Goal: Task Accomplishment & Management: Complete application form

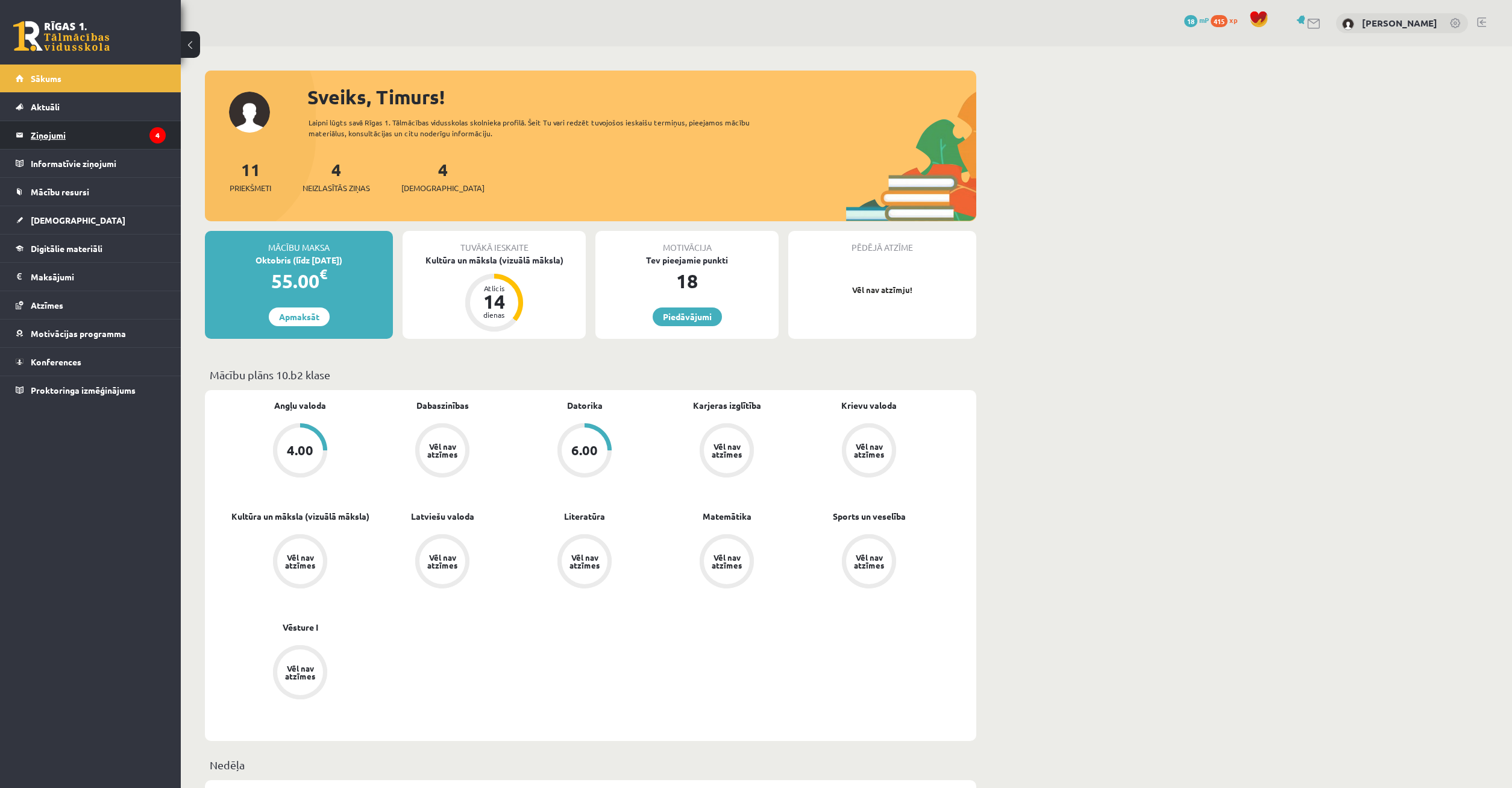
click at [110, 136] on legend "Ziņojumi 4" at bounding box center [98, 135] width 135 height 28
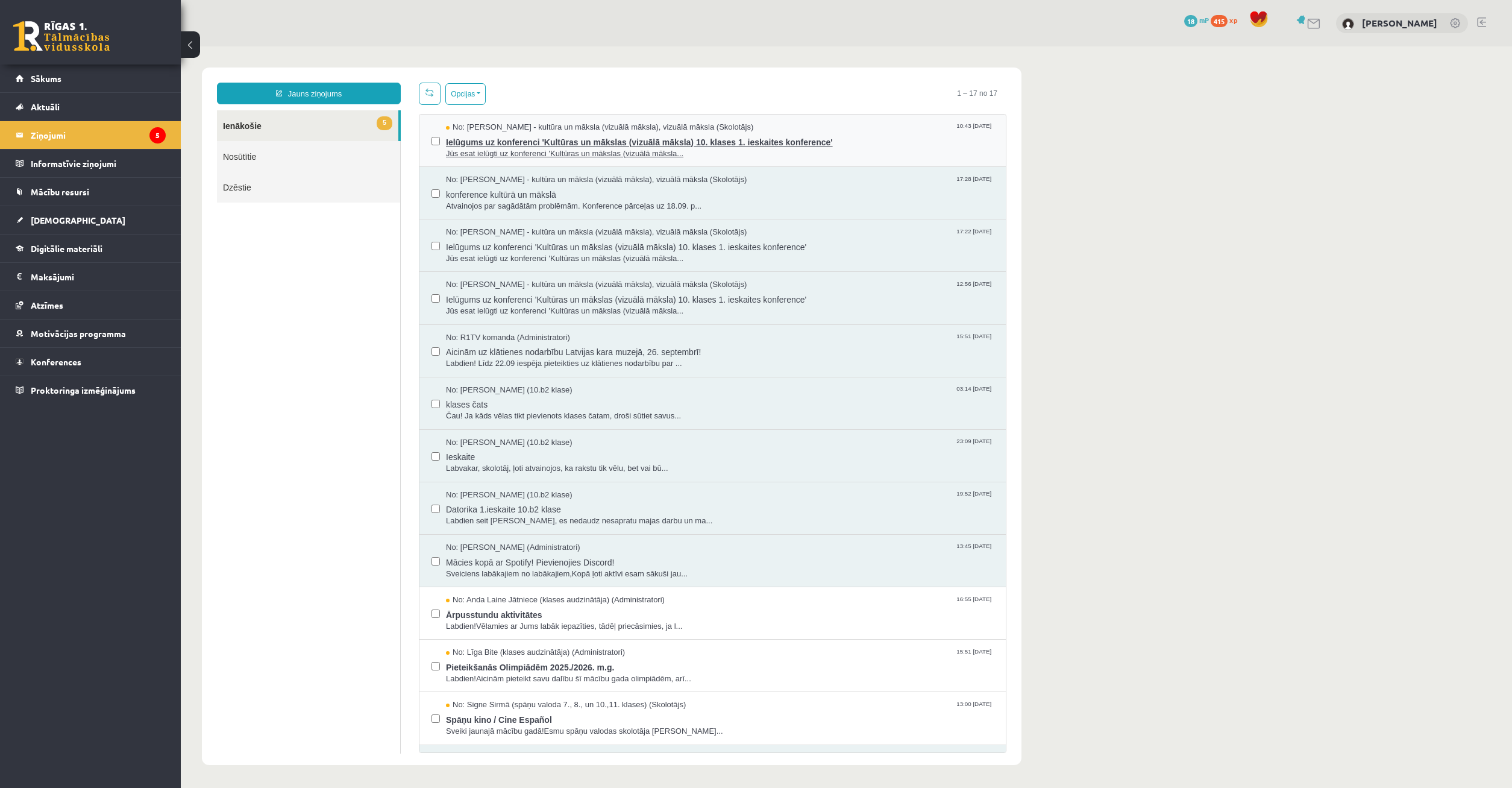
click at [701, 151] on span "Jūs esat ielūgti uz konferenci 'Kultūras un mākslas (vizuālā māksla..." at bounding box center [720, 154] width 548 height 12
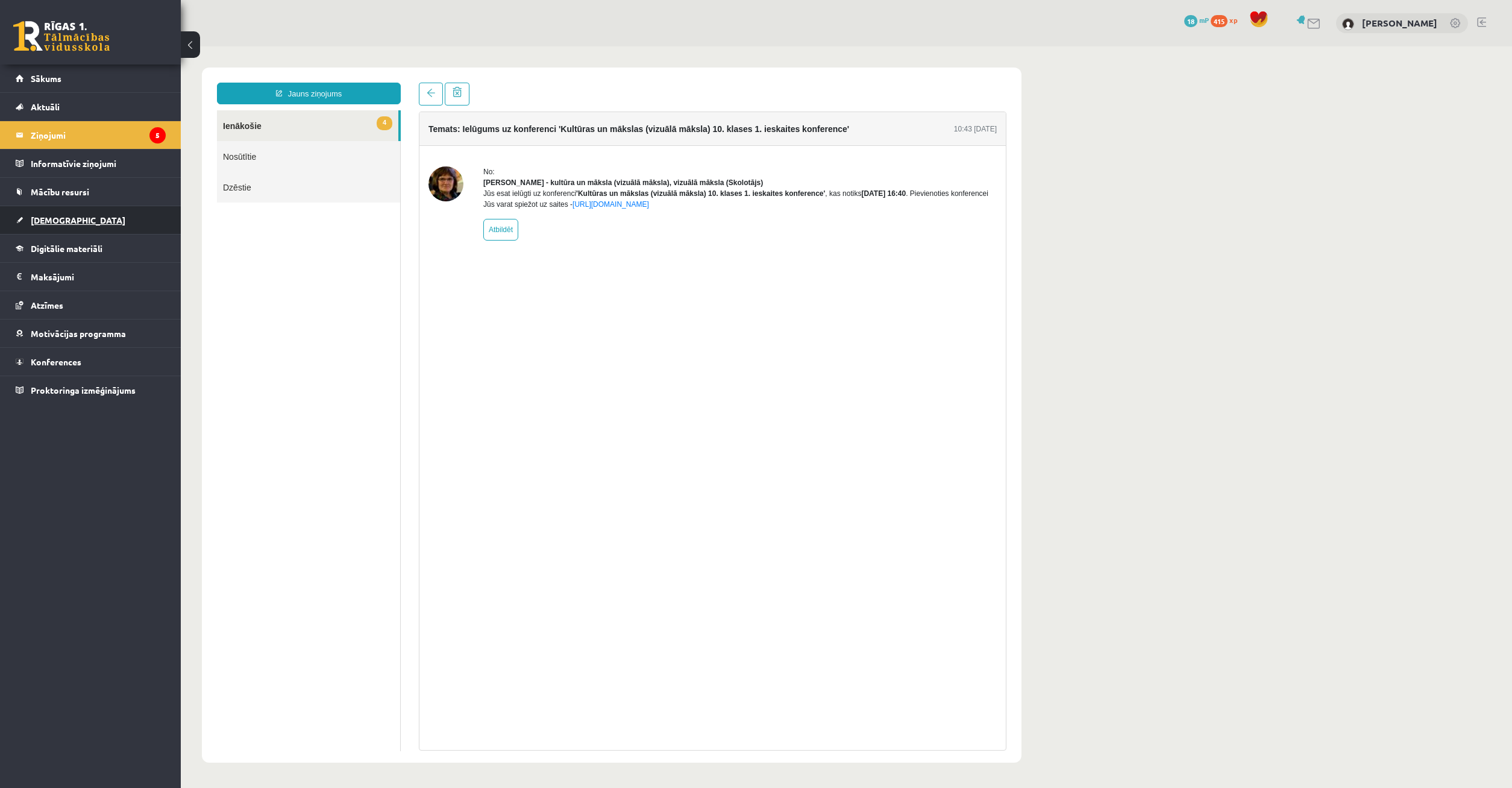
click at [105, 222] on link "[DEMOGRAPHIC_DATA]" at bounding box center [90, 220] width 150 height 28
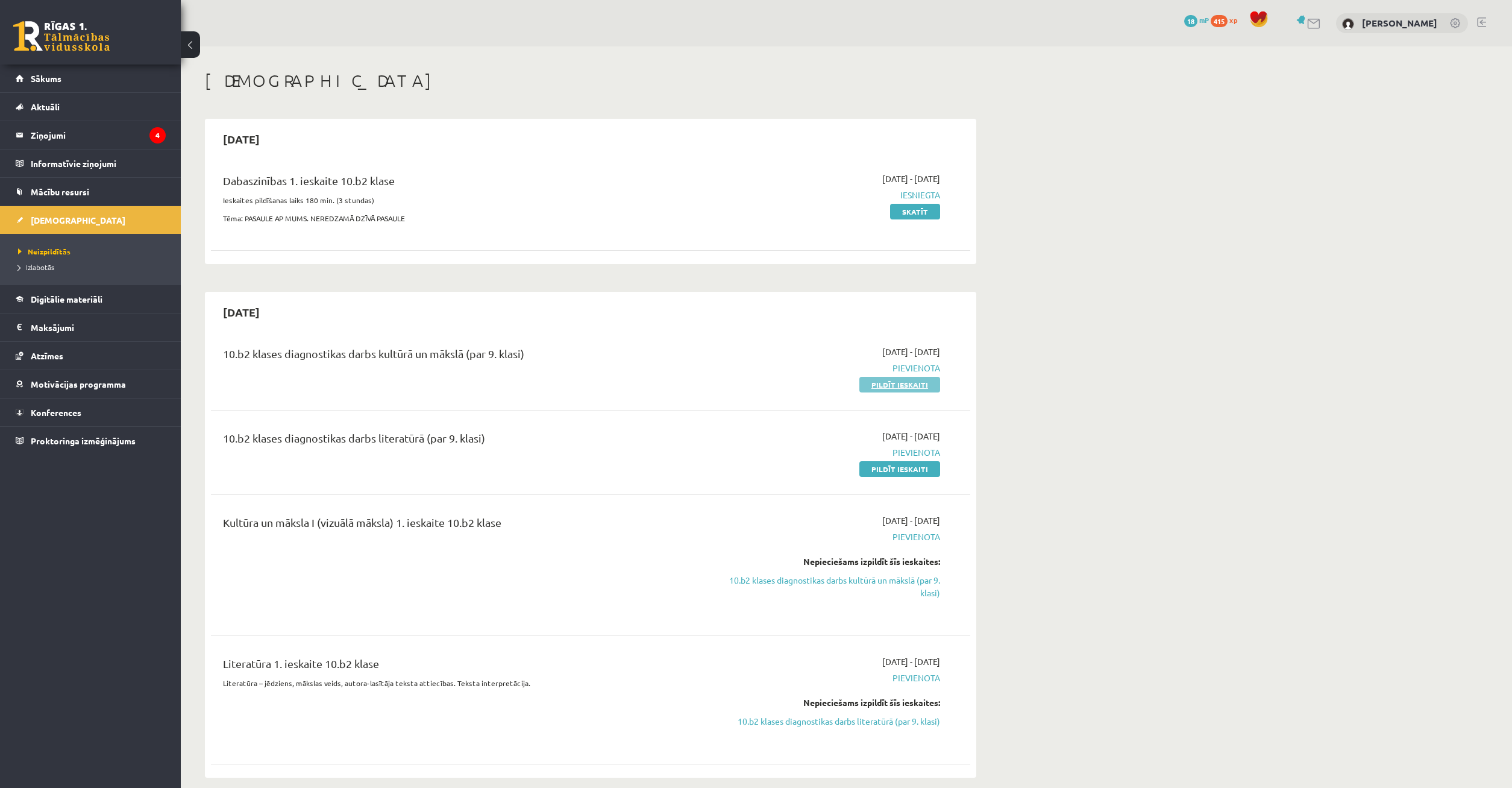
click at [920, 381] on link "Pildīt ieskaiti" at bounding box center [899, 384] width 81 height 16
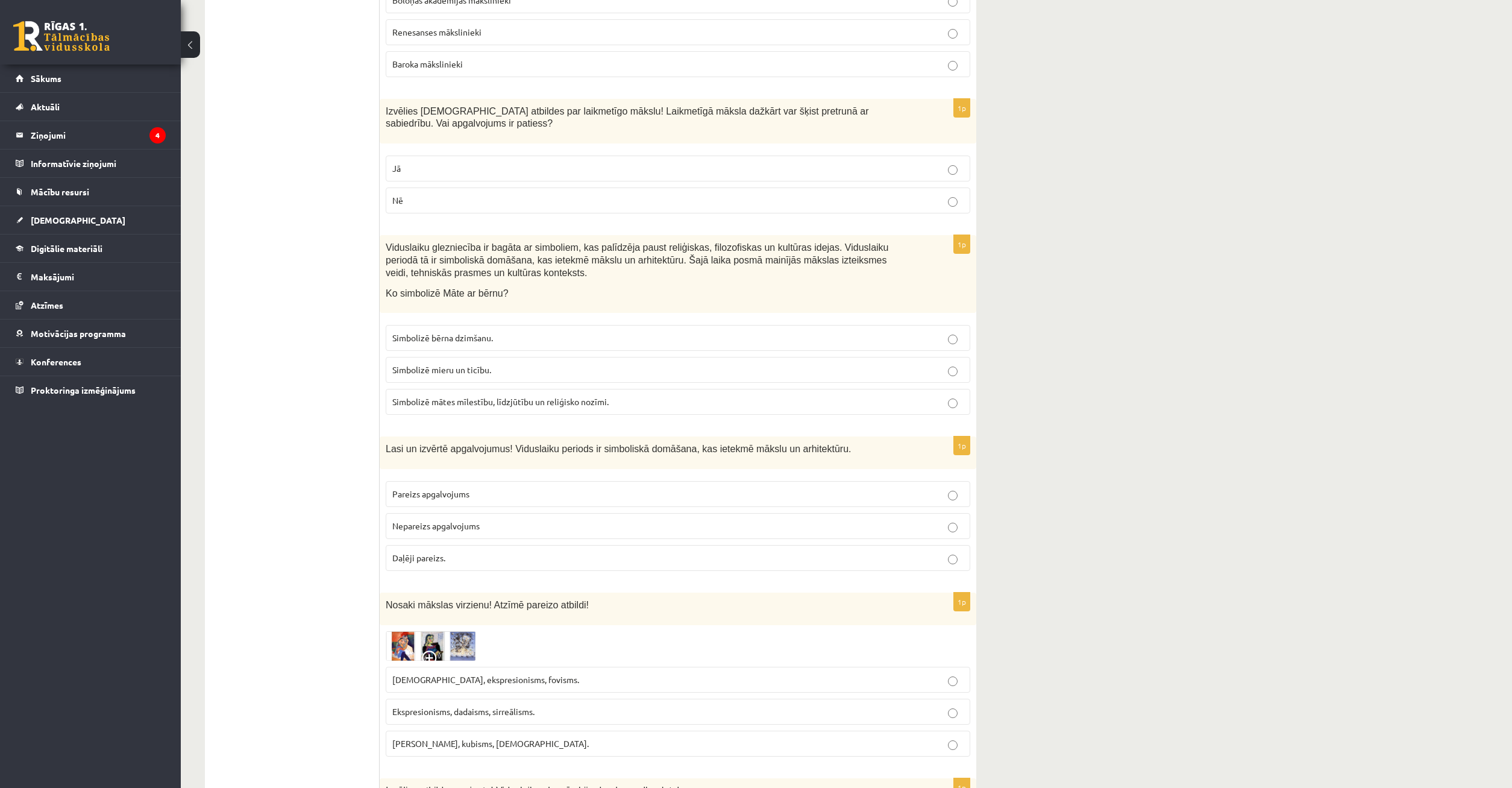
scroll to position [5046, 0]
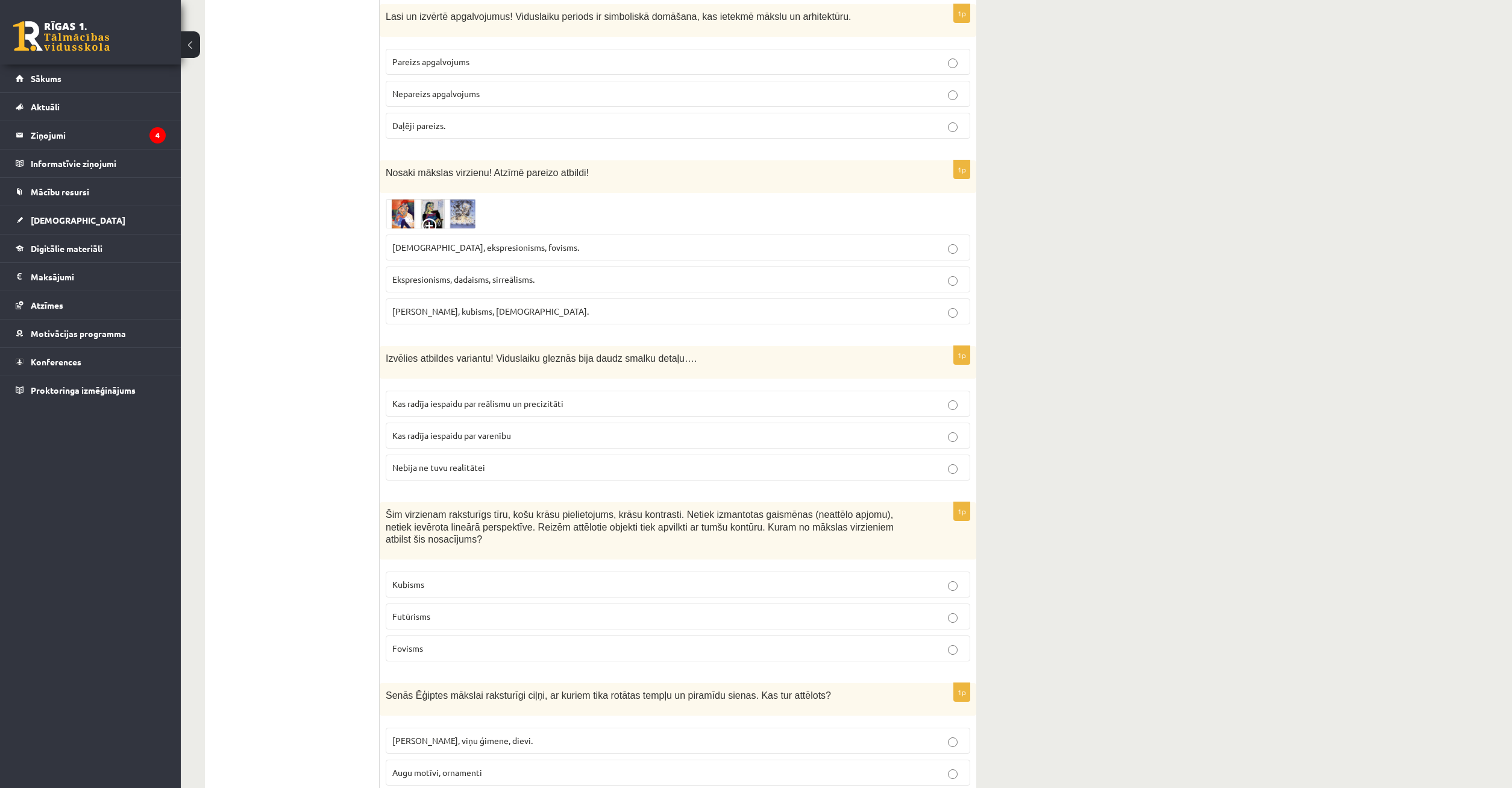
drag, startPoint x: 1062, startPoint y: 550, endPoint x: 1055, endPoint y: 542, distance: 10.6
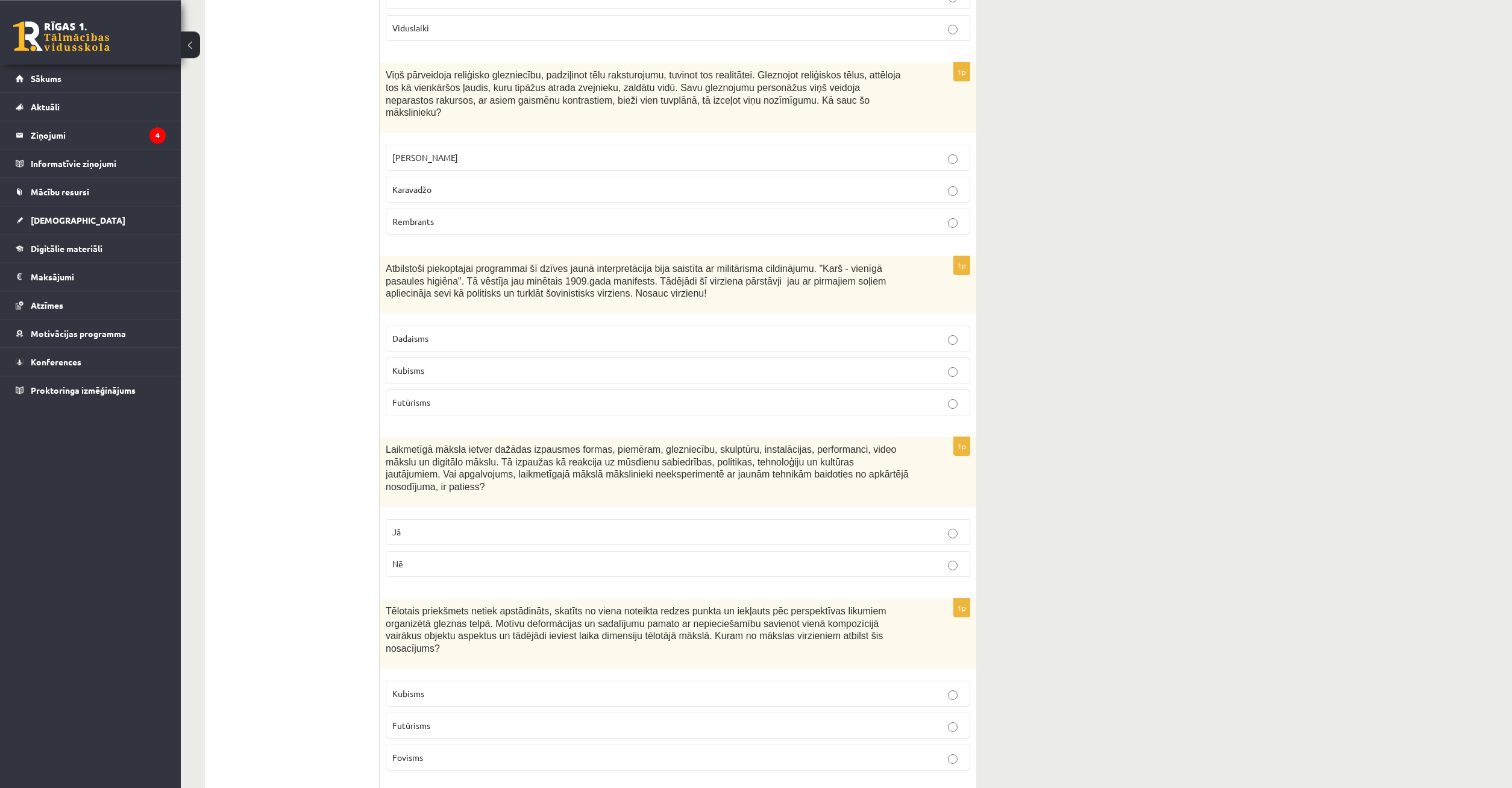
scroll to position [0, 0]
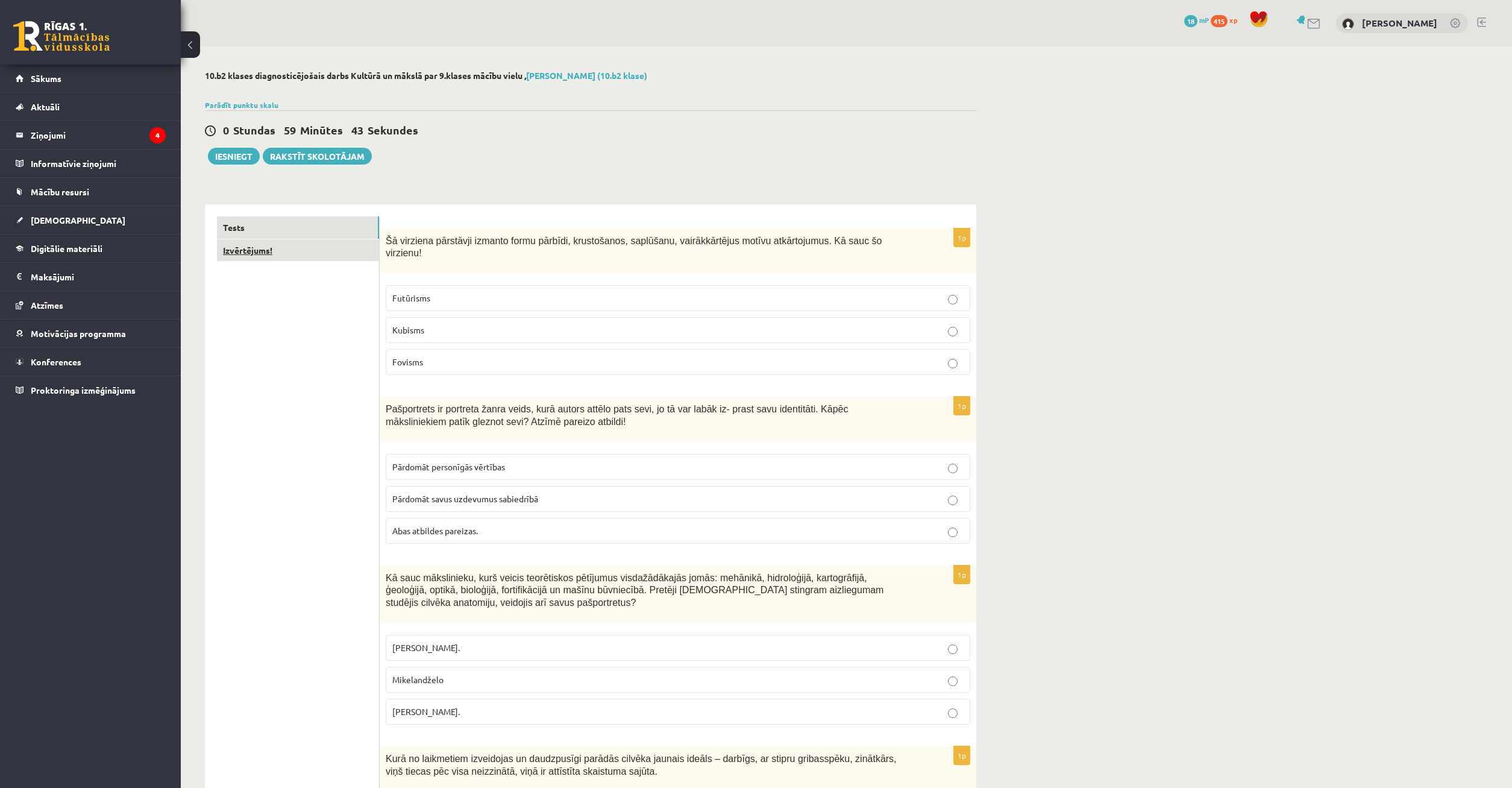
click at [314, 259] on link "Izvērtējums!" at bounding box center [298, 250] width 162 height 22
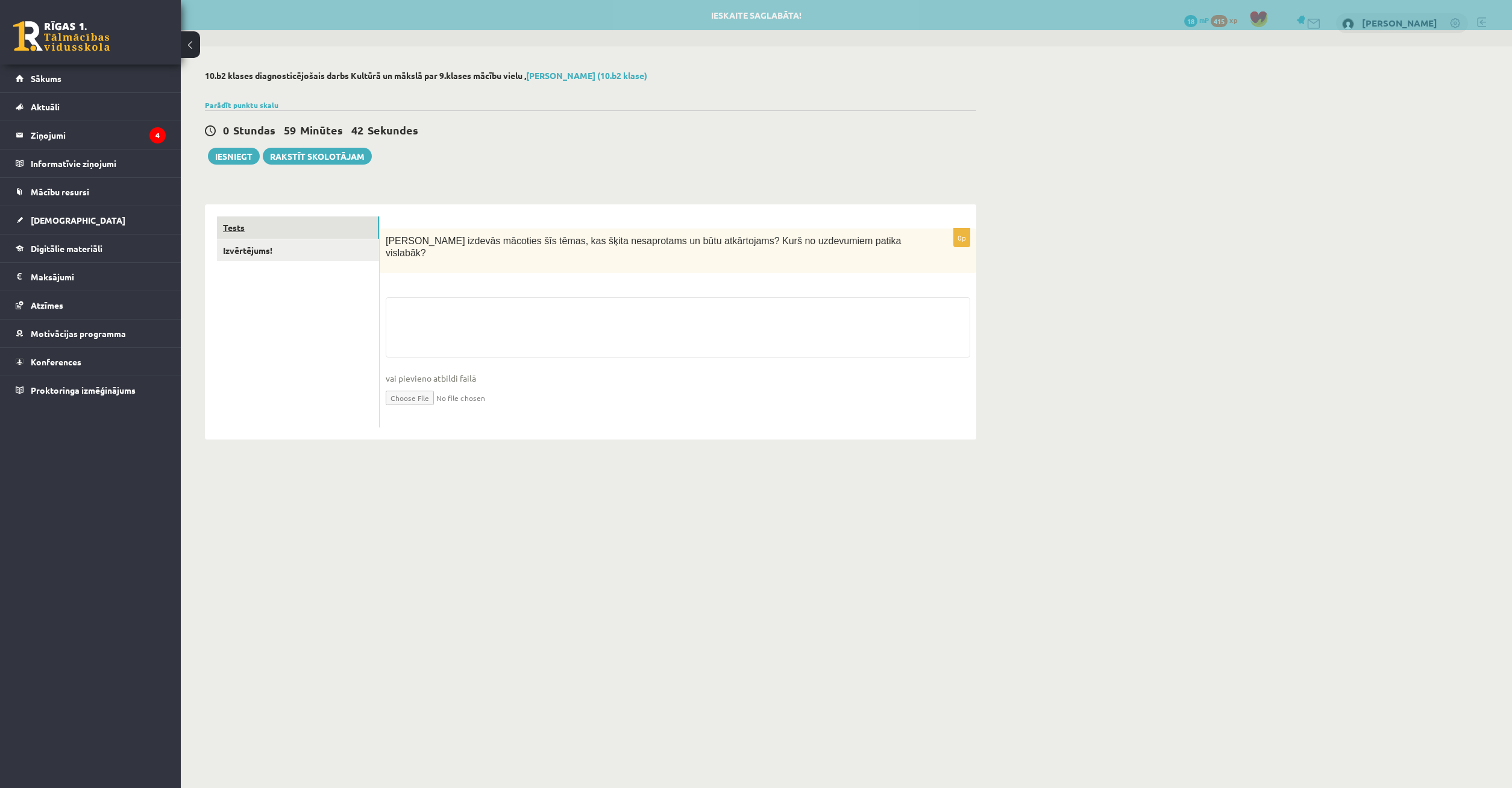
click at [326, 236] on link "Tests" at bounding box center [298, 227] width 162 height 22
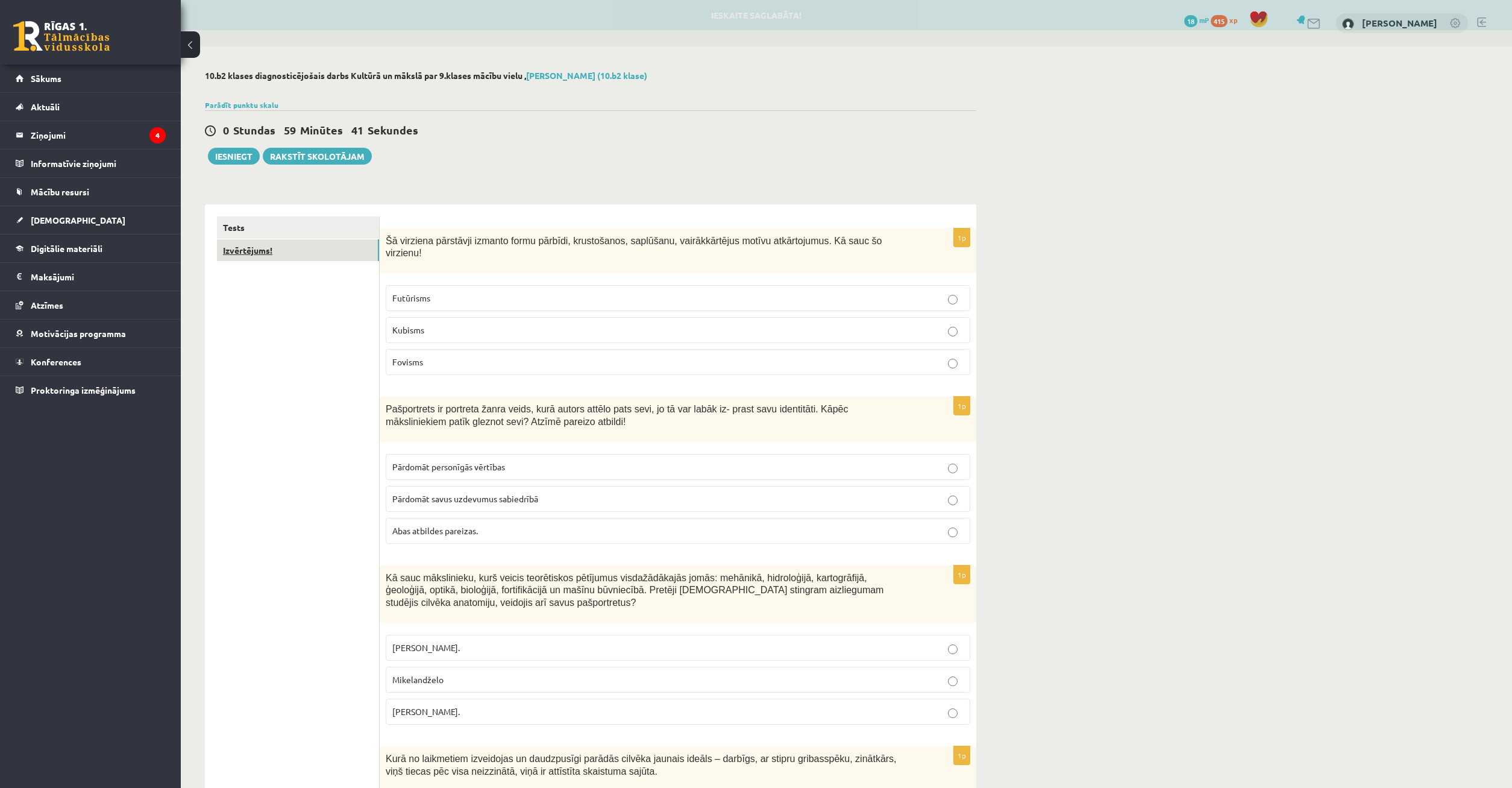
click at [321, 246] on link "Izvērtējums!" at bounding box center [298, 250] width 162 height 22
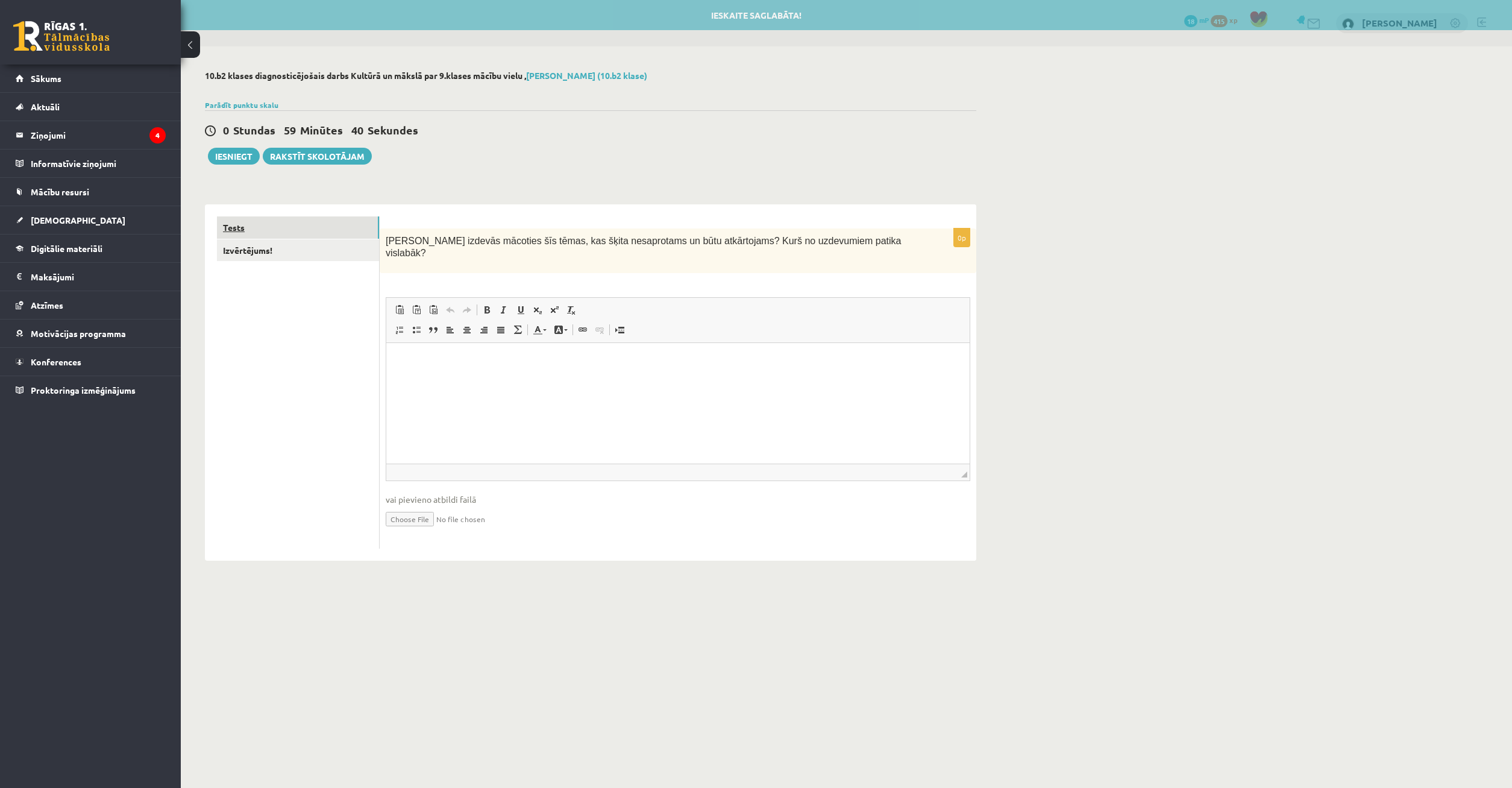
click at [332, 234] on link "Tests" at bounding box center [298, 227] width 162 height 22
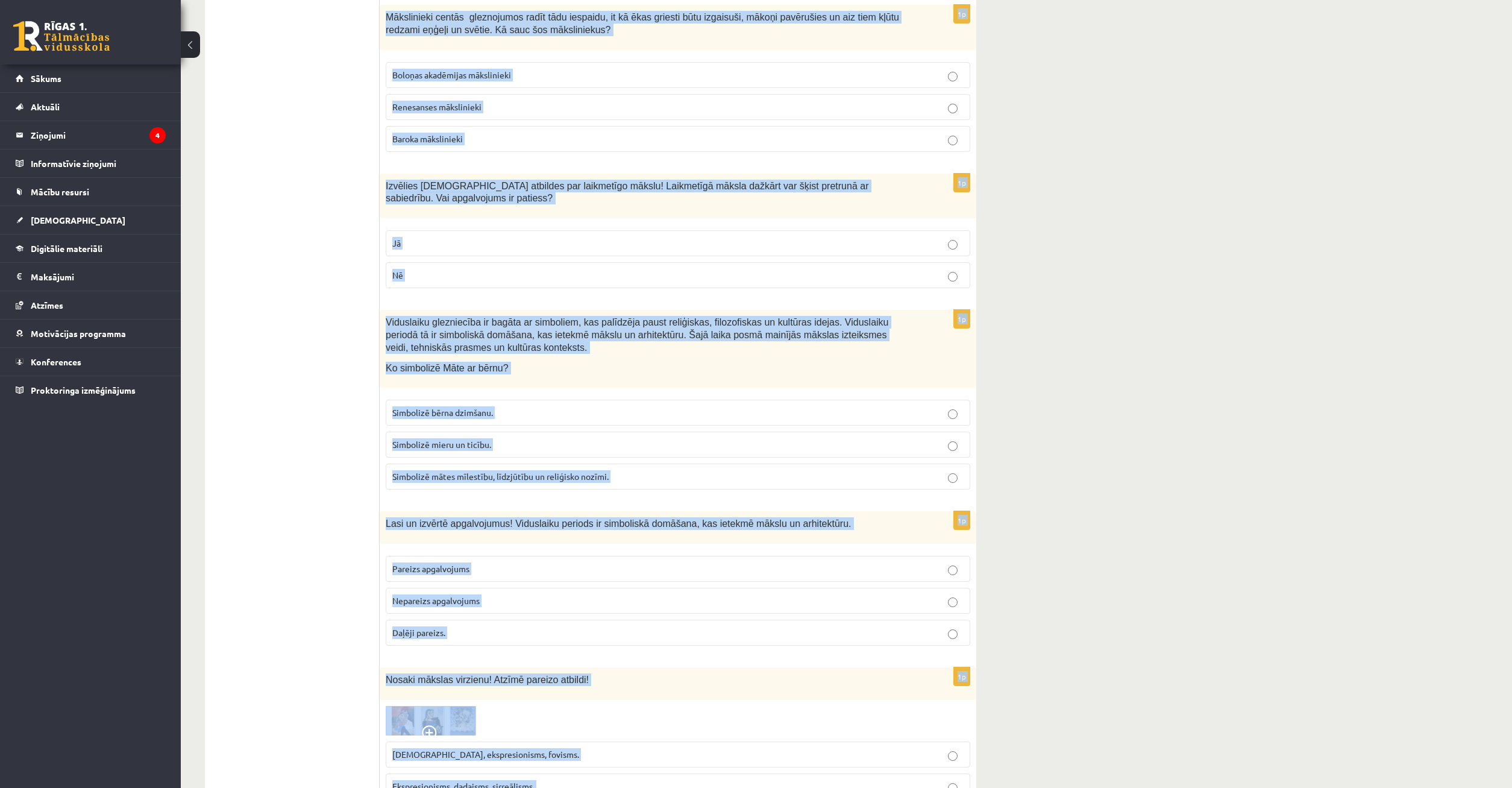
scroll to position [5046, 0]
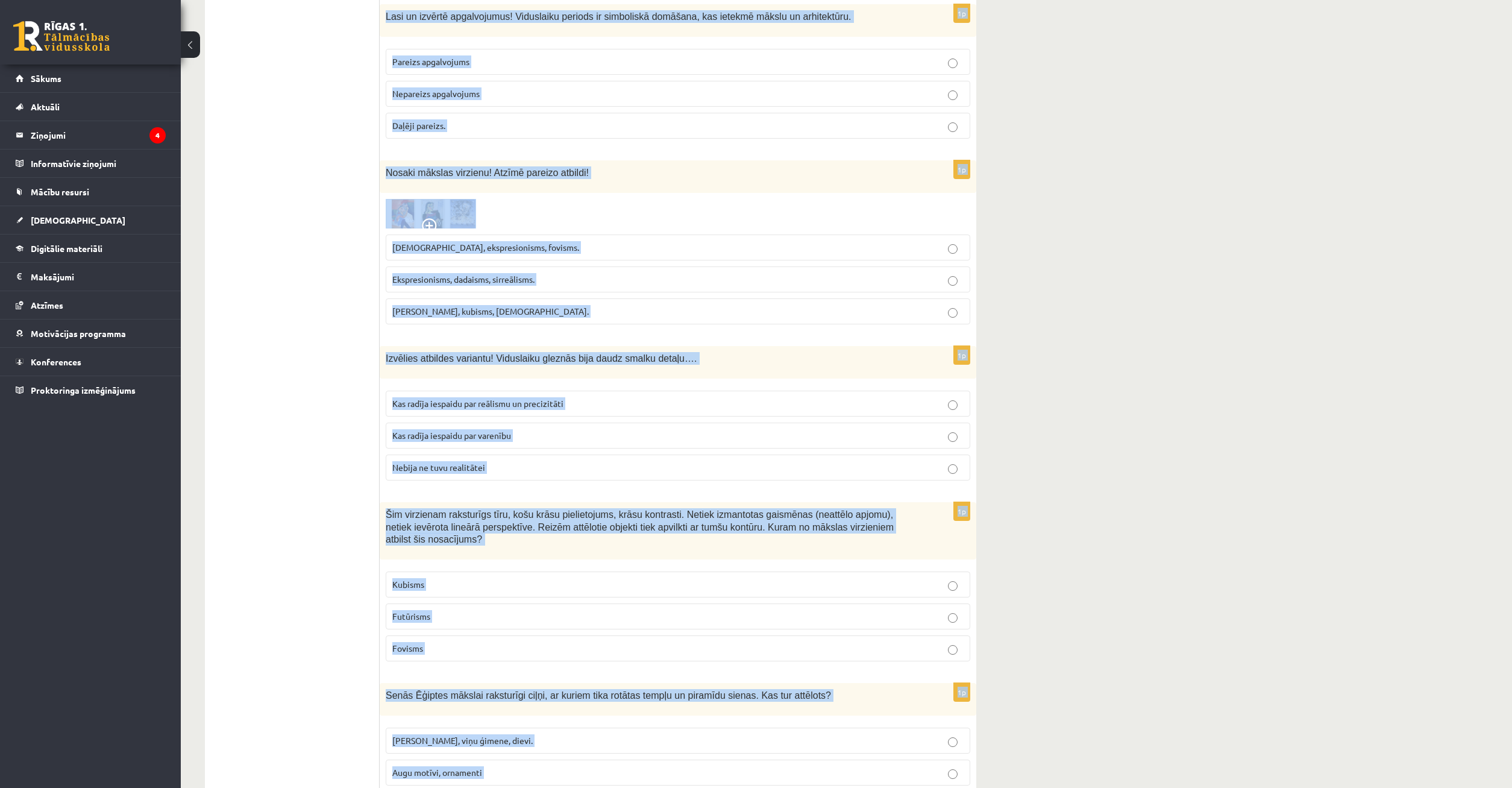
drag, startPoint x: 387, startPoint y: 242, endPoint x: 1062, endPoint y: 783, distance: 865.0
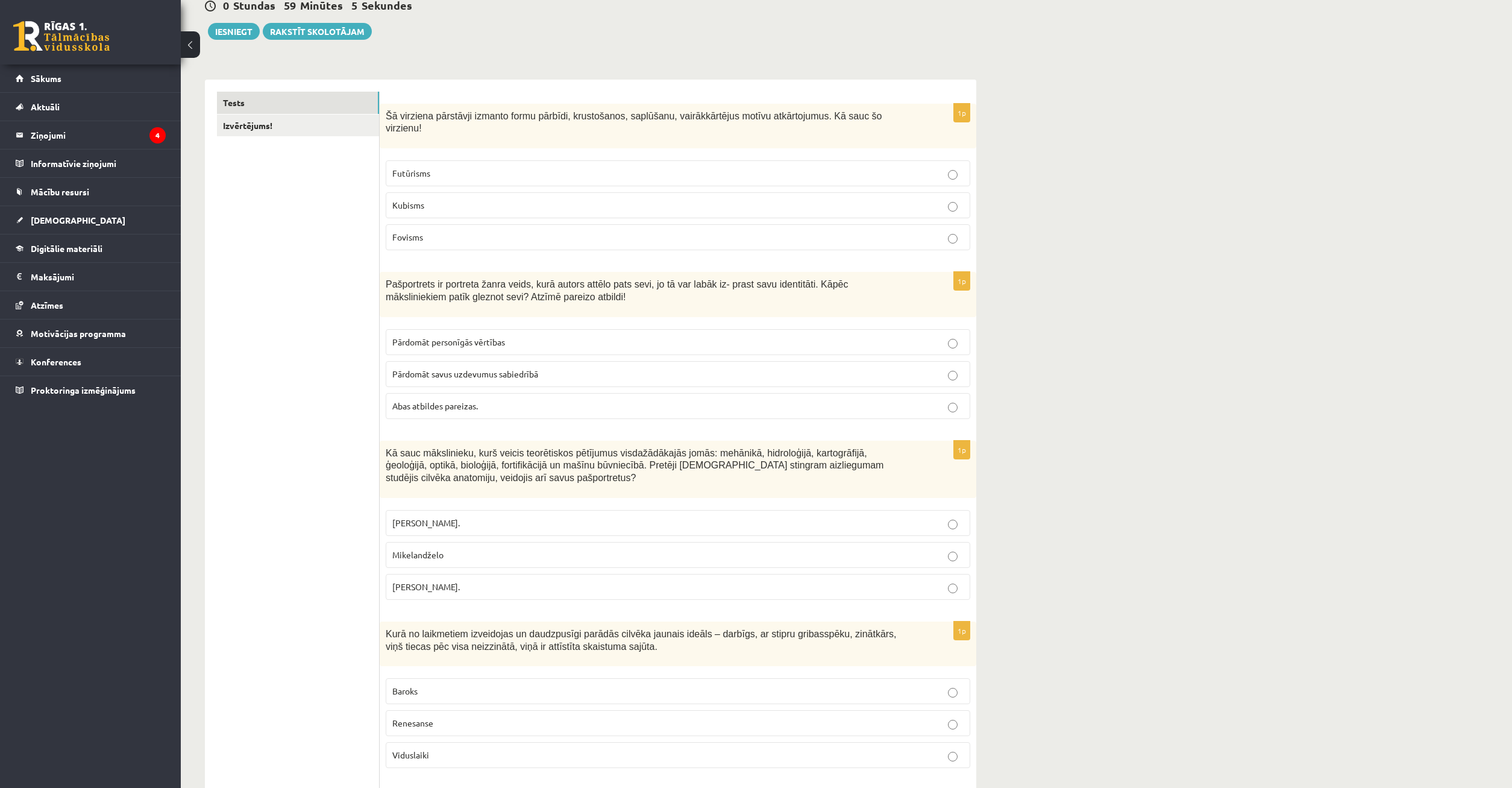
scroll to position [0, 0]
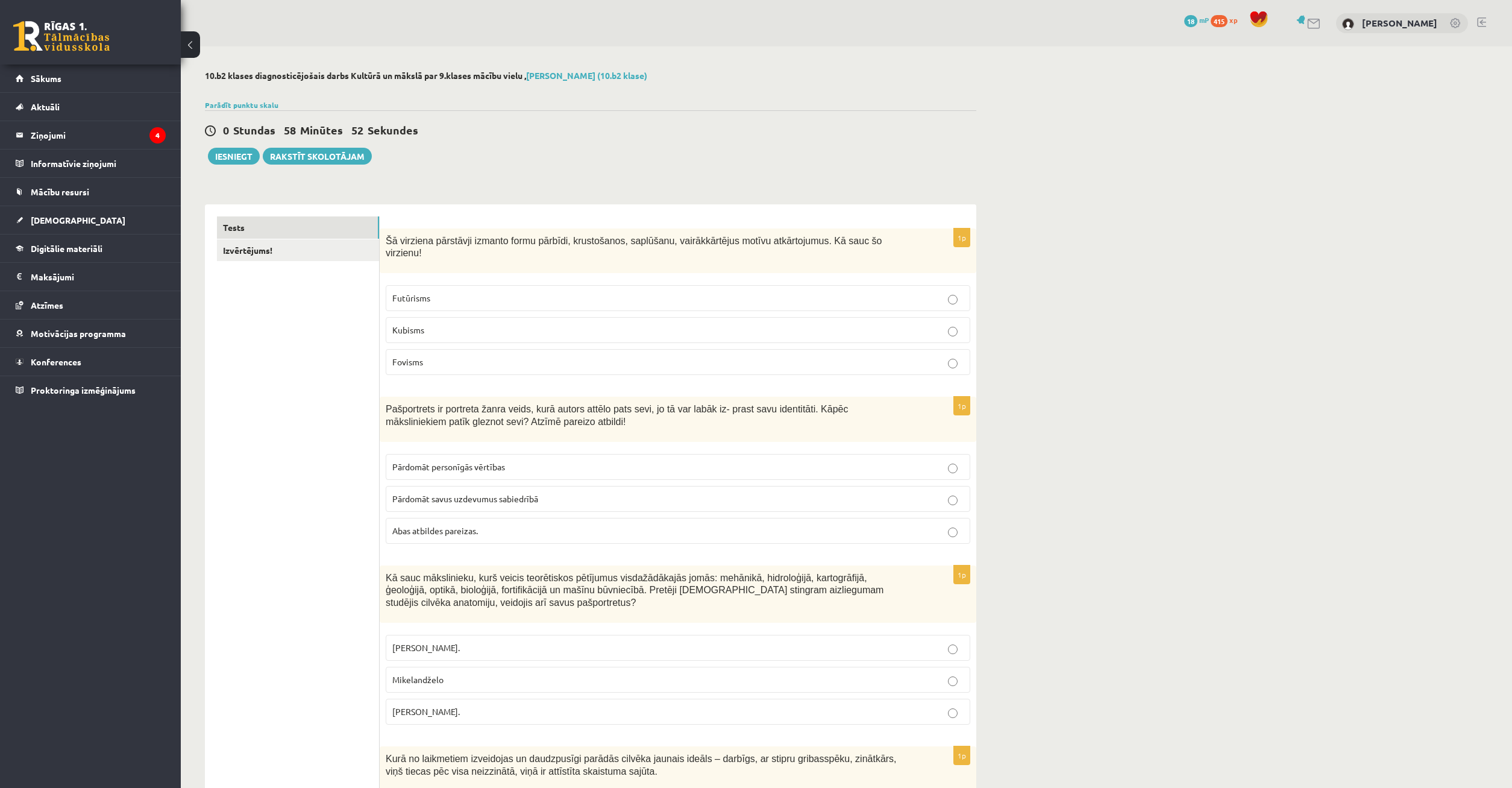
click at [563, 356] on p "Fovisms" at bounding box center [678, 362] width 571 height 13
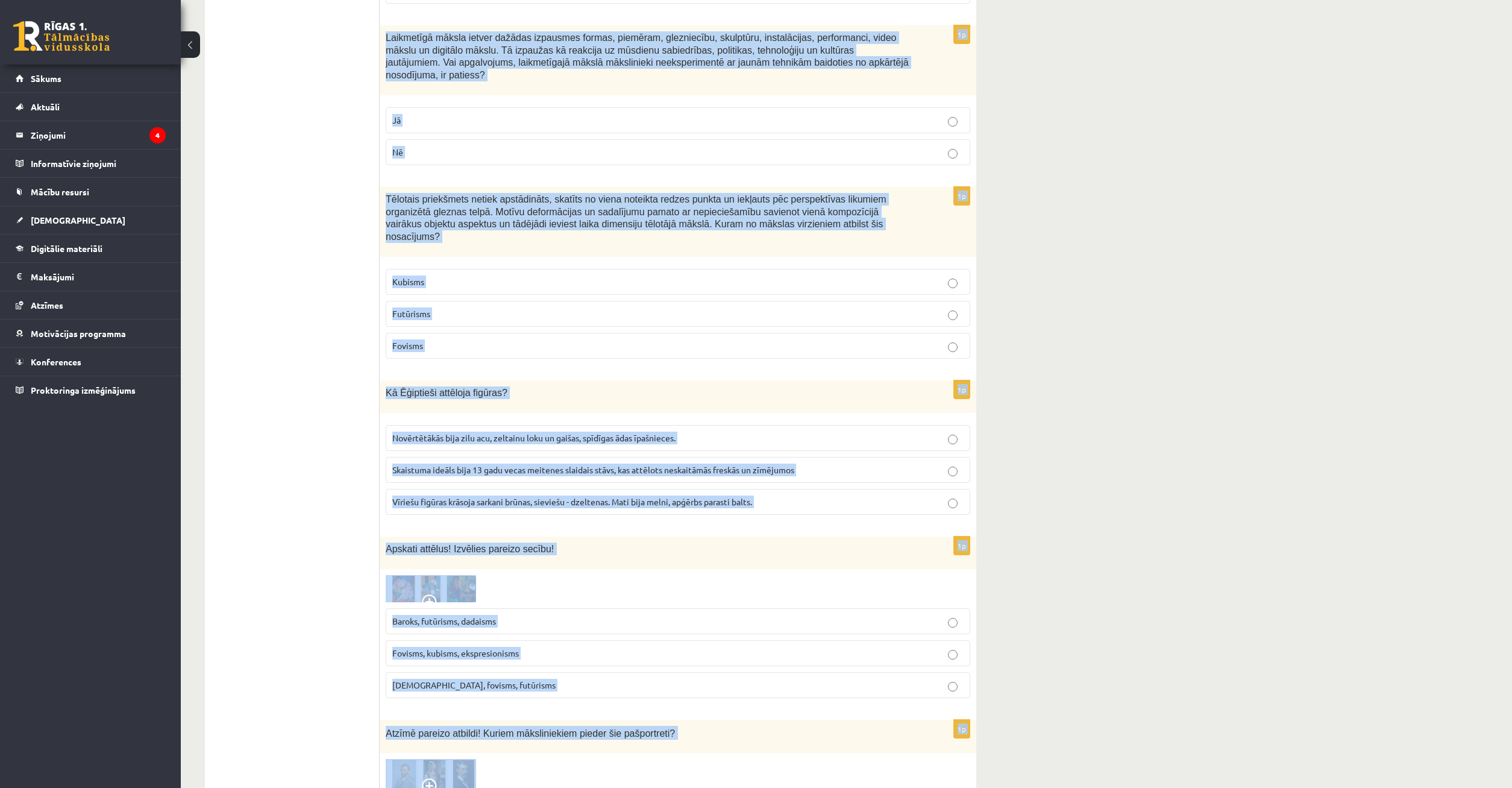
scroll to position [1377, 0]
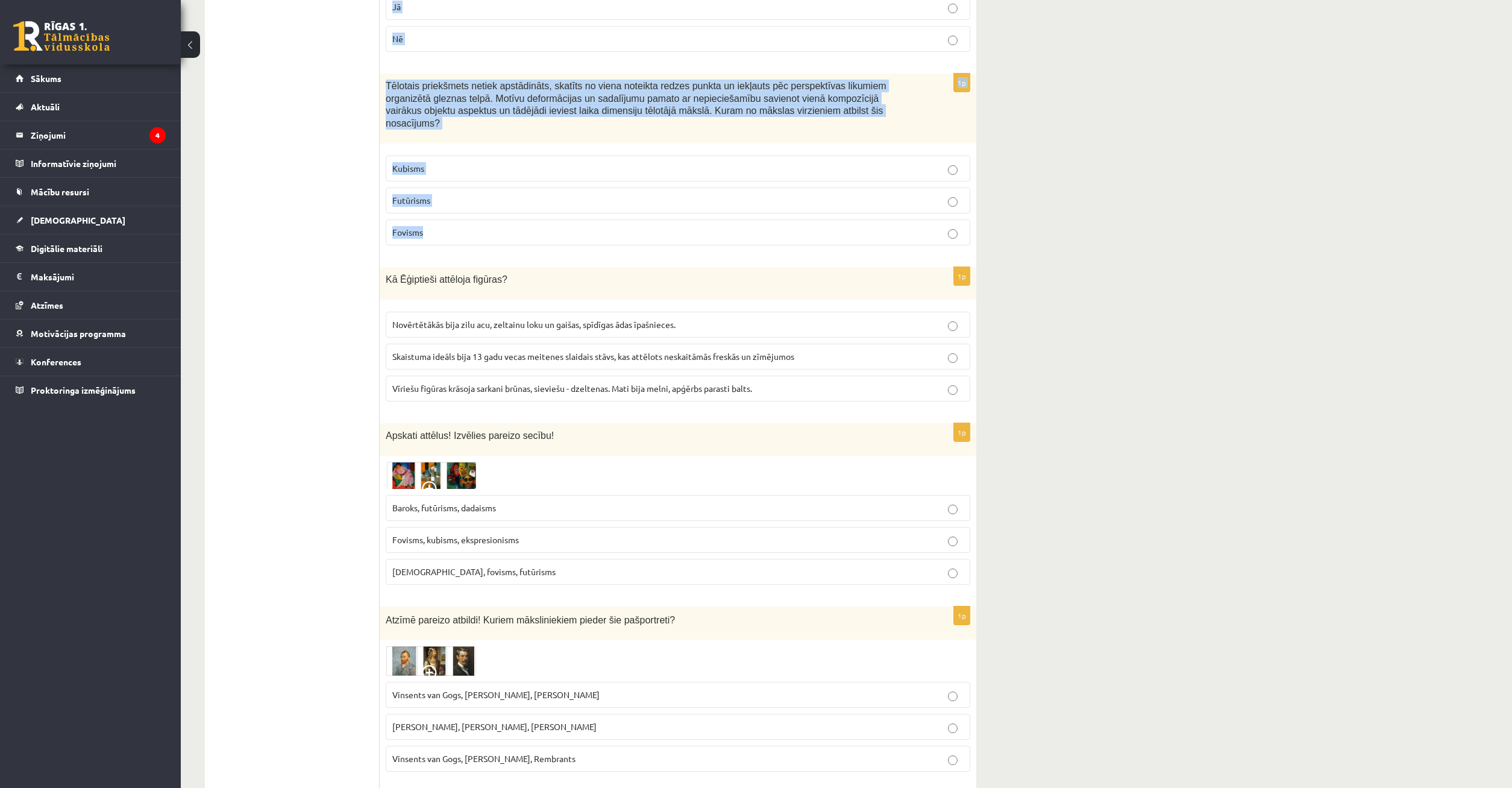
drag, startPoint x: 386, startPoint y: 244, endPoint x: 787, endPoint y: 198, distance: 403.6
copy form "Lo ipsumdol sitametco adipisc elits doeiusm, temporincid, utlaboree, doloremagn…"
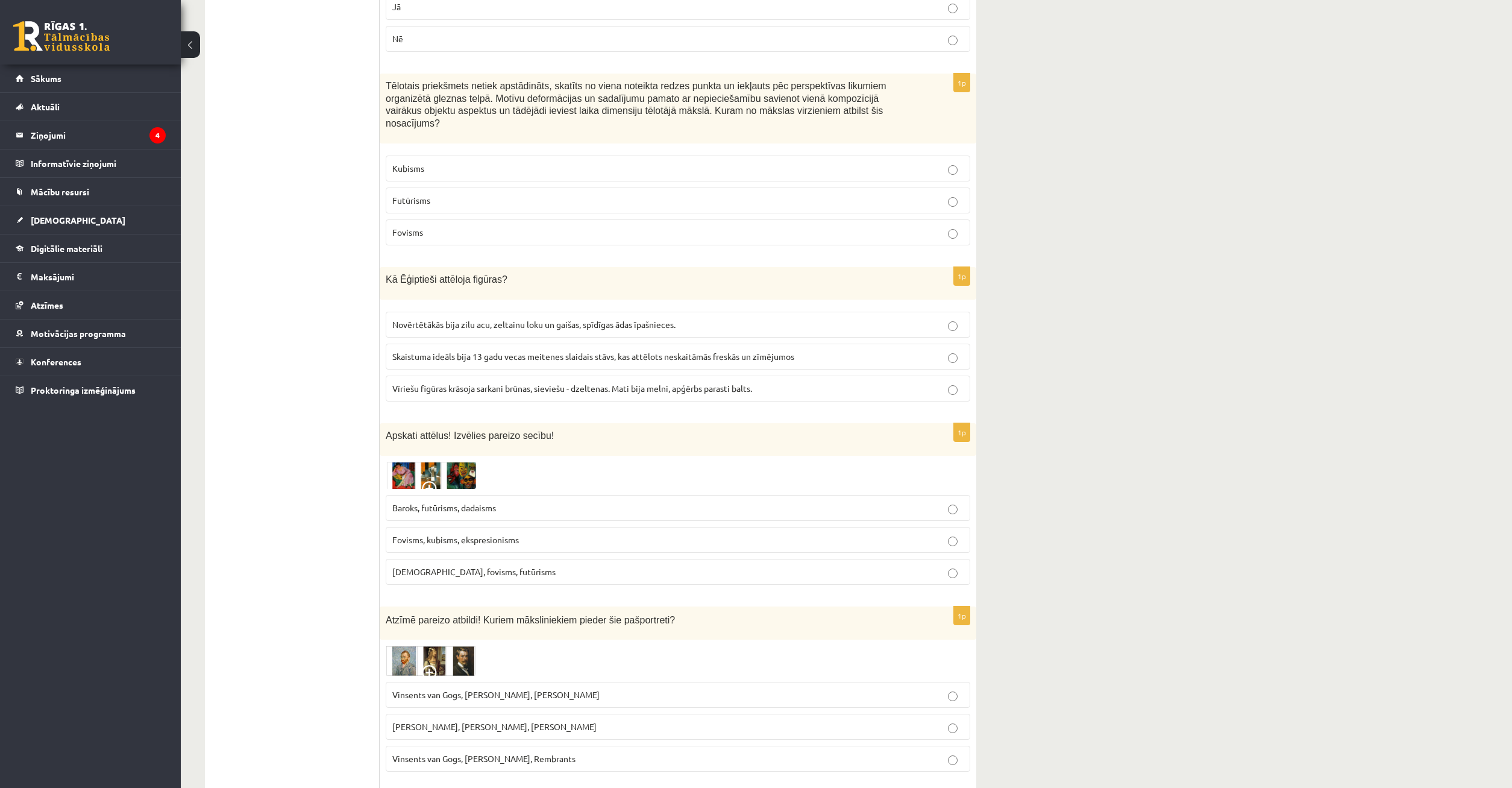
drag, startPoint x: 266, startPoint y: 305, endPoint x: 273, endPoint y: 307, distance: 7.3
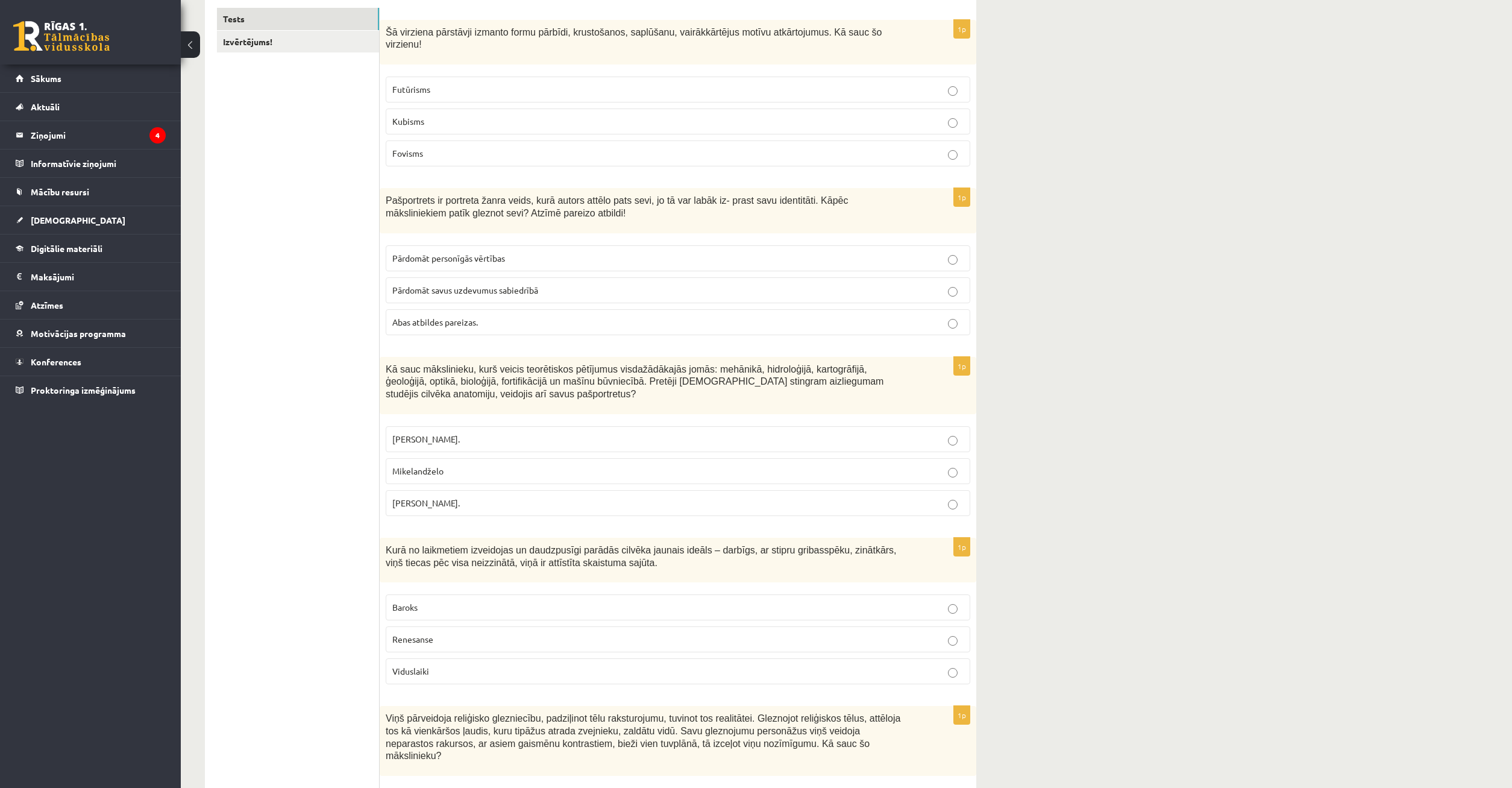
scroll to position [0, 0]
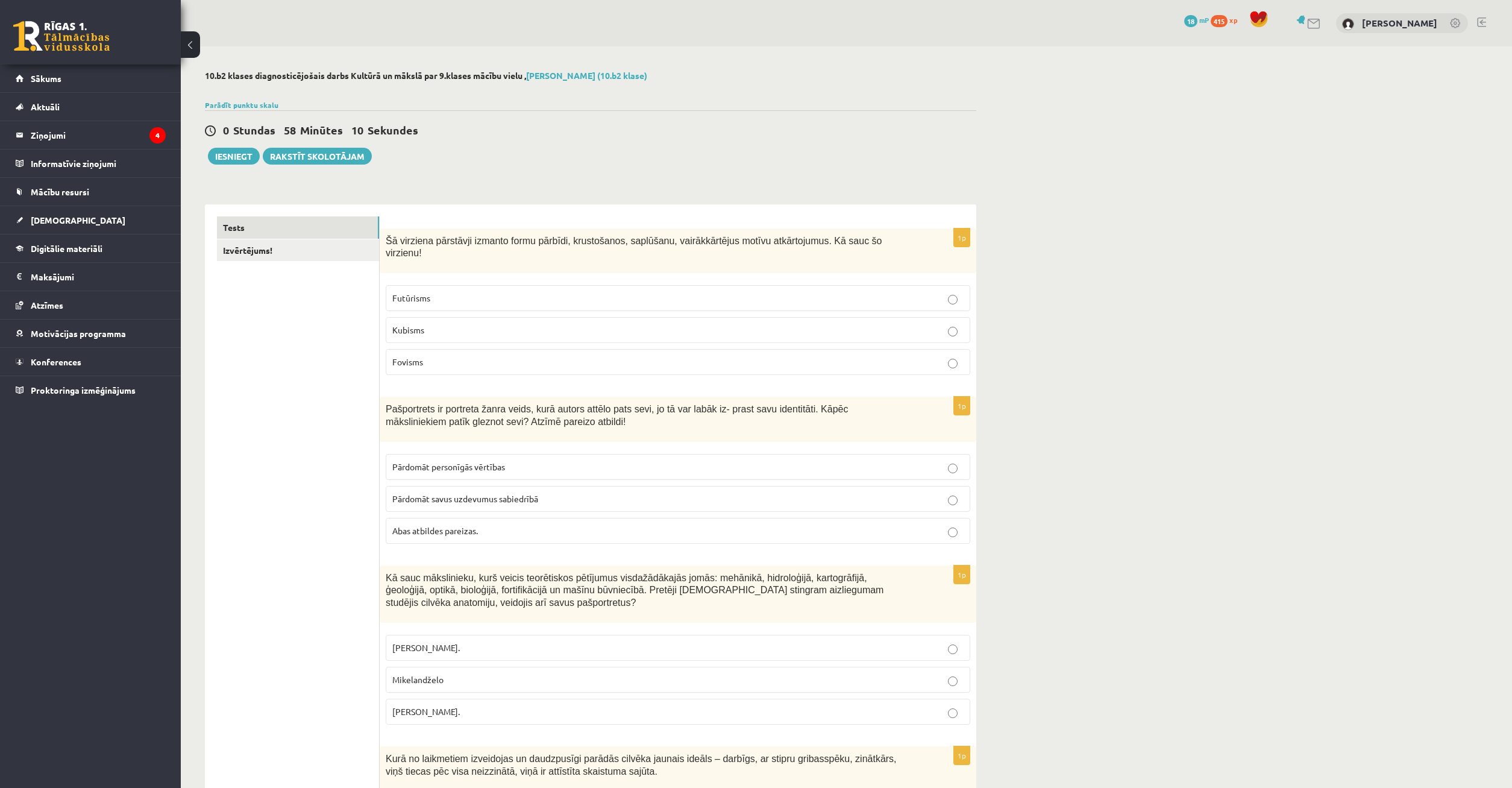
click at [425, 329] on label "Kubisms" at bounding box center [678, 330] width 585 height 26
click at [535, 525] on p "Abas atbildes pareizas." at bounding box center [678, 531] width 571 height 13
click at [533, 525] on p "Abas atbildes pareizas." at bounding box center [678, 531] width 571 height 13
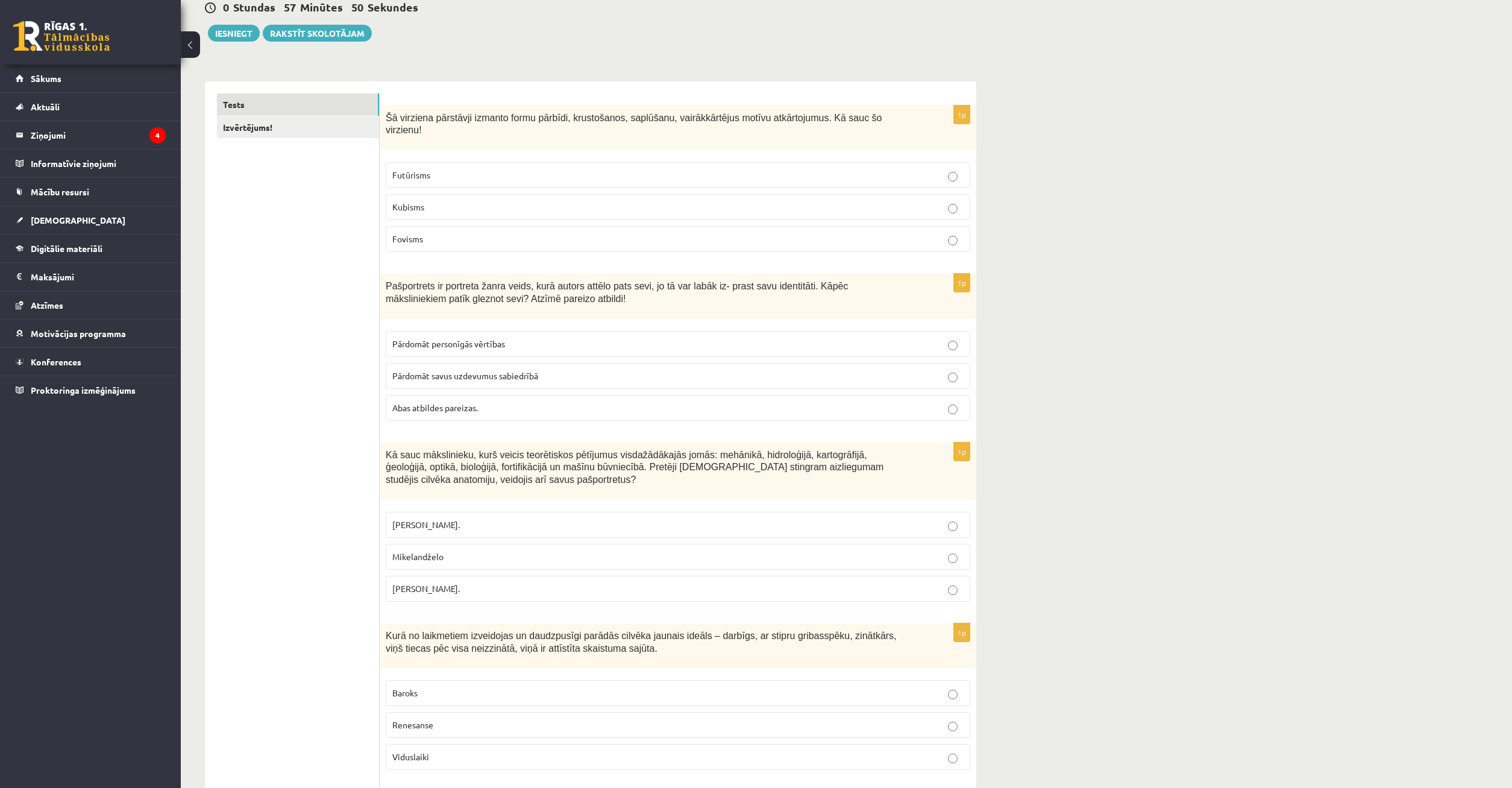
click at [526, 582] on p "[PERSON_NAME]." at bounding box center [678, 588] width 571 height 13
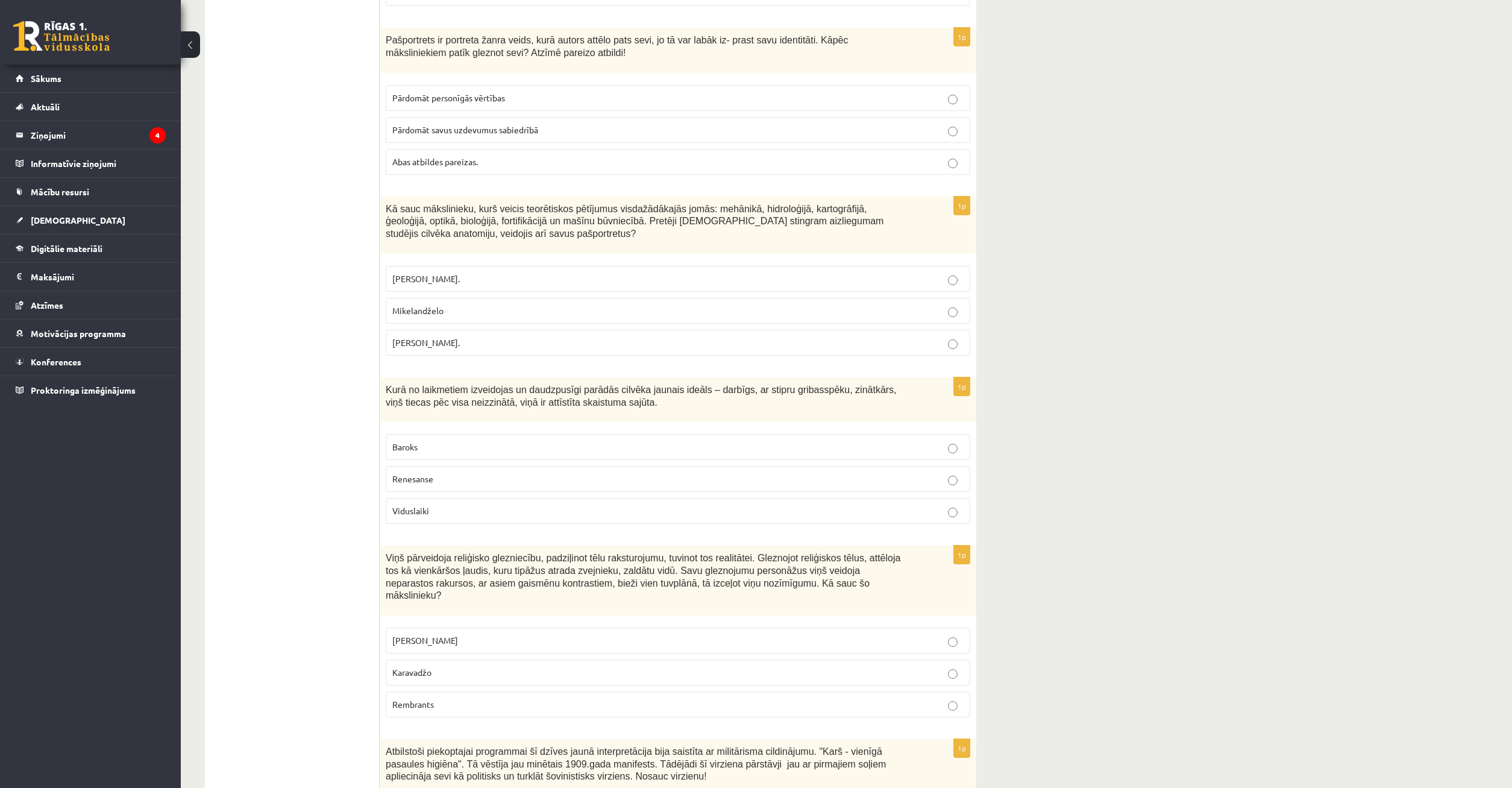
scroll to position [430, 0]
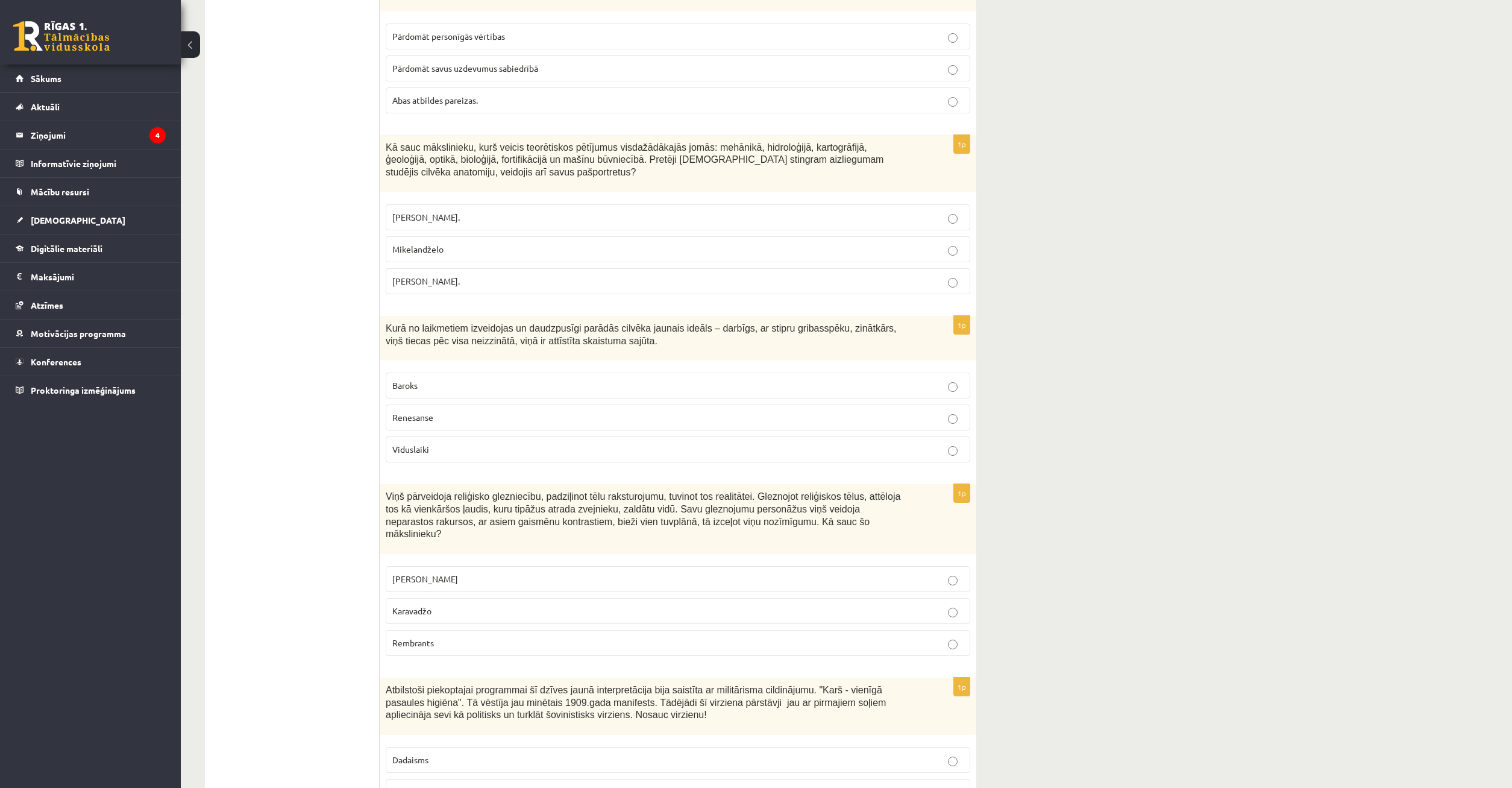
click at [495, 411] on p "Renesanse" at bounding box center [678, 417] width 571 height 13
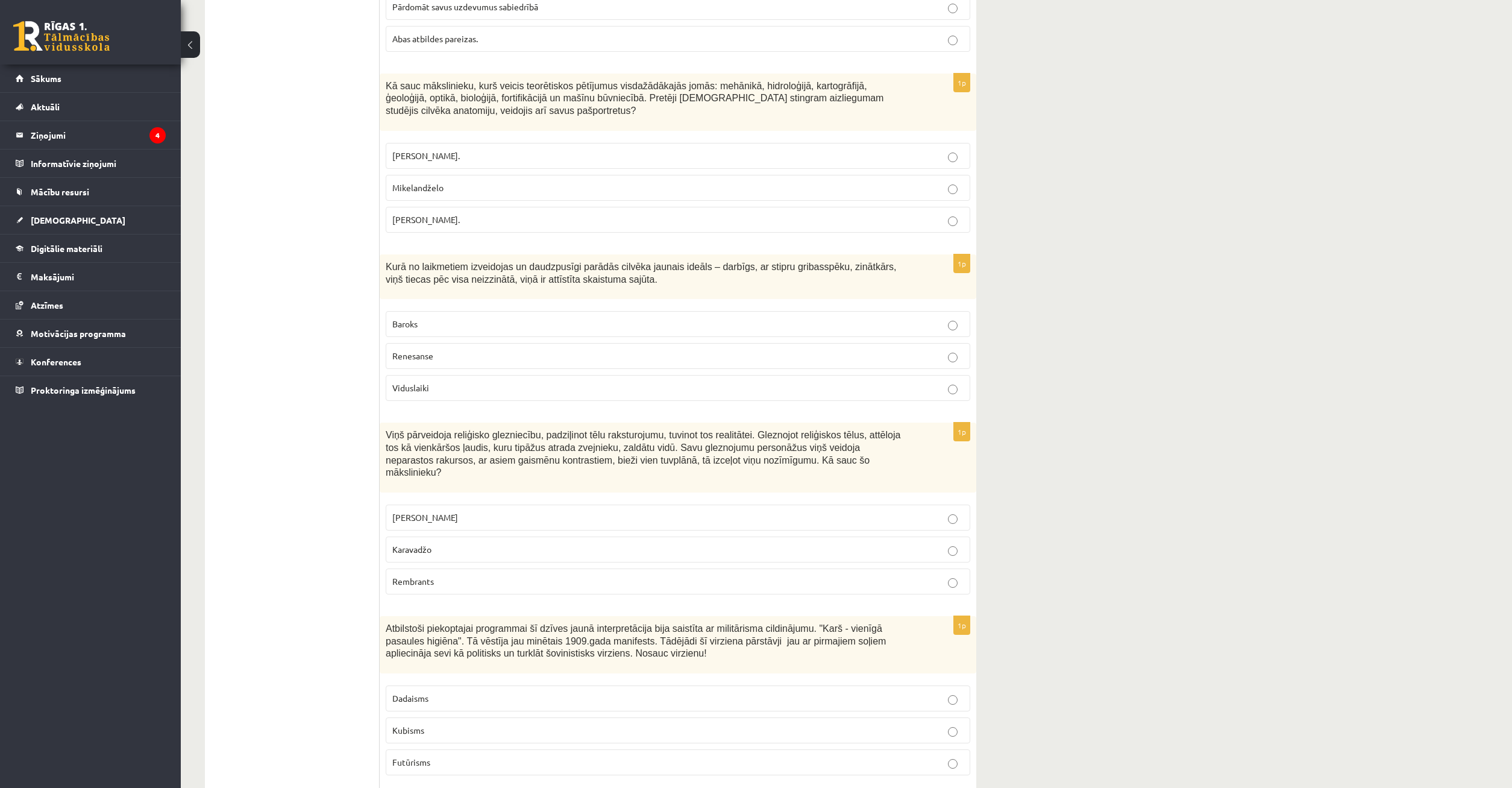
click at [535, 544] on p "Karavadžo" at bounding box center [678, 550] width 571 height 13
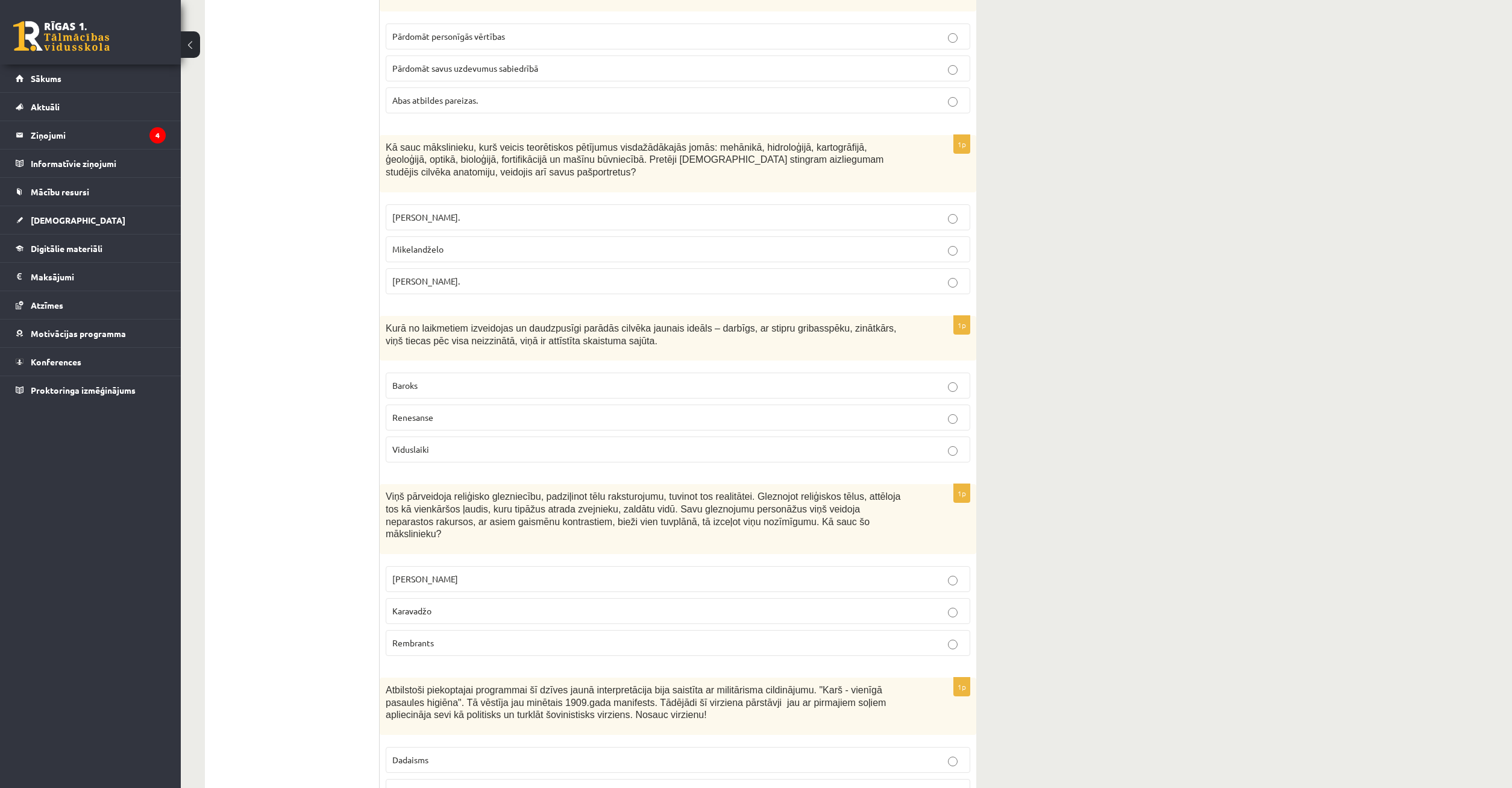
scroll to position [738, 0]
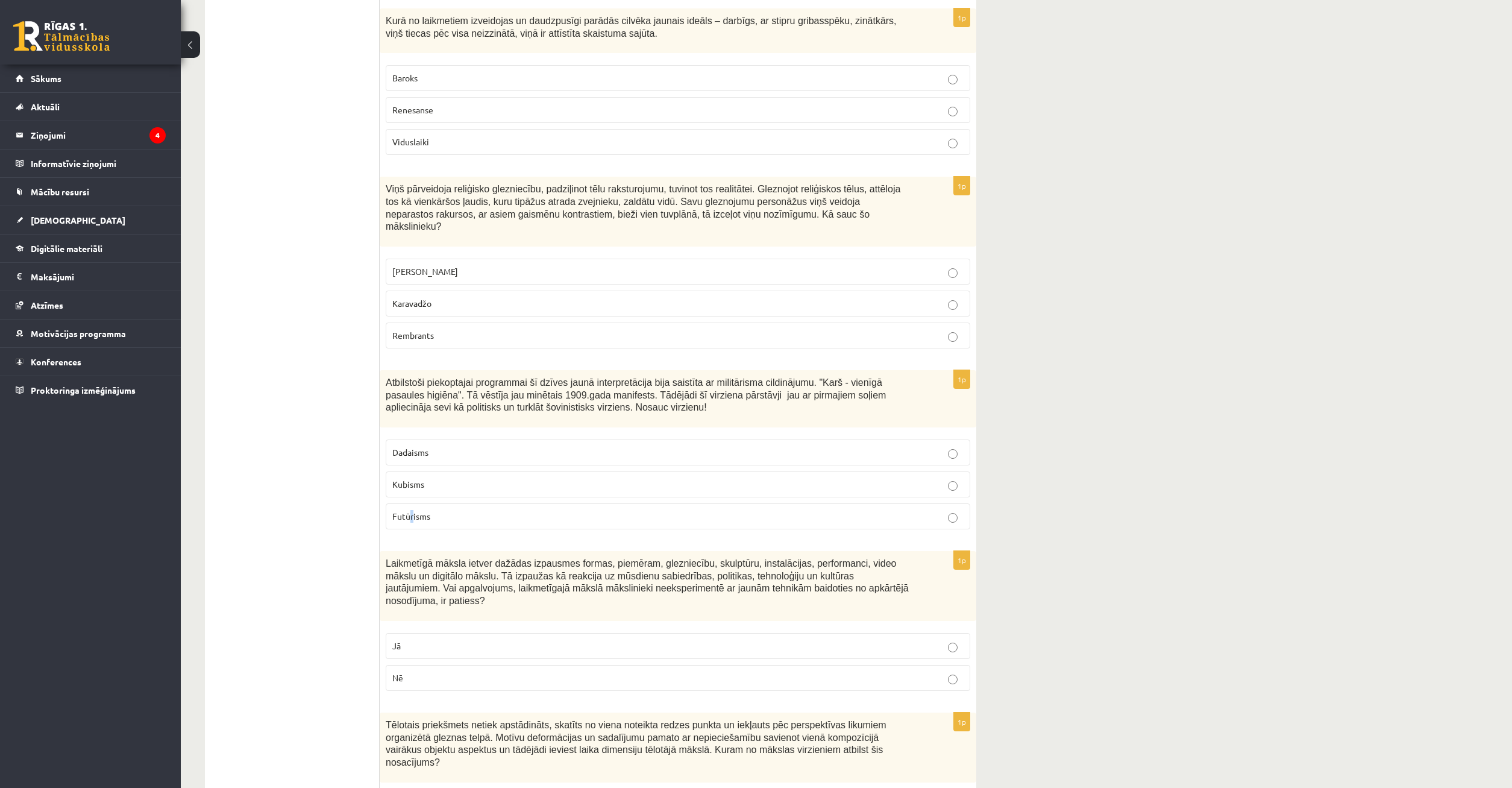
click at [411, 510] on p "Futūrisms" at bounding box center [678, 517] width 571 height 13
click at [483, 479] on fieldset "Dadaisms Kubisms [DEMOGRAPHIC_DATA]" at bounding box center [678, 483] width 585 height 100
click at [484, 504] on label "Futūrisms" at bounding box center [678, 517] width 585 height 26
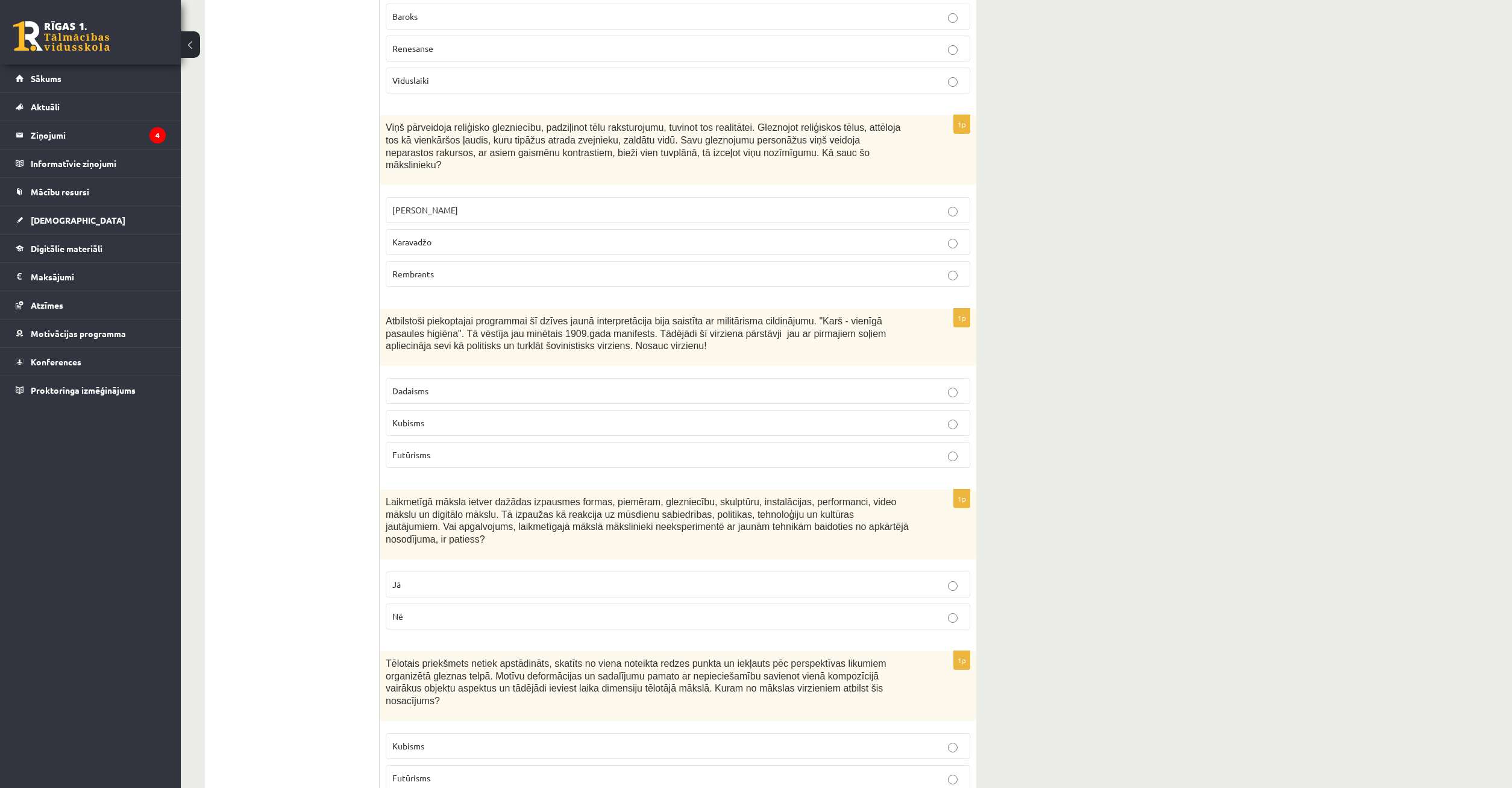
scroll to position [861, 0]
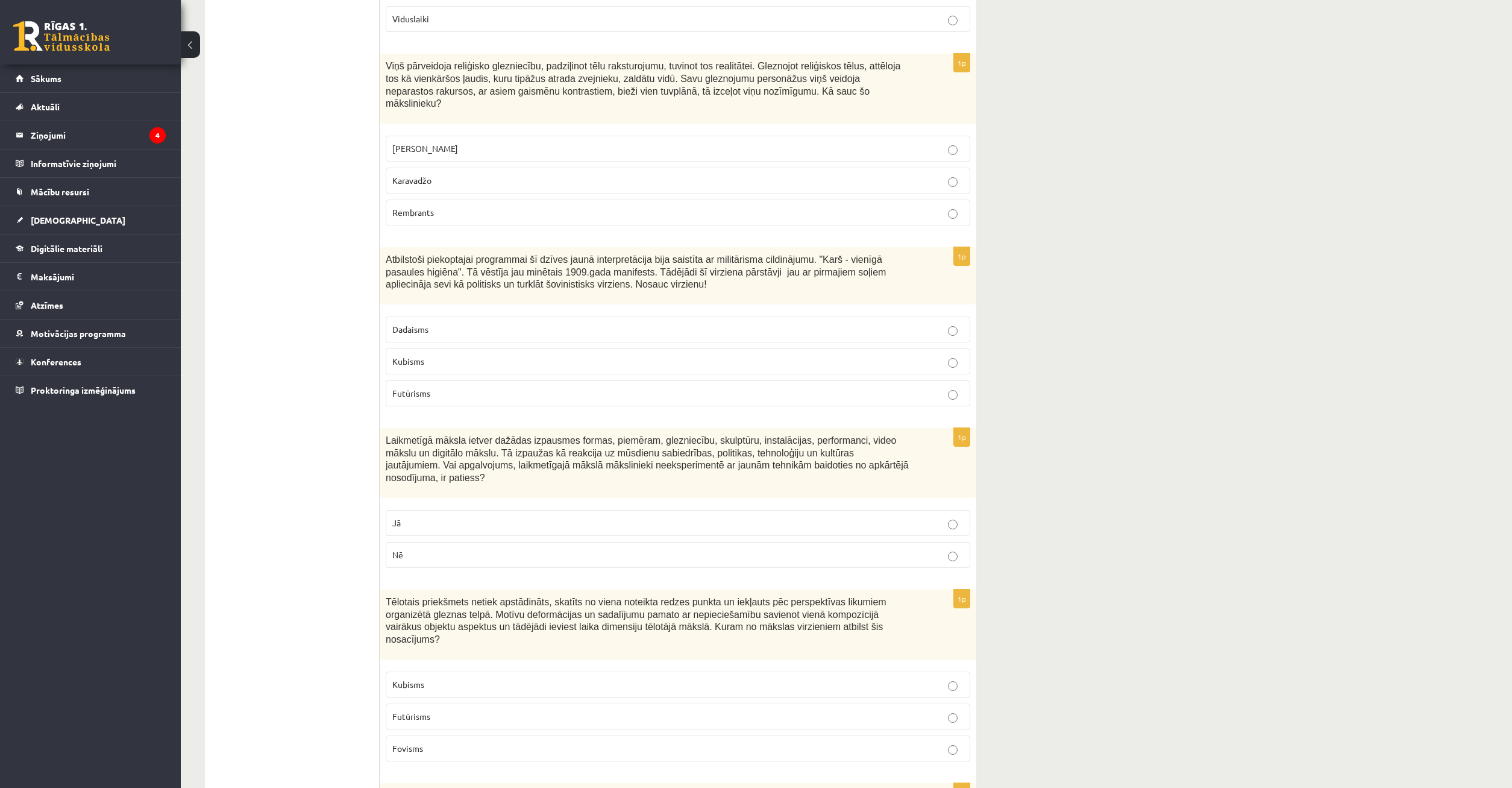
click at [419, 517] on p "Jā" at bounding box center [678, 523] width 571 height 13
click at [509, 549] on p "Nē" at bounding box center [678, 555] width 571 height 13
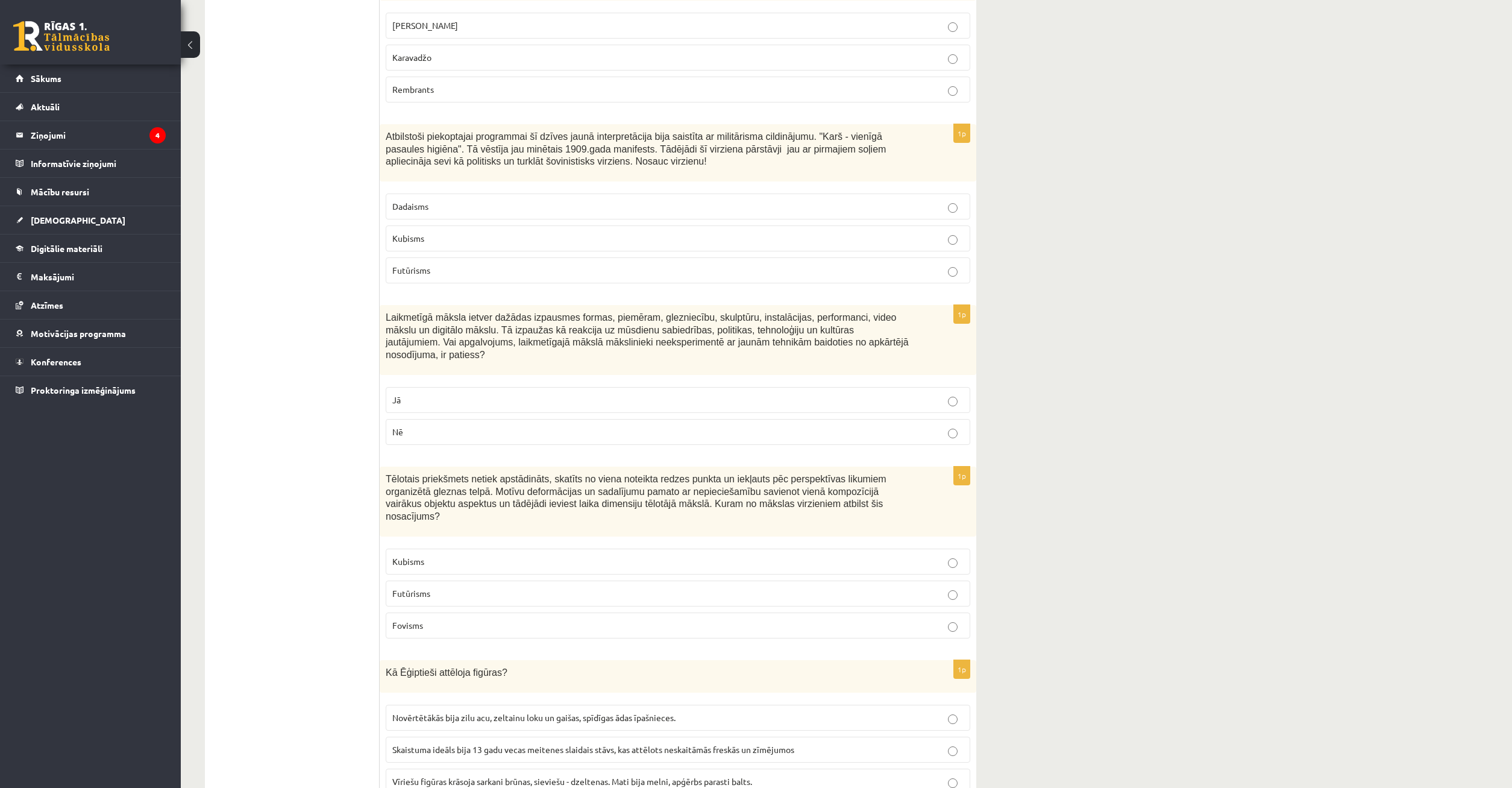
scroll to position [1046, 0]
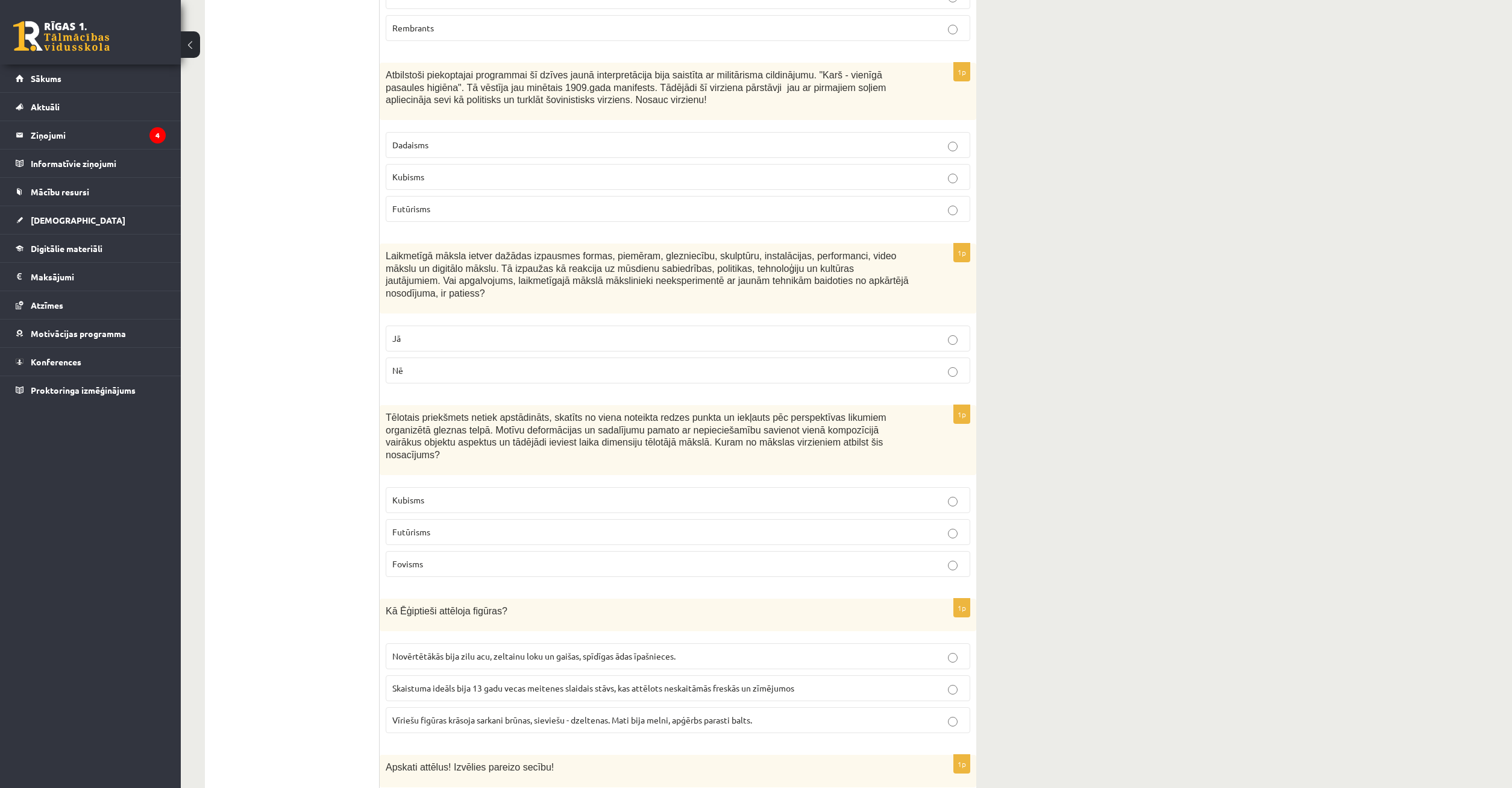
click at [489, 494] on p "Kubisms" at bounding box center [678, 500] width 571 height 13
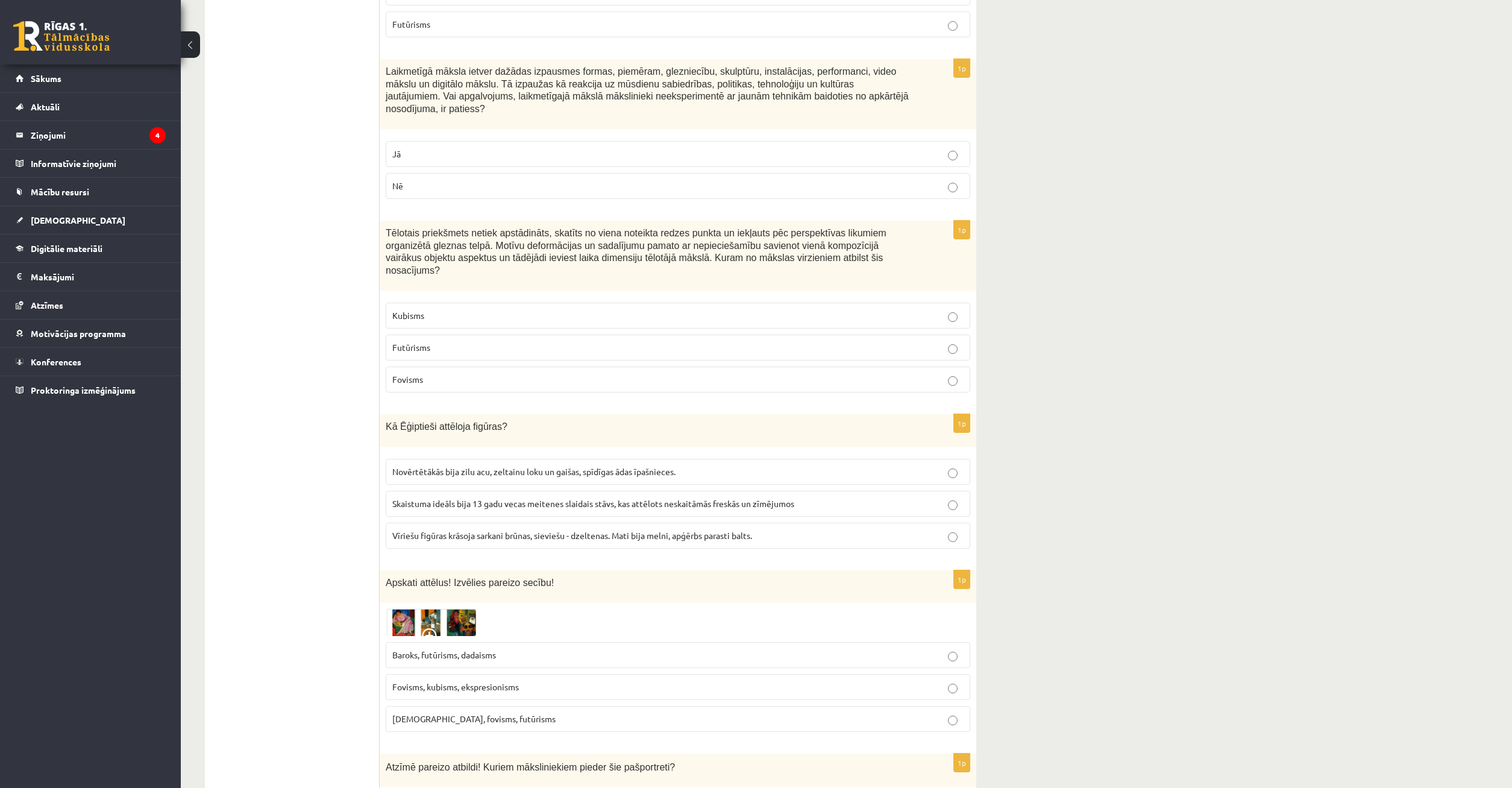
scroll to position [1292, 0]
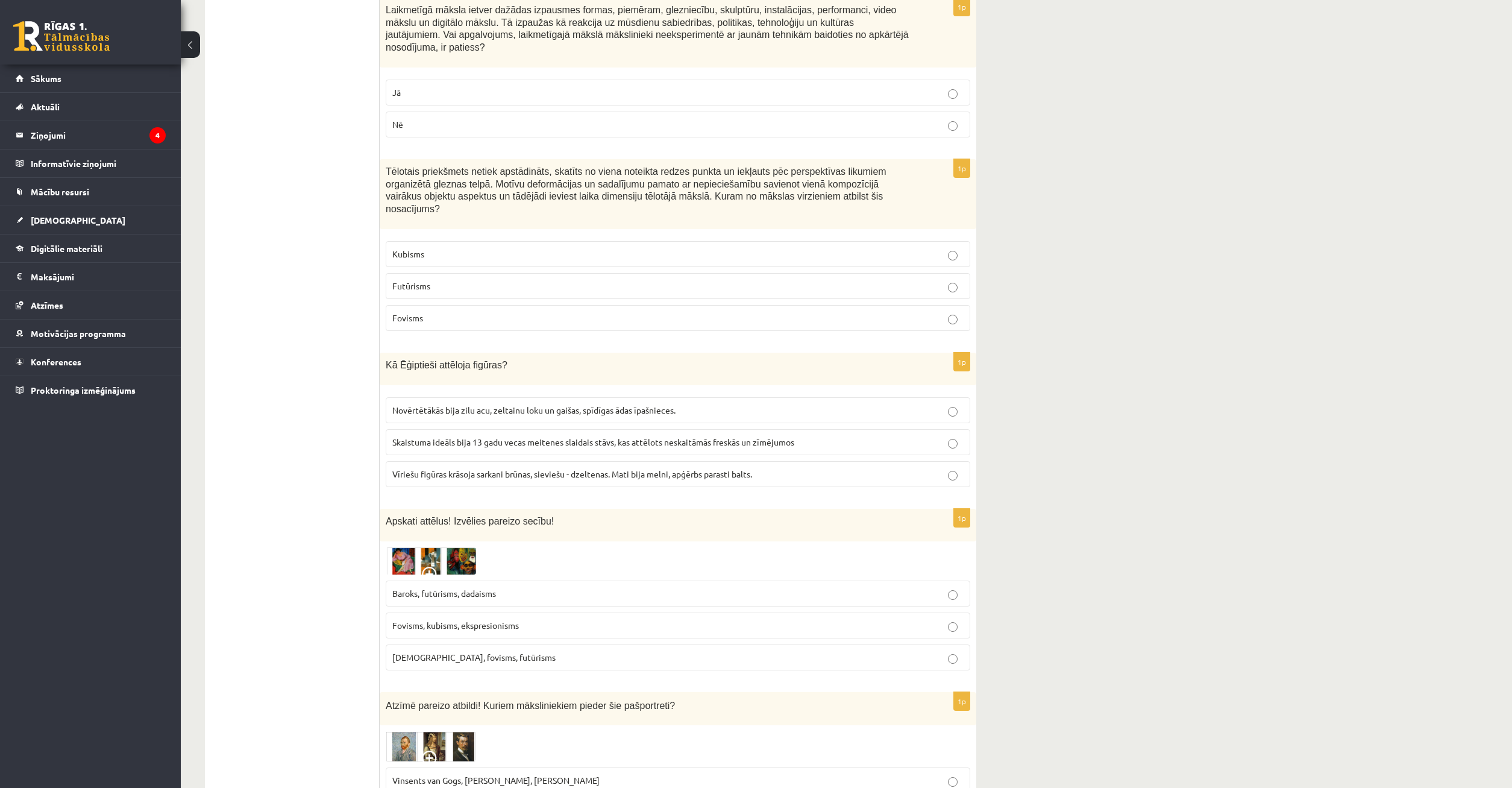
click at [597, 468] on span "Vīriešu figūras krāsoja sarkani brūnas, sieviešu - dzeltenas. Mati bija melni, …" at bounding box center [572, 474] width 360 height 11
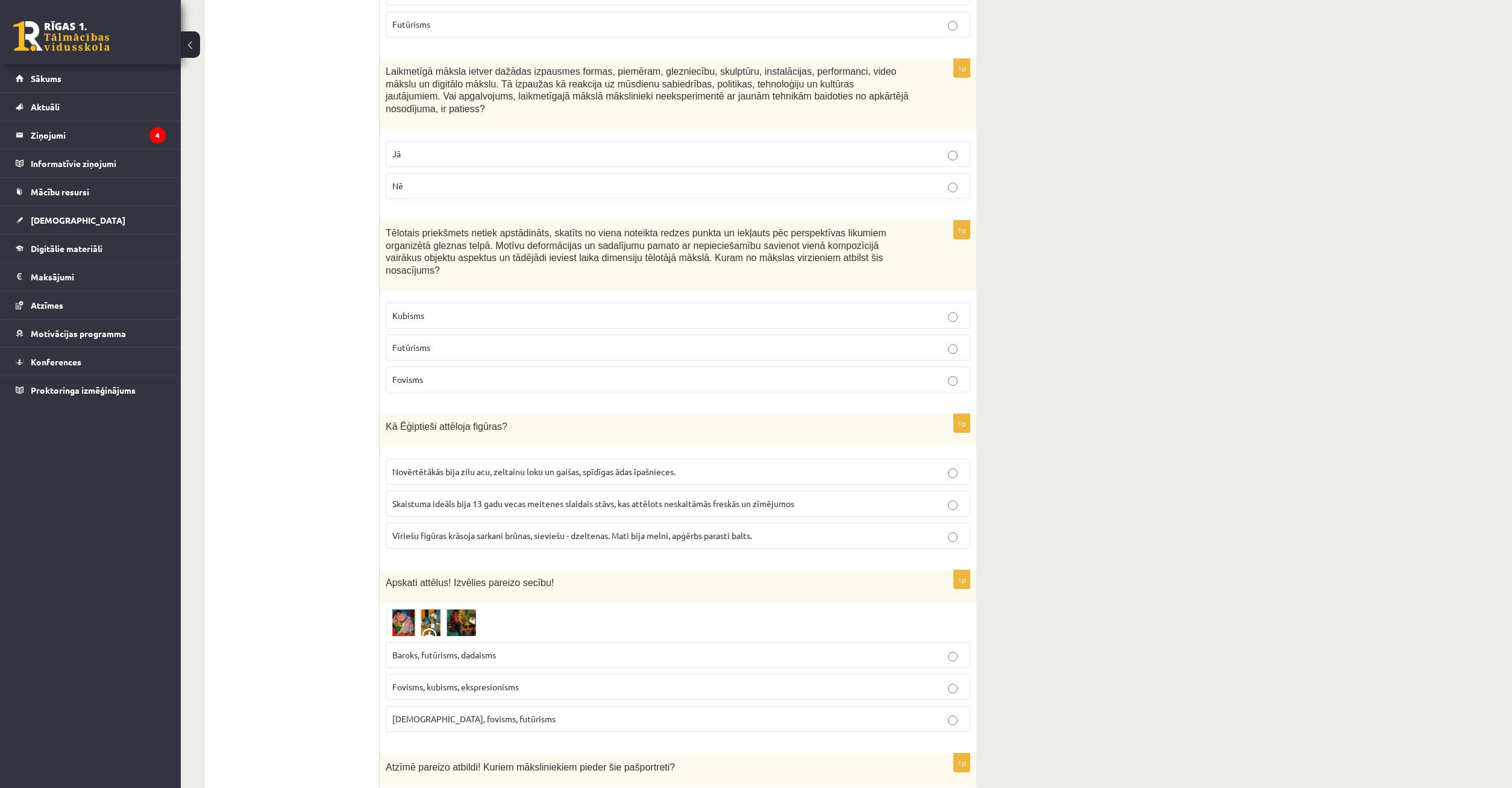
click at [396, 609] on img at bounding box center [431, 622] width 90 height 28
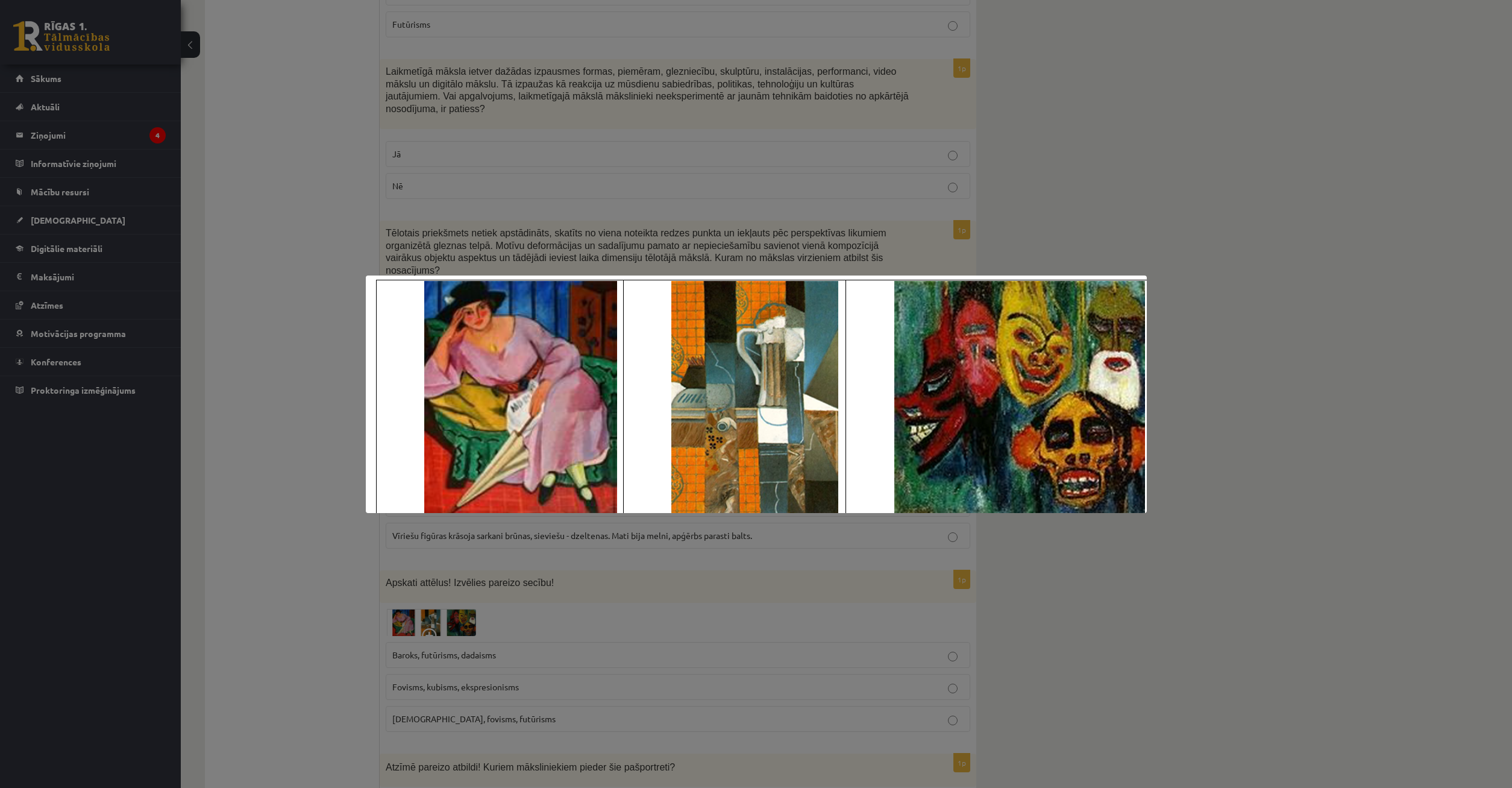
click at [480, 620] on div at bounding box center [756, 394] width 1512 height 788
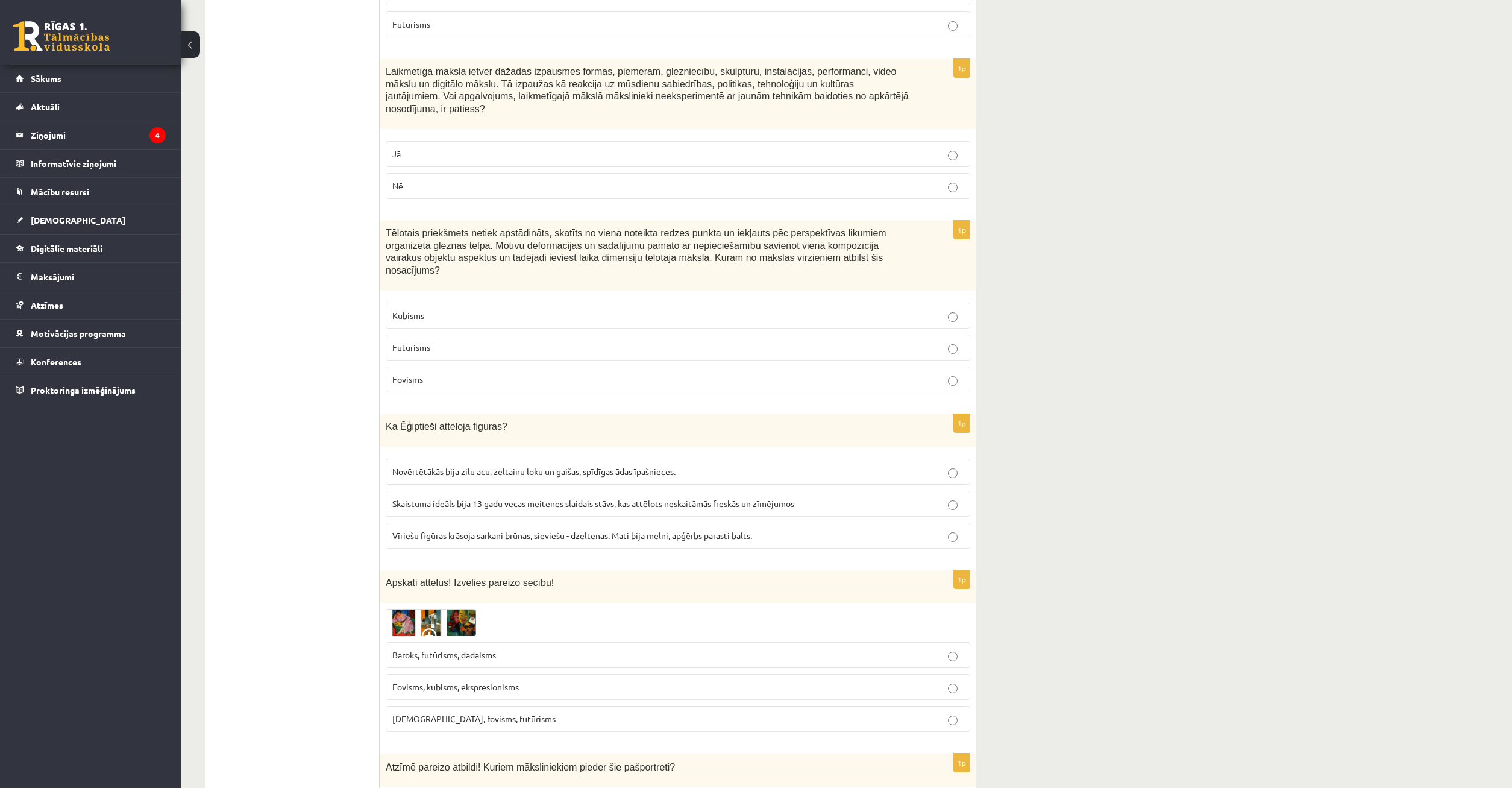
click at [518, 649] on p "Baroks, futūrisms, dadaisms" at bounding box center [678, 655] width 571 height 13
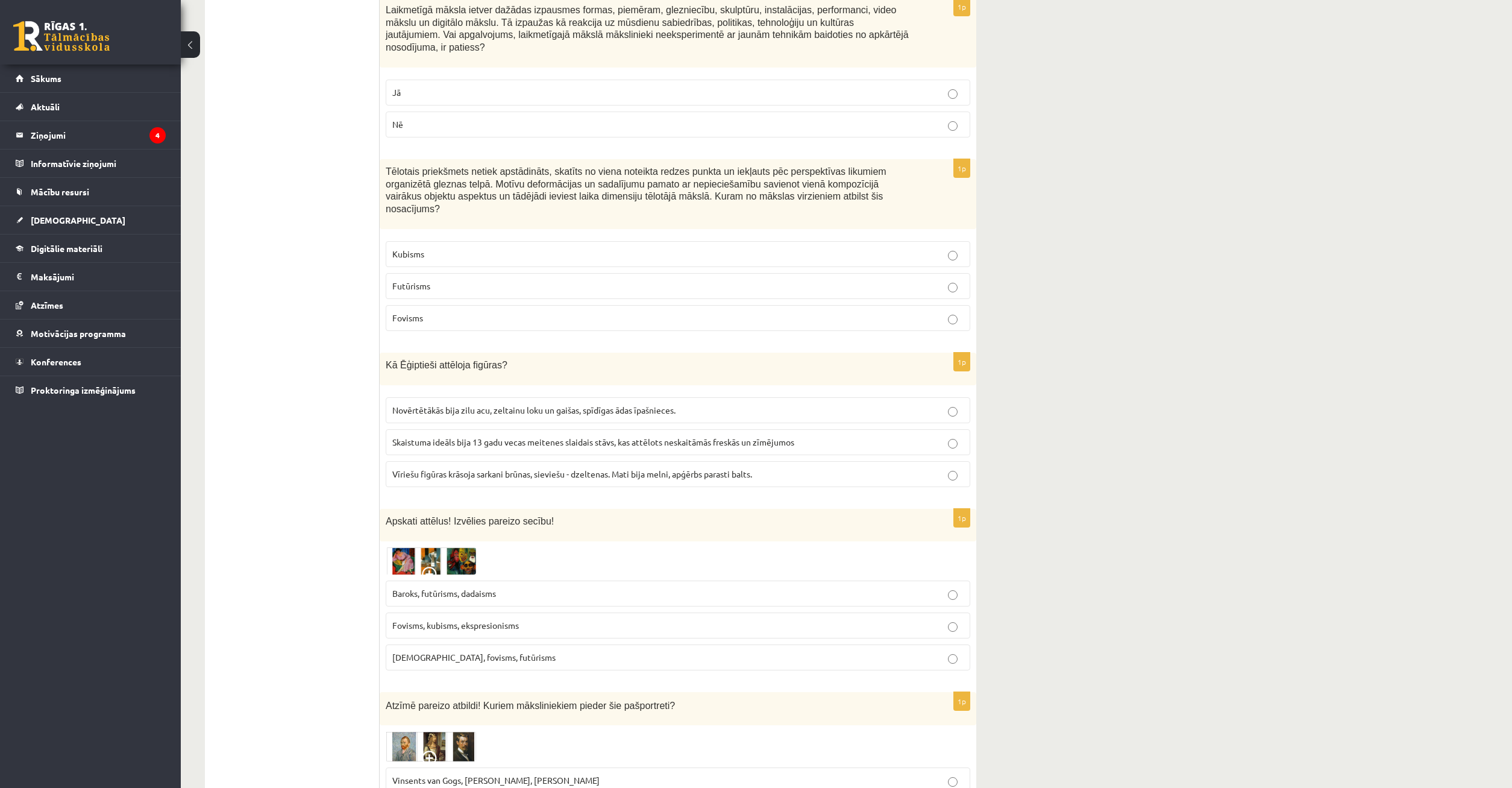
scroll to position [1353, 0]
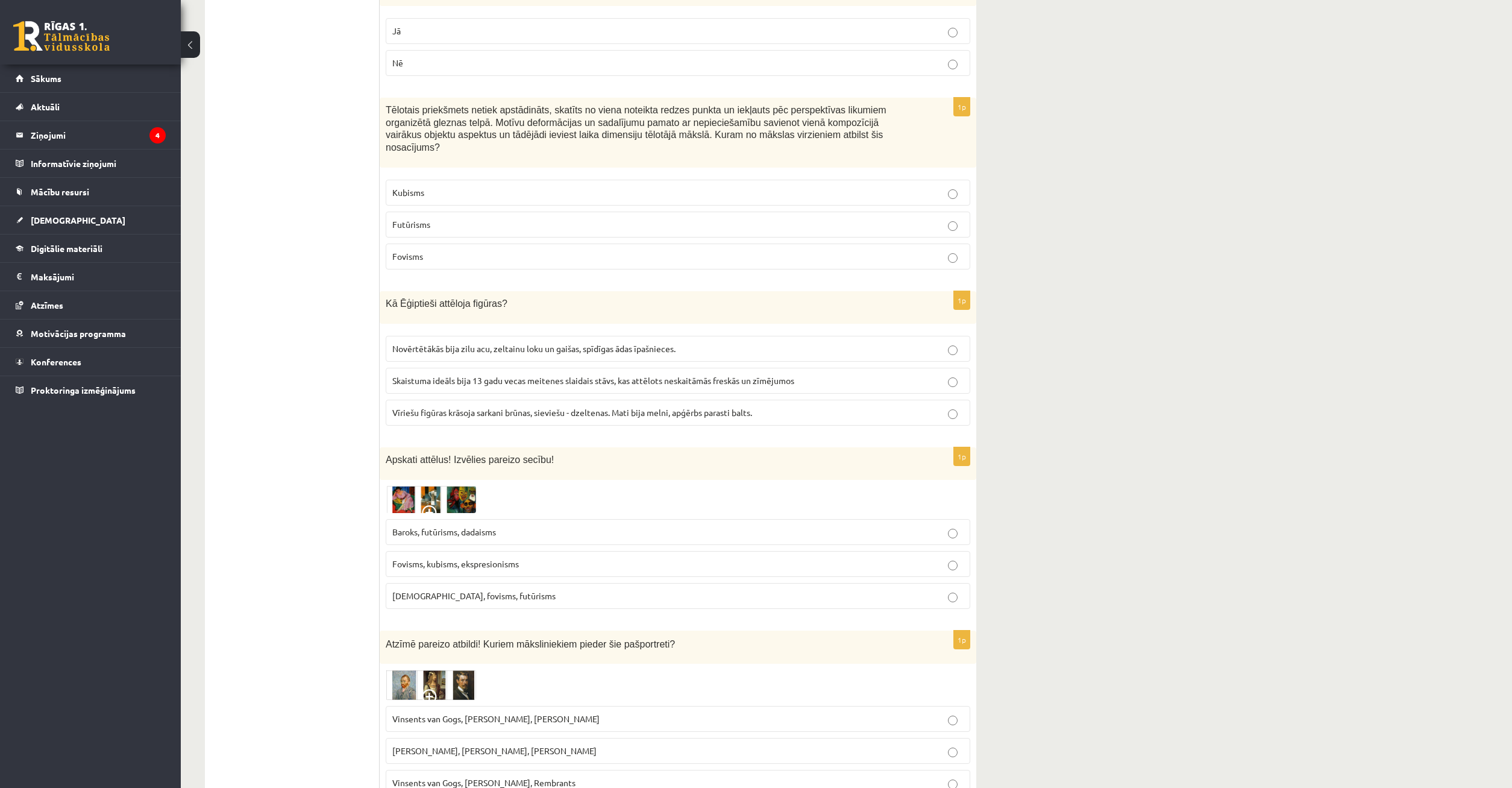
click at [545, 558] on p "Fovisms, kubisms, ekspresionisms" at bounding box center [678, 564] width 571 height 13
click at [427, 486] on img at bounding box center [431, 500] width 90 height 28
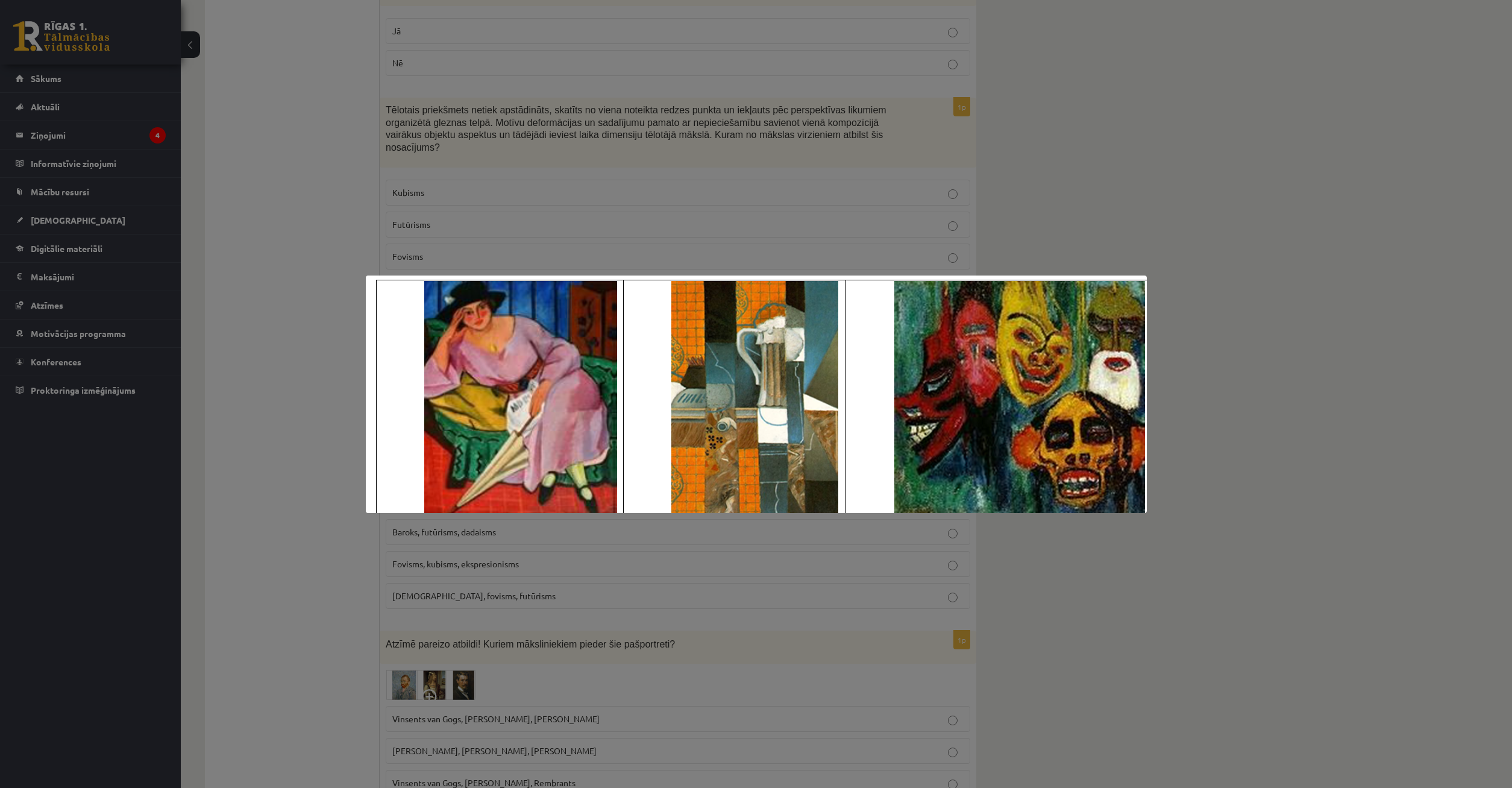
click at [526, 572] on div at bounding box center [756, 394] width 1512 height 788
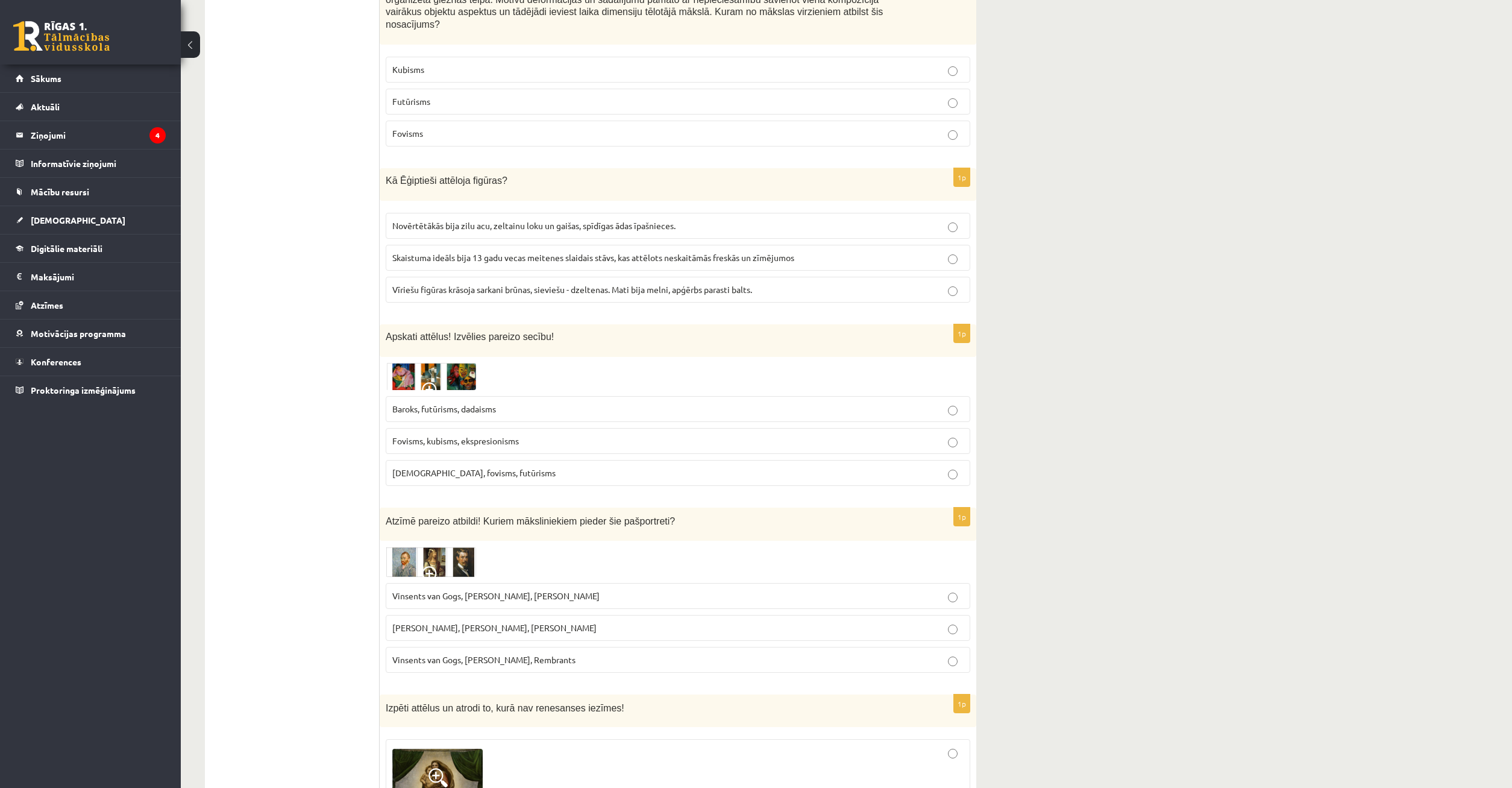
scroll to position [1599, 0]
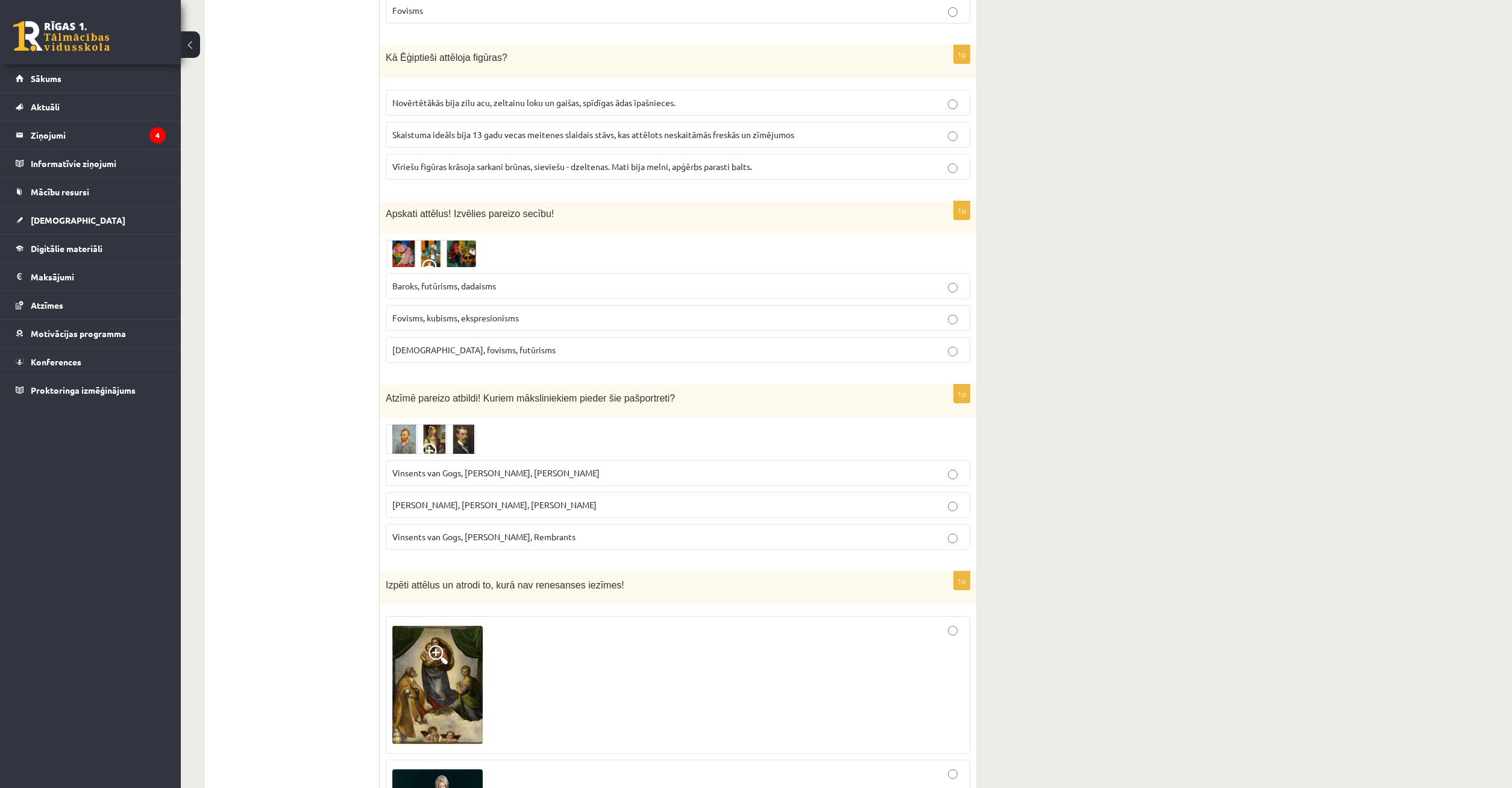
click at [429, 424] on img at bounding box center [431, 439] width 90 height 30
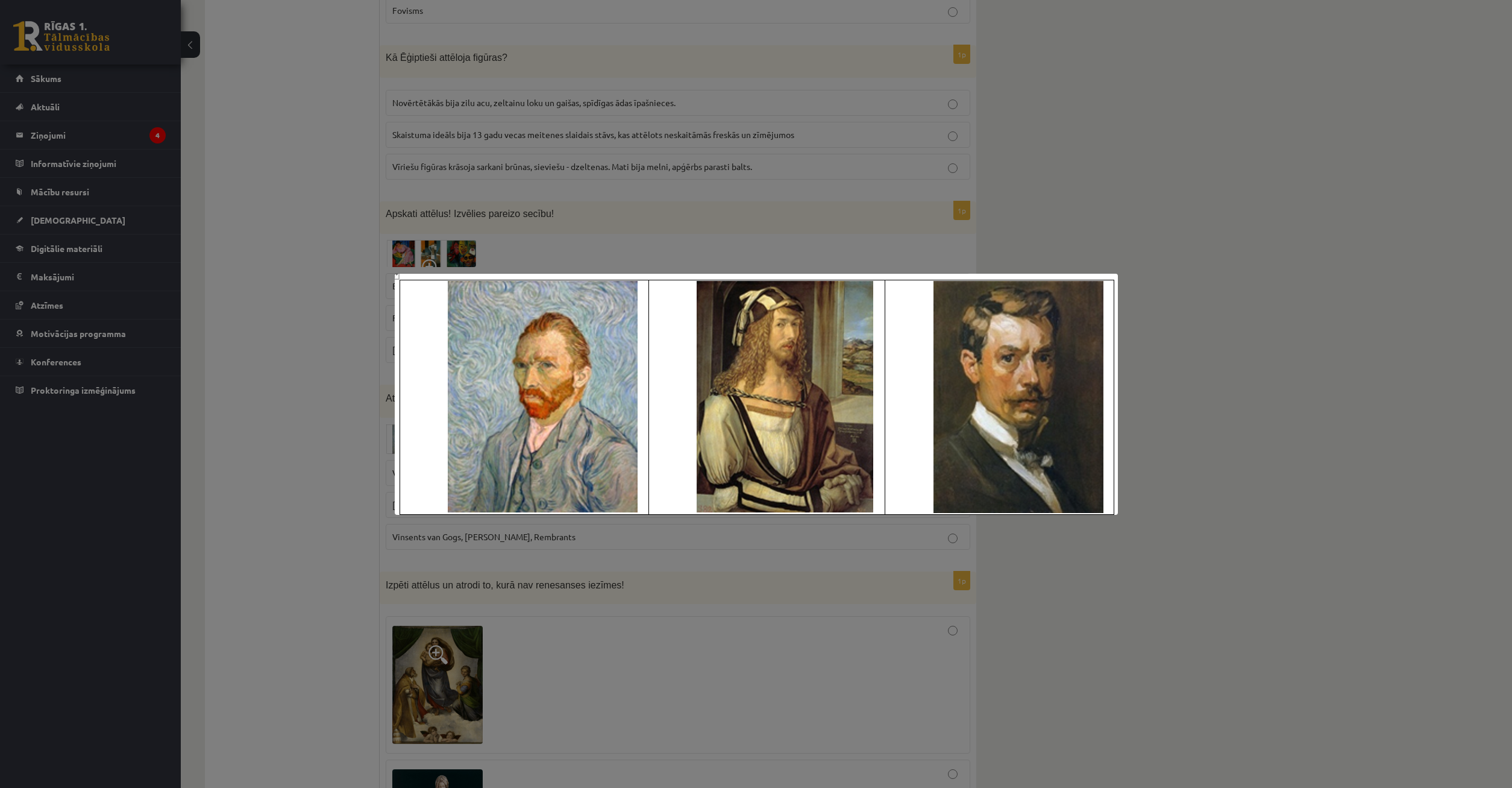
click at [699, 607] on div at bounding box center [756, 394] width 1512 height 788
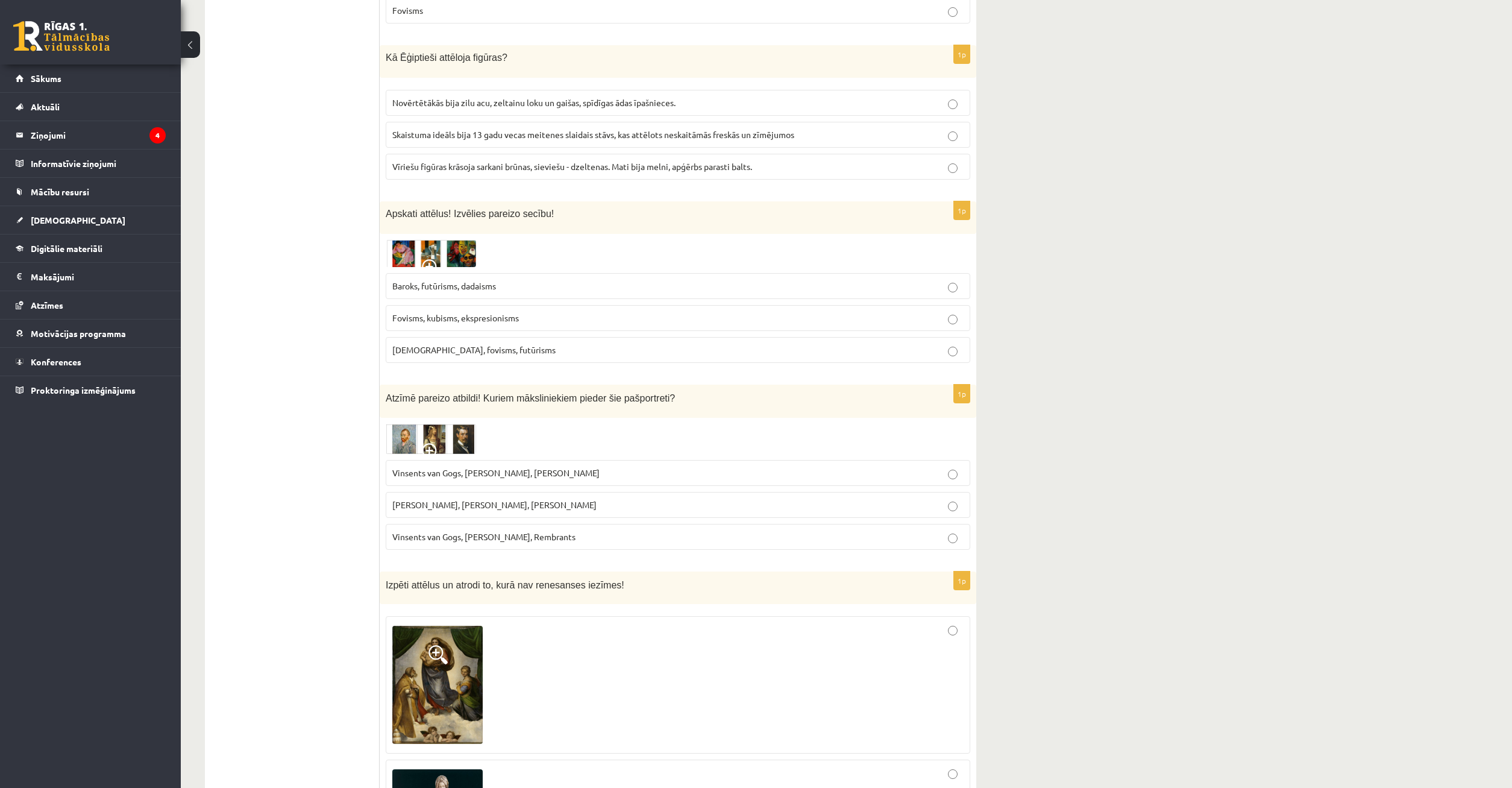
click at [451, 424] on img at bounding box center [431, 439] width 90 height 30
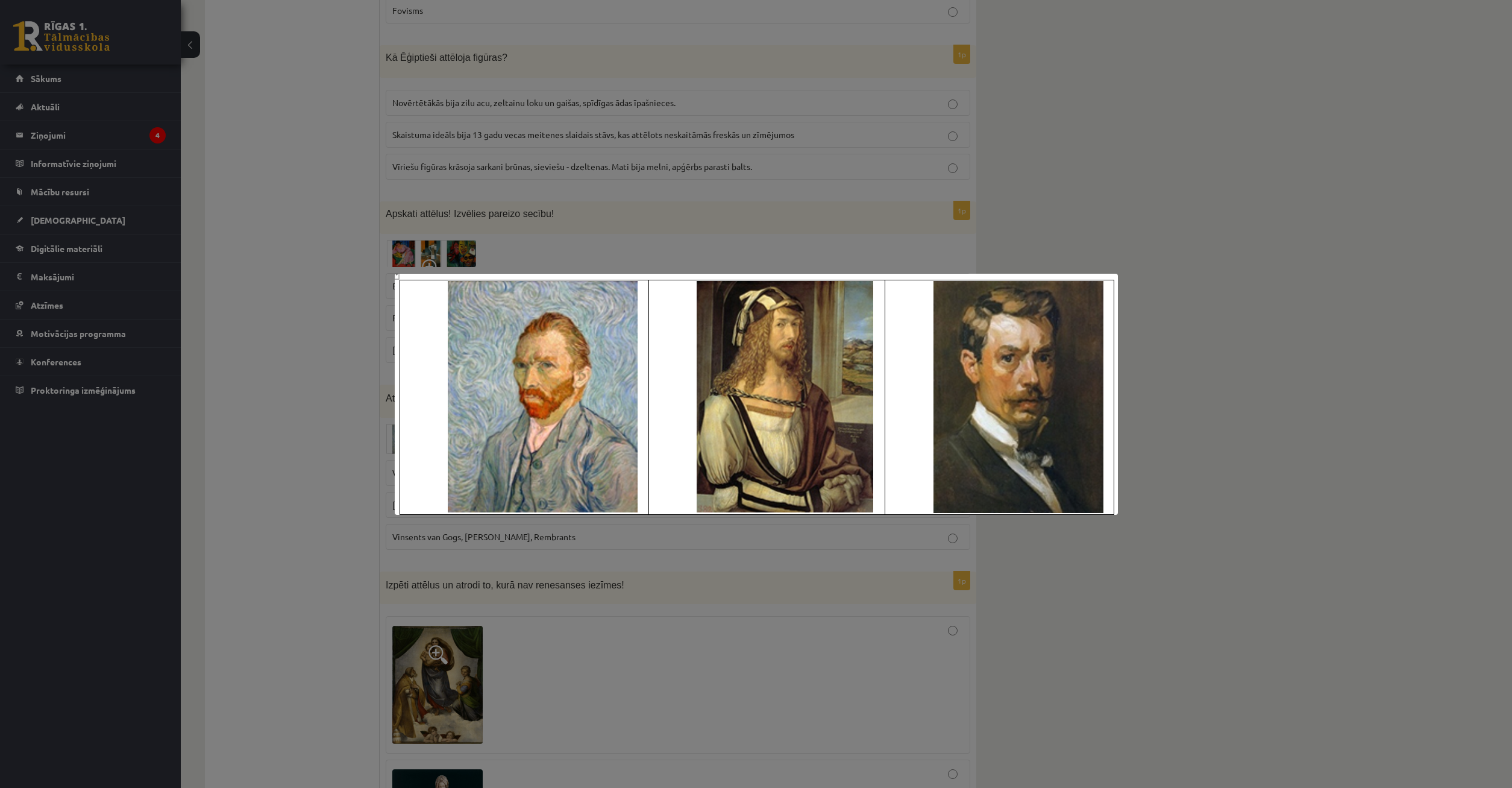
click at [507, 557] on div at bounding box center [756, 394] width 1512 height 788
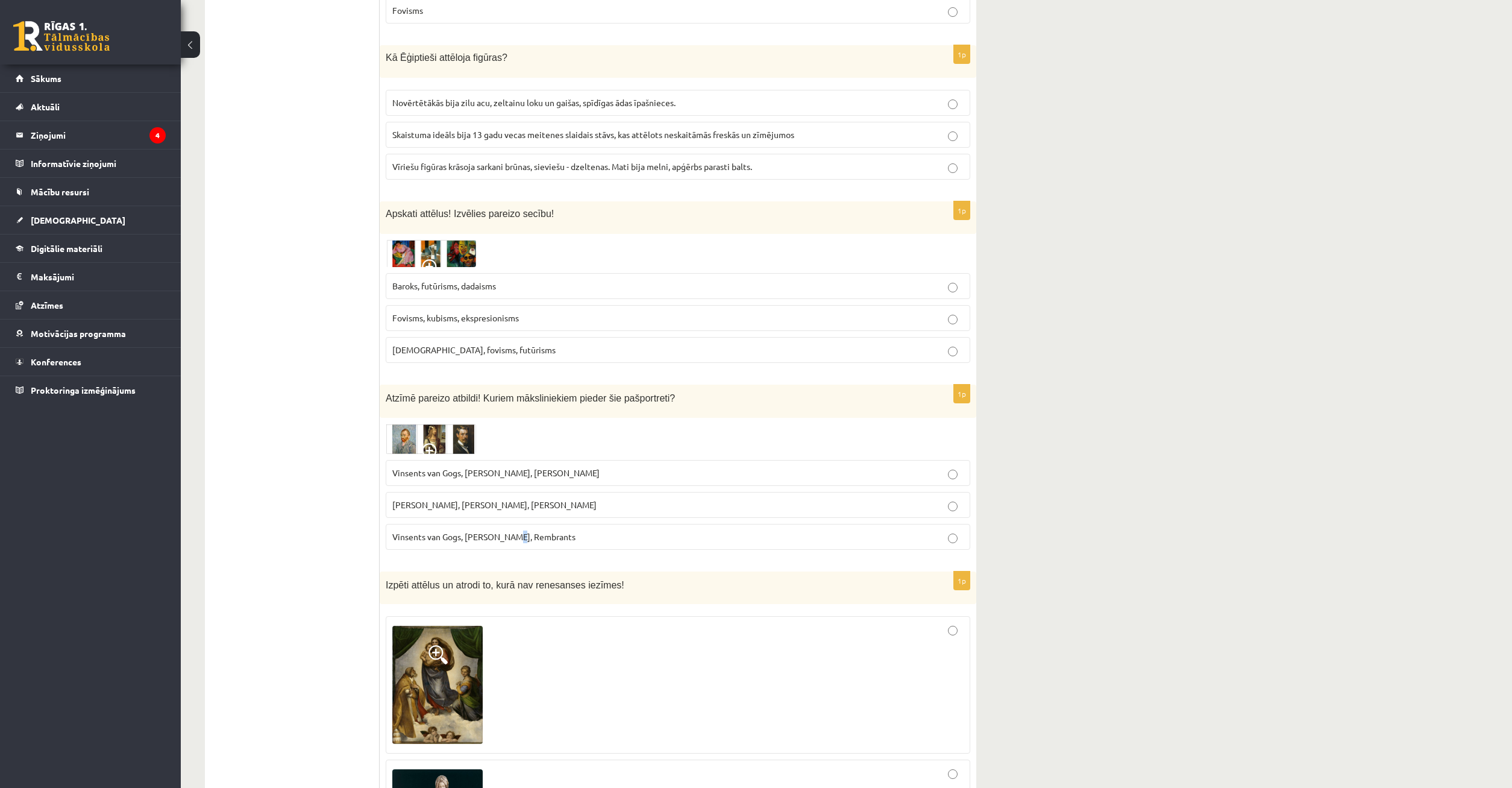
drag, startPoint x: 510, startPoint y: 486, endPoint x: 524, endPoint y: 491, distance: 14.9
click at [518, 531] on span "Vinsents van Gogs, [PERSON_NAME], Rembrants" at bounding box center [484, 537] width 183 height 11
click at [583, 531] on p "Vinsents van Gogs, [PERSON_NAME], Rembrants" at bounding box center [678, 537] width 571 height 13
click at [578, 531] on p "Vinsents van Gogs, [PERSON_NAME], Rembrants" at bounding box center [678, 537] width 571 height 13
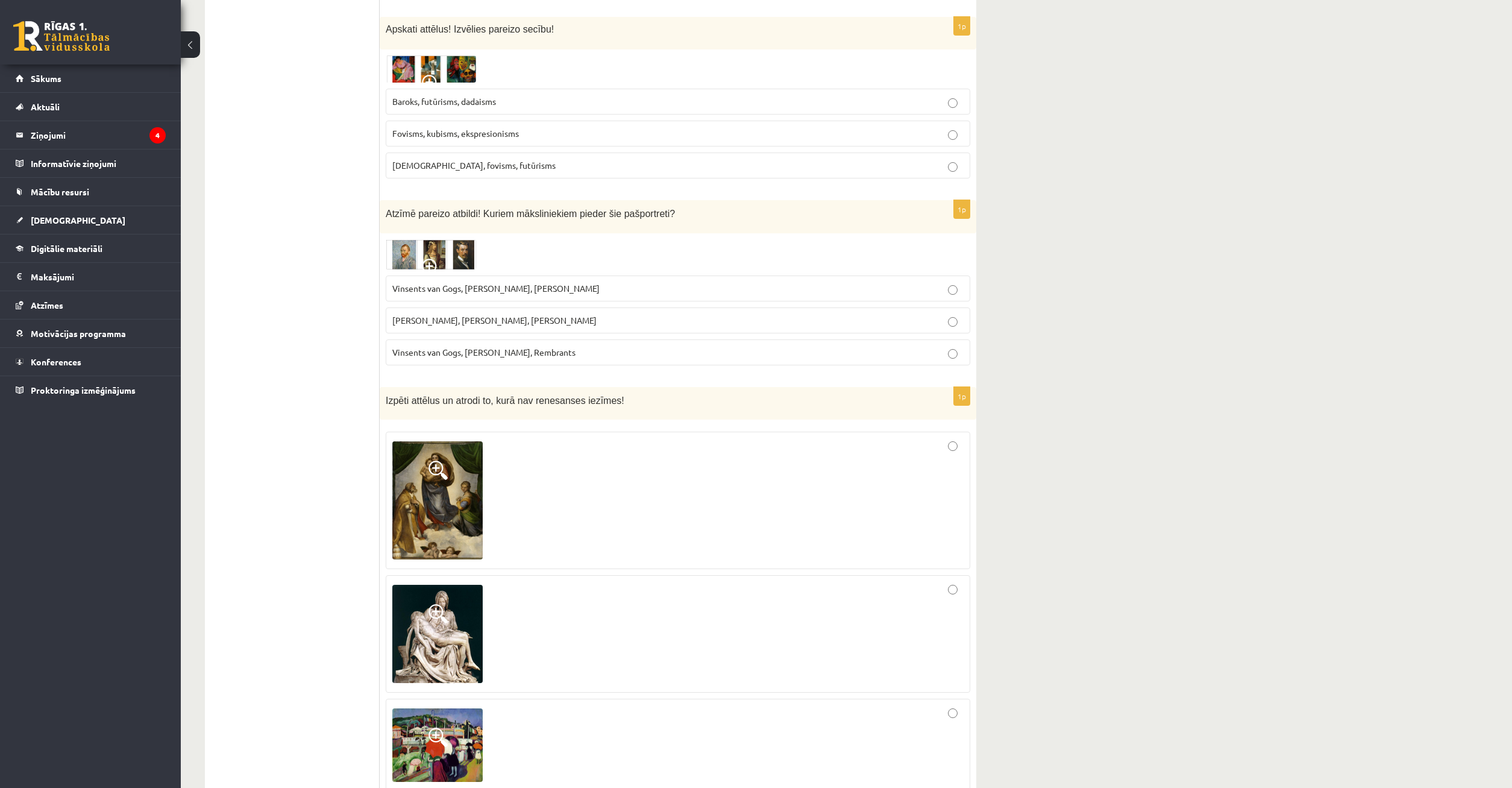
scroll to position [1845, 0]
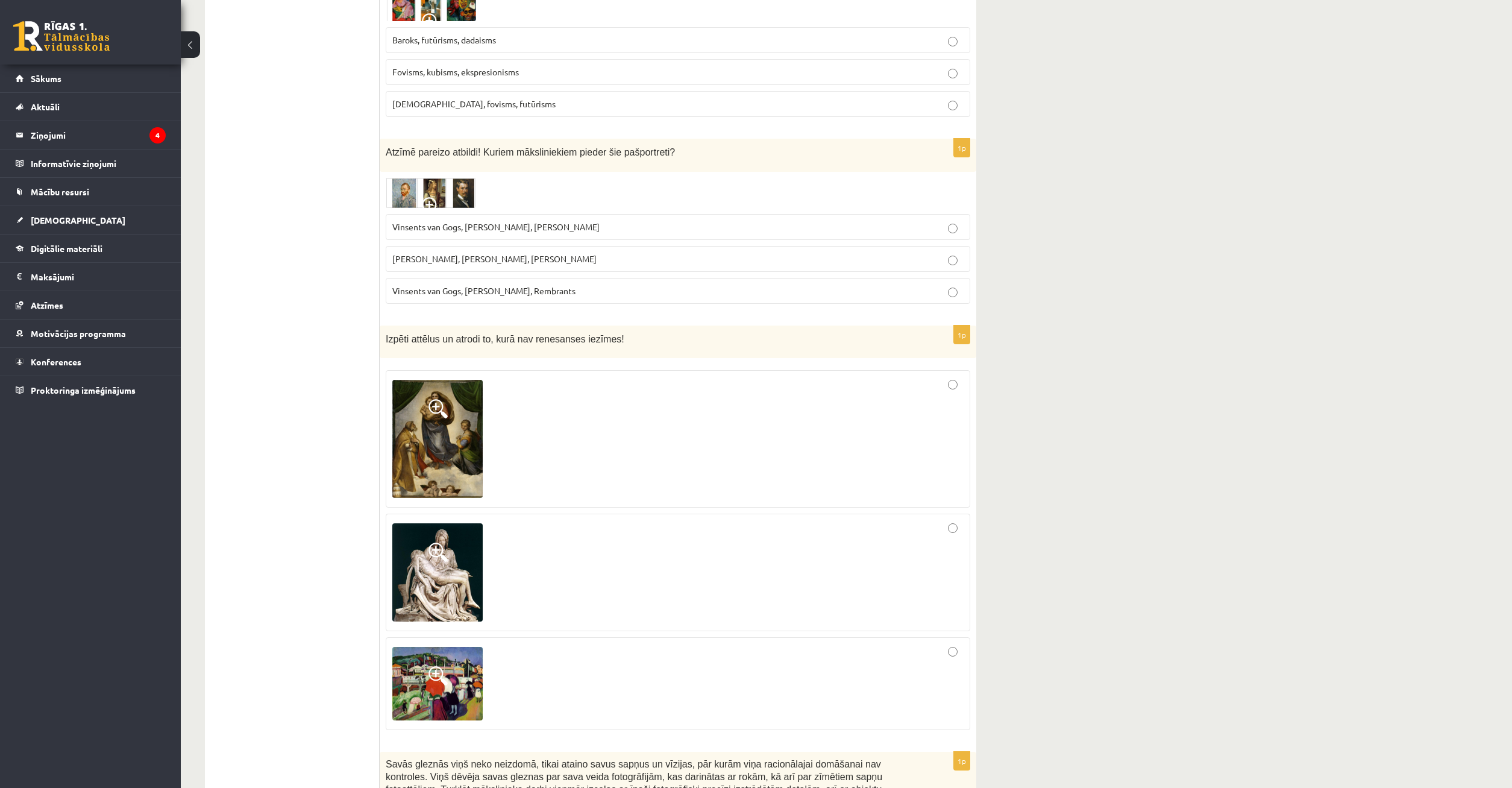
click at [440, 667] on span at bounding box center [438, 676] width 19 height 19
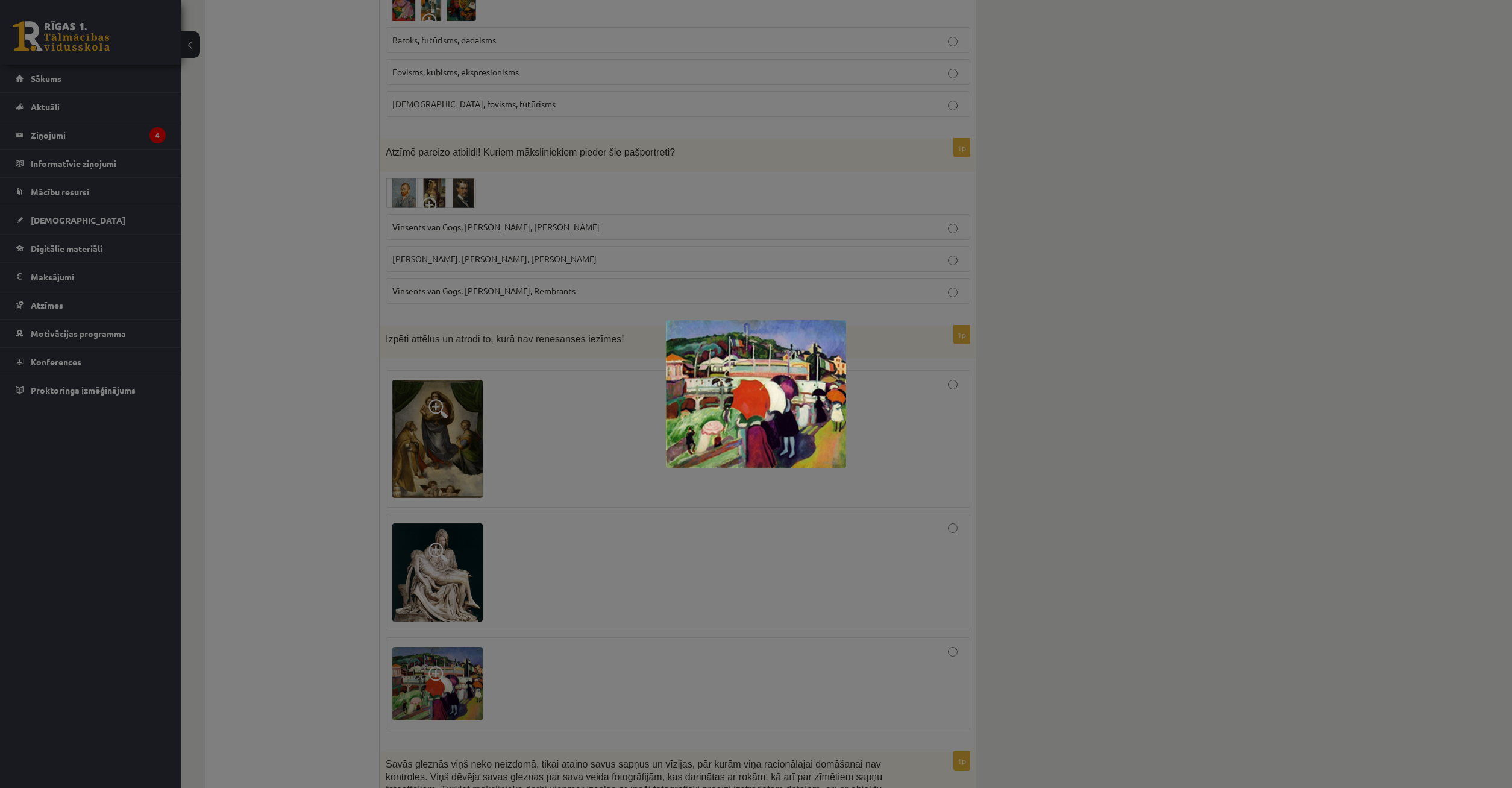
click at [759, 684] on div at bounding box center [756, 394] width 1512 height 788
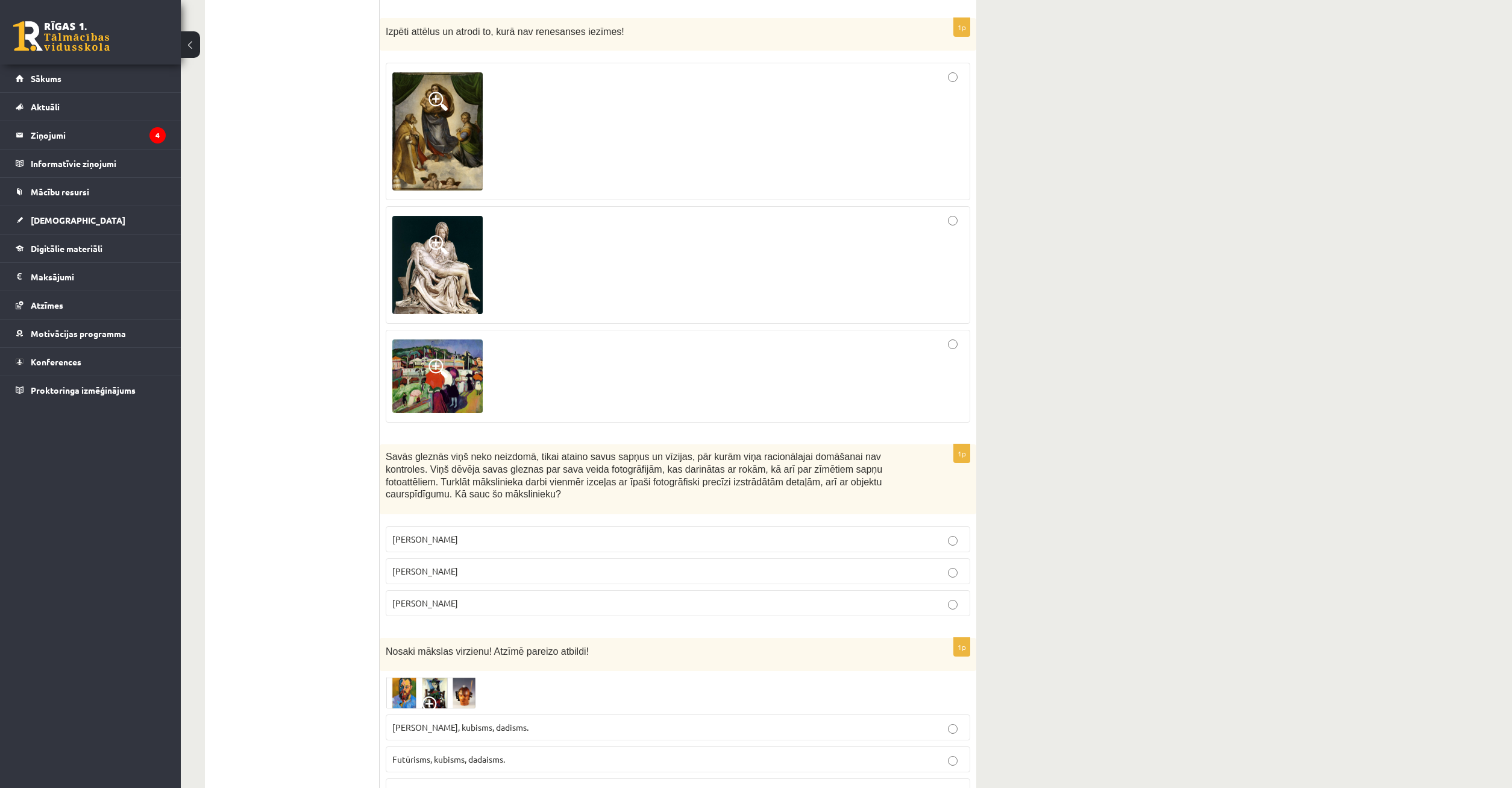
scroll to position [2214, 0]
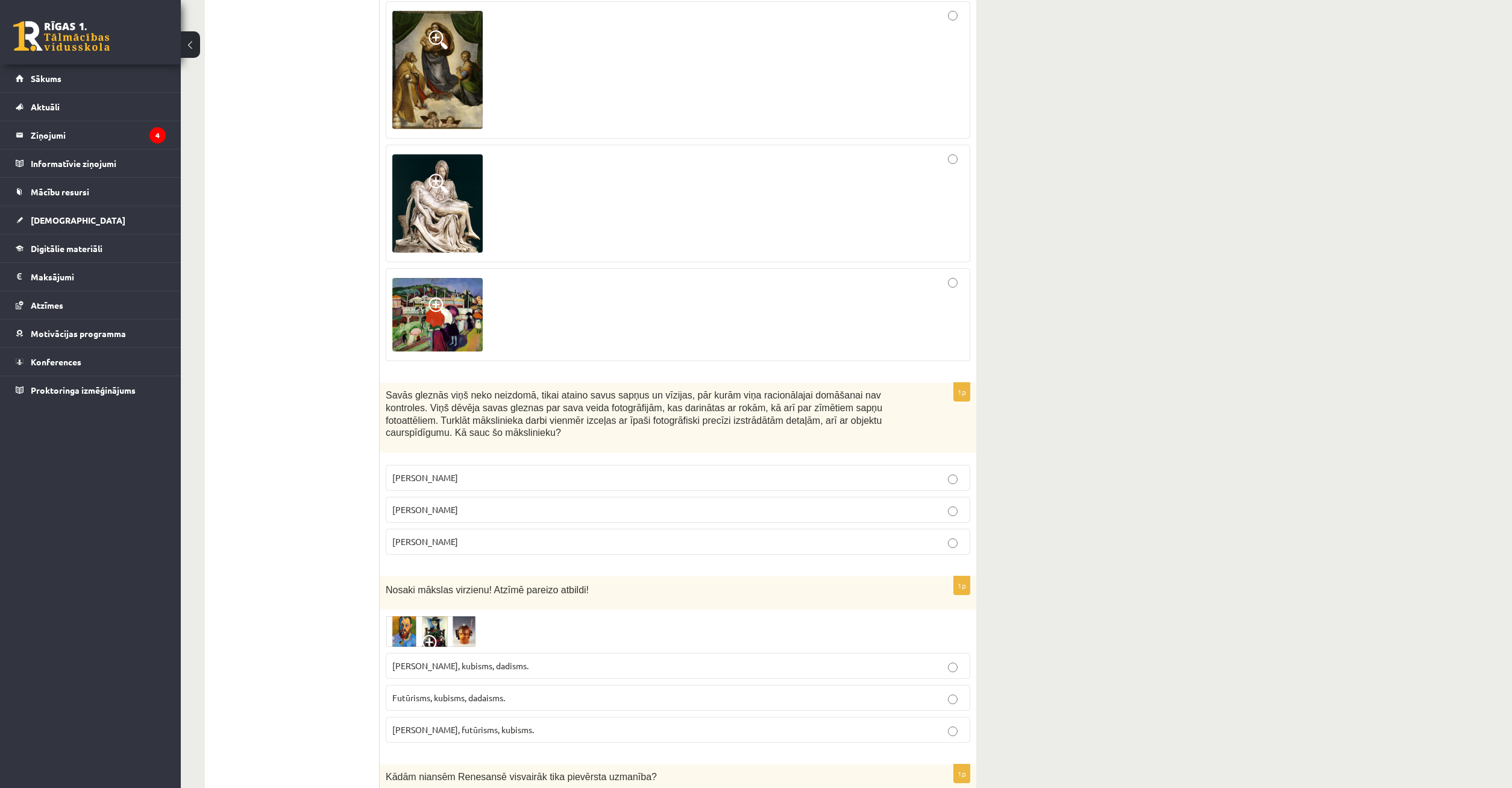
click at [495, 529] on label "[PERSON_NAME]" at bounding box center [678, 542] width 585 height 26
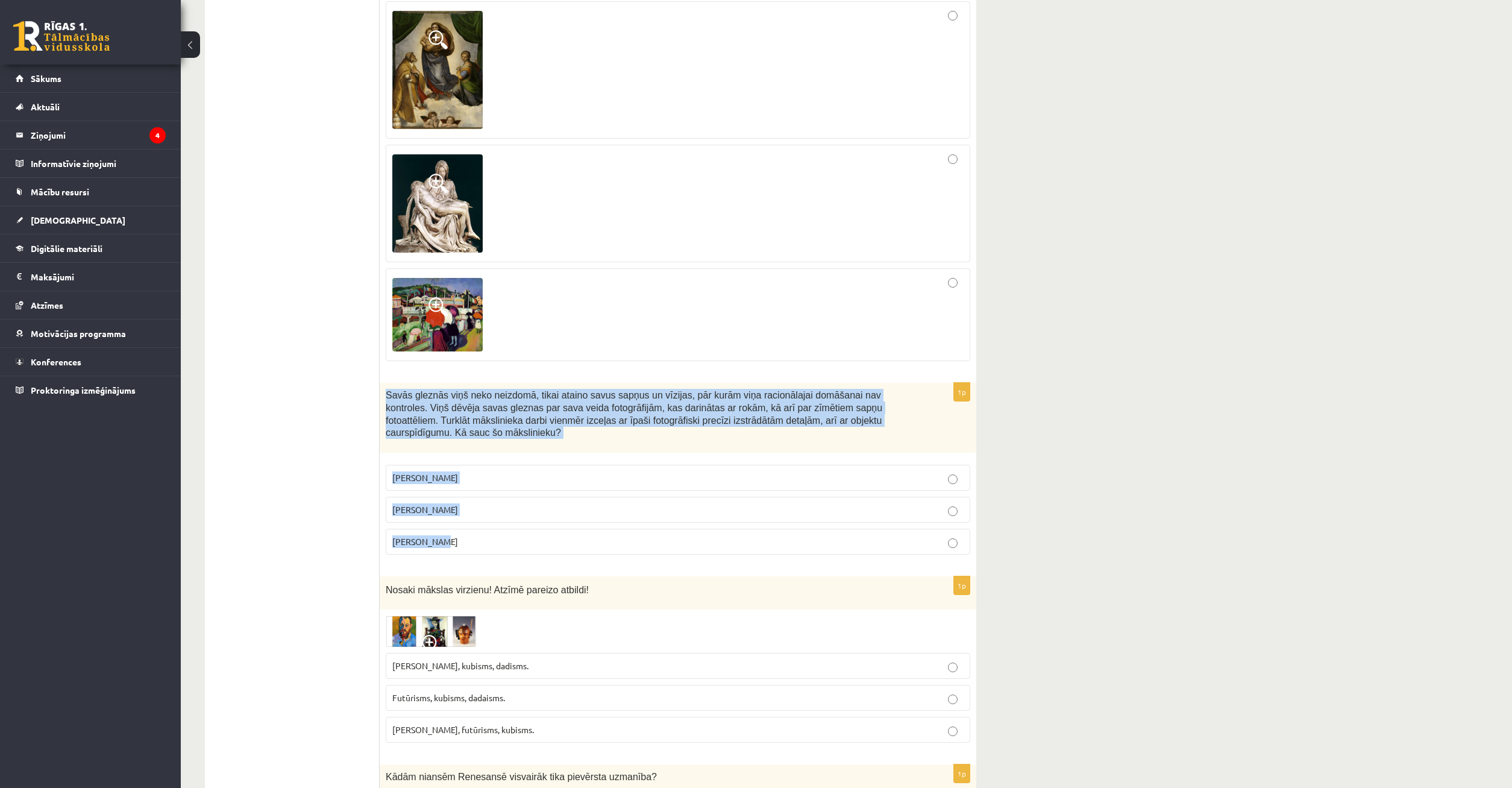
drag, startPoint x: 385, startPoint y: 342, endPoint x: 726, endPoint y: 444, distance: 355.9
click at [765, 453] on div "Savās gleznās viņš neko neizdomā, tikai ataino savus sapņus un vīzijas, pār kur…" at bounding box center [678, 417] width 597 height 70
copy div "Savās gleznās viņš neko neizdomā, tikai ataino savus sapņus un vīzijas, pār kur…"
click at [522, 504] on p "[PERSON_NAME]" at bounding box center [678, 510] width 571 height 13
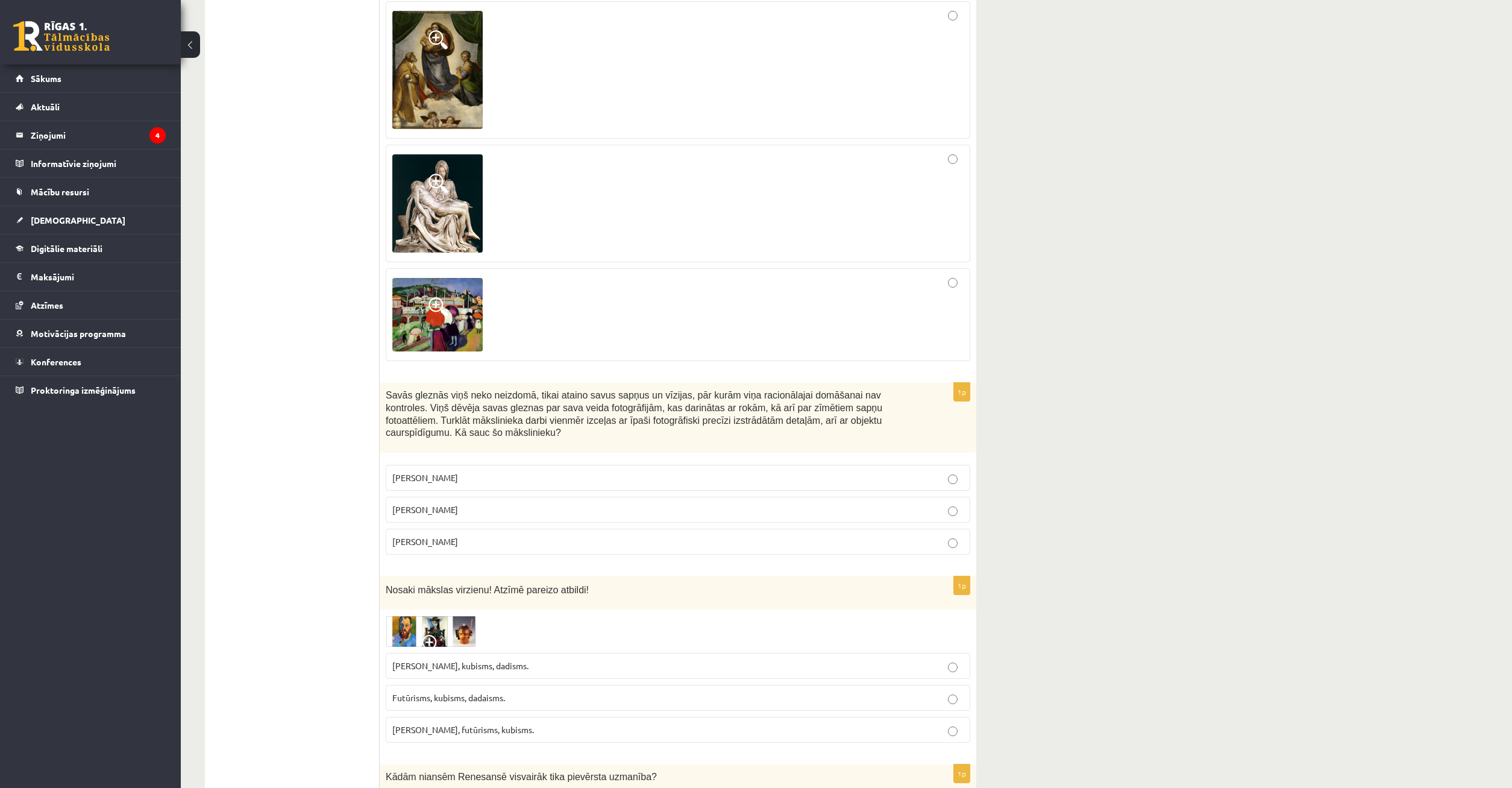
scroll to position [2276, 0]
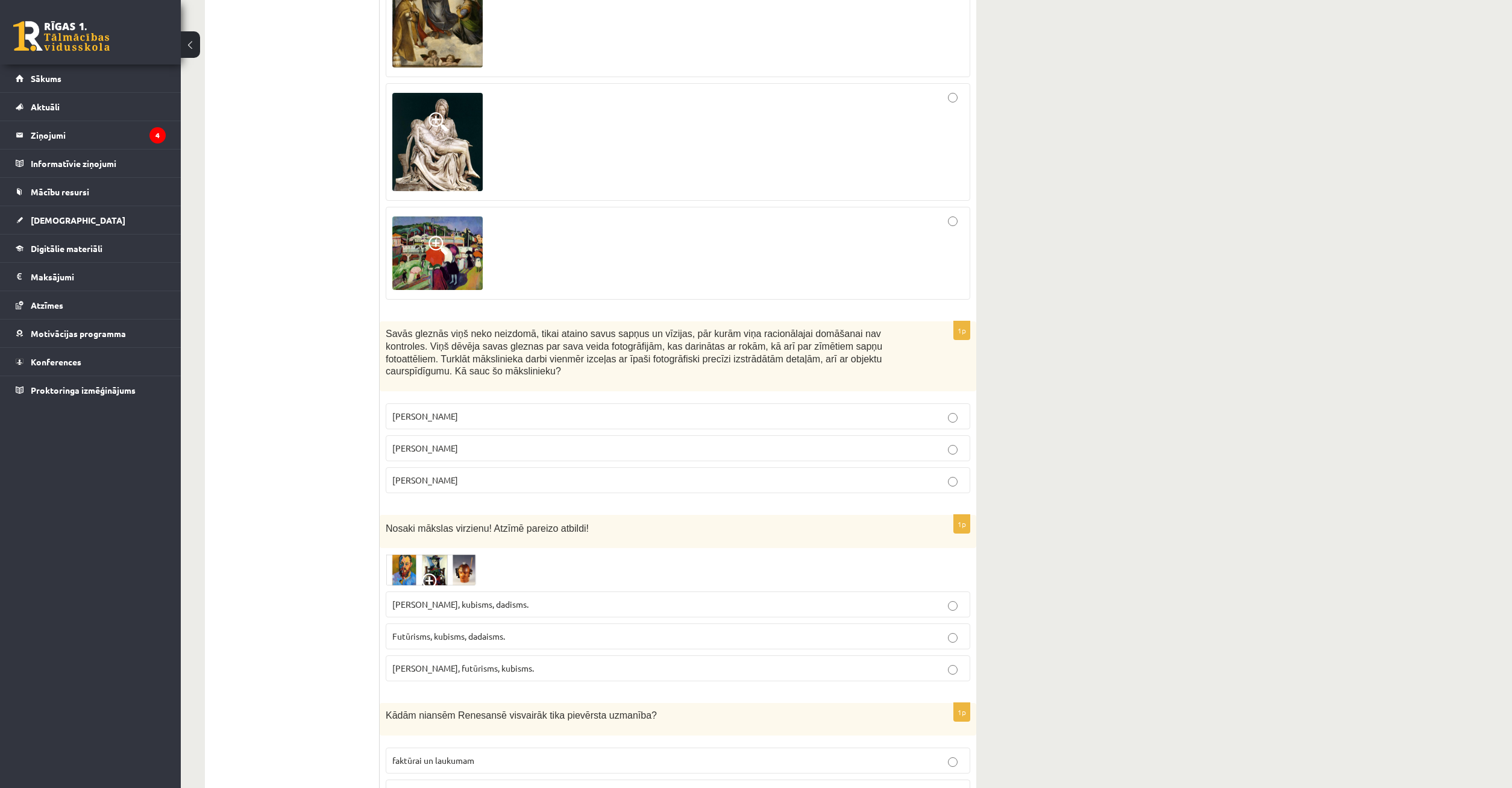
click at [425, 574] on span at bounding box center [431, 583] width 19 height 19
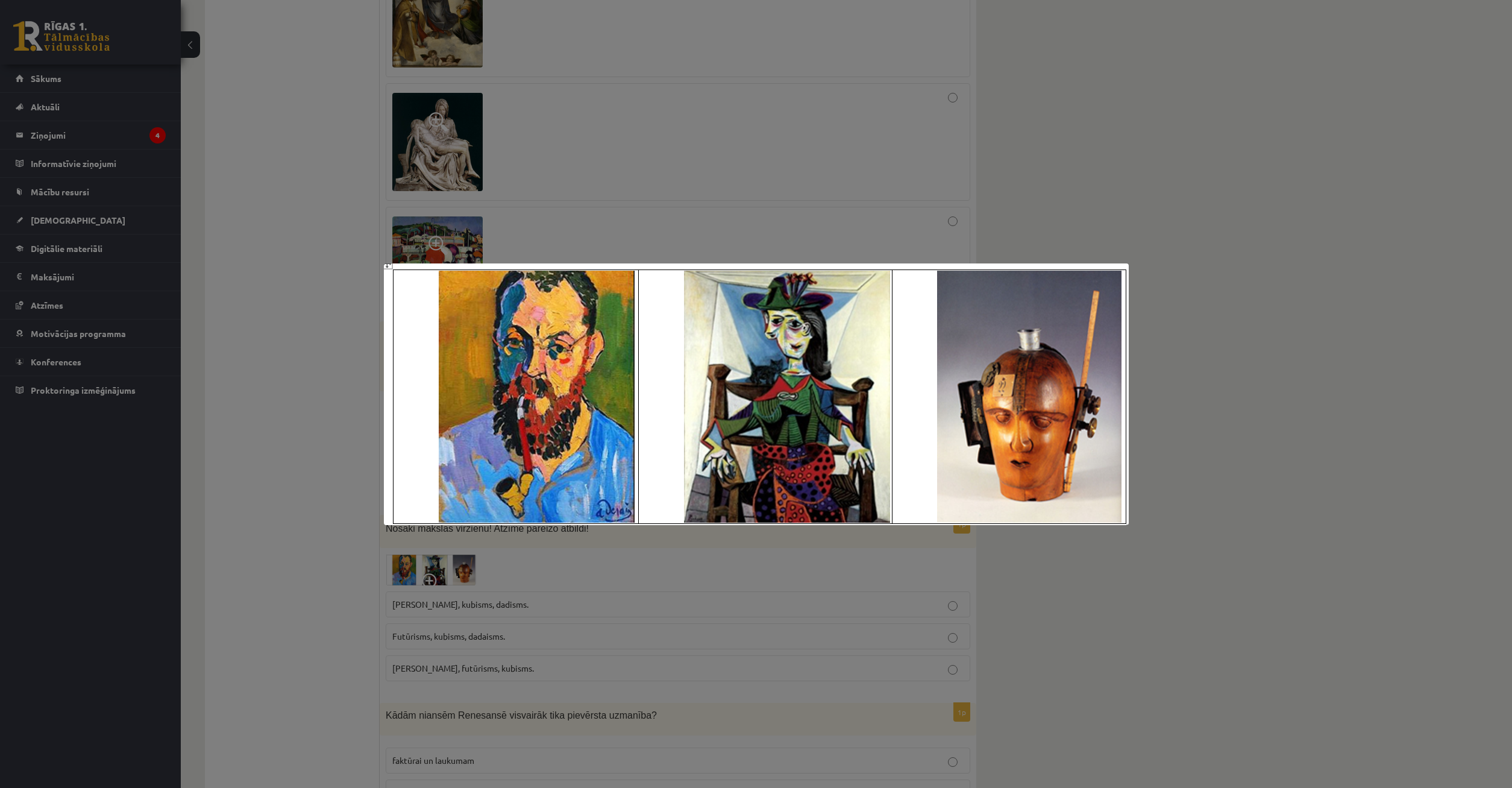
click at [471, 646] on div at bounding box center [756, 394] width 1512 height 788
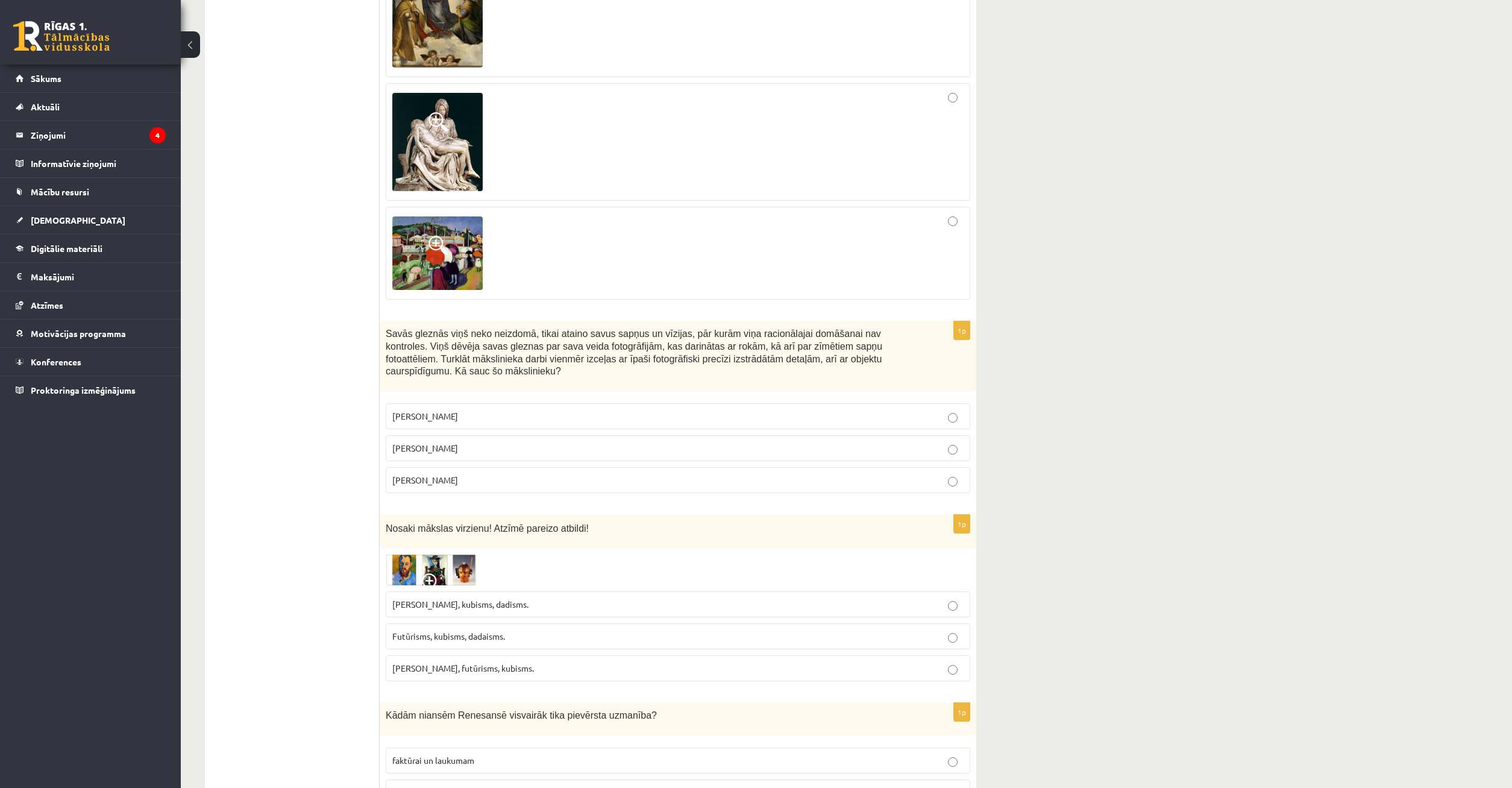
click at [424, 554] on img at bounding box center [431, 569] width 90 height 32
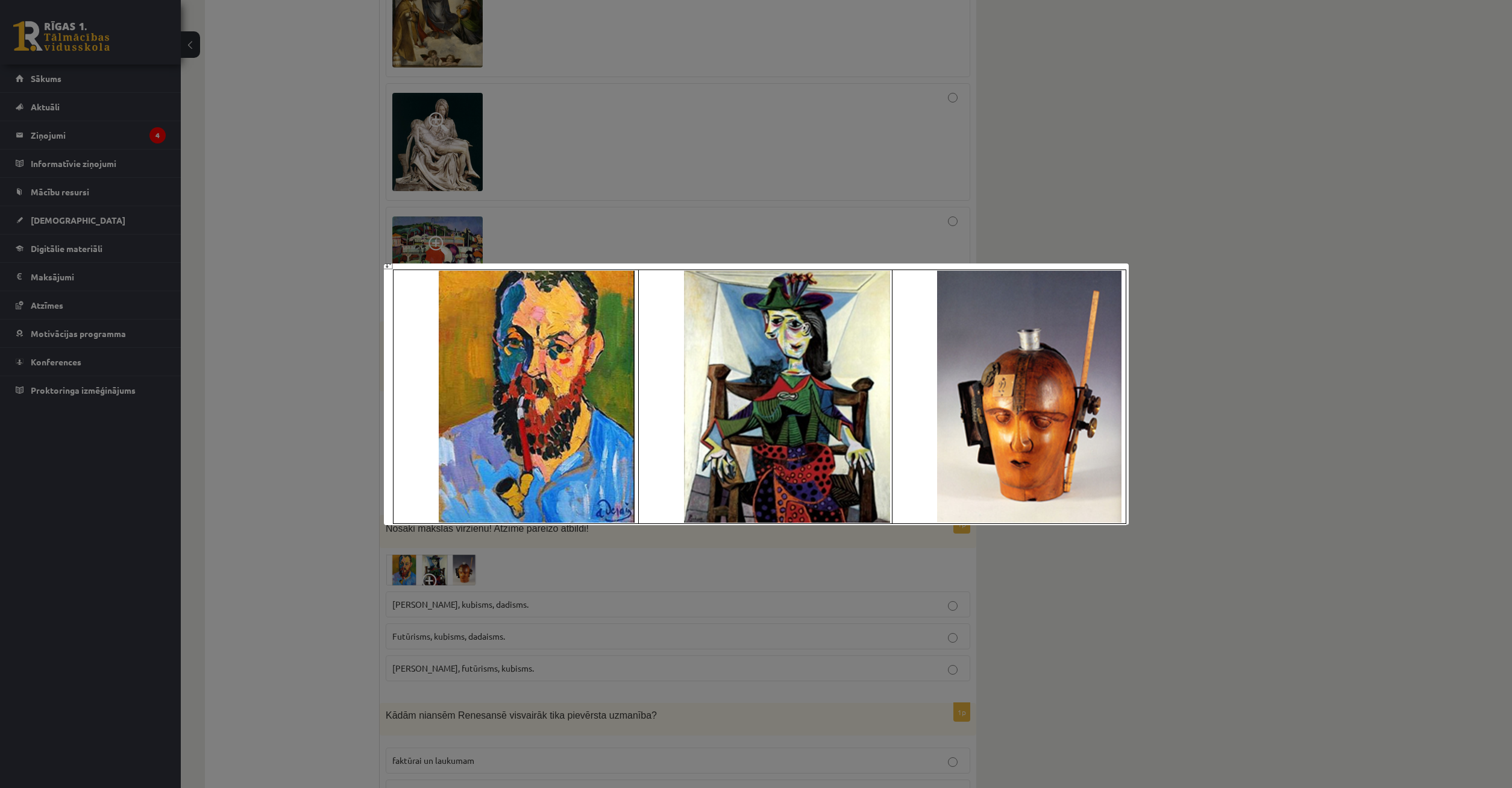
click at [523, 565] on div at bounding box center [756, 394] width 1512 height 788
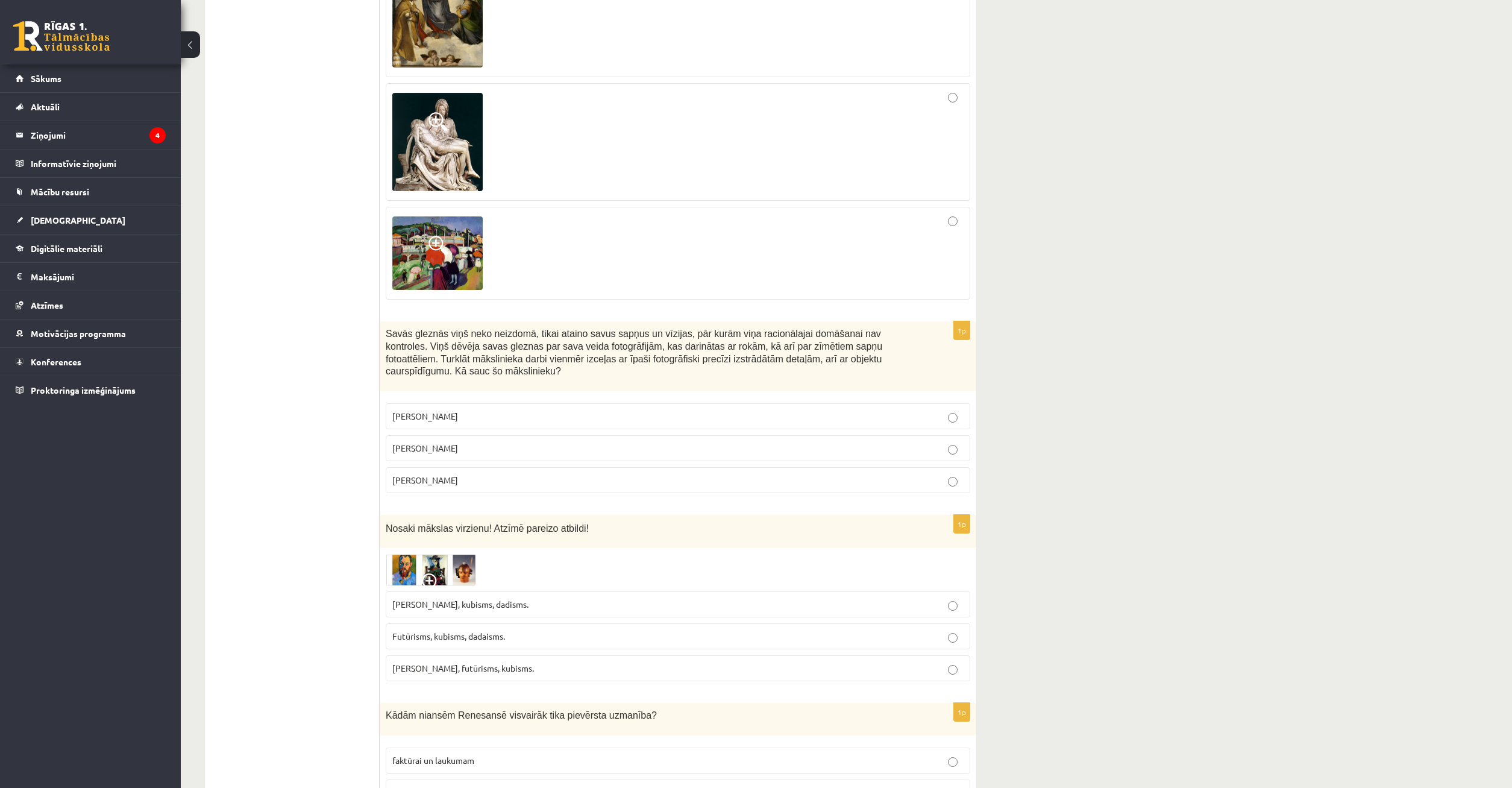
click at [392, 554] on img at bounding box center [431, 569] width 90 height 32
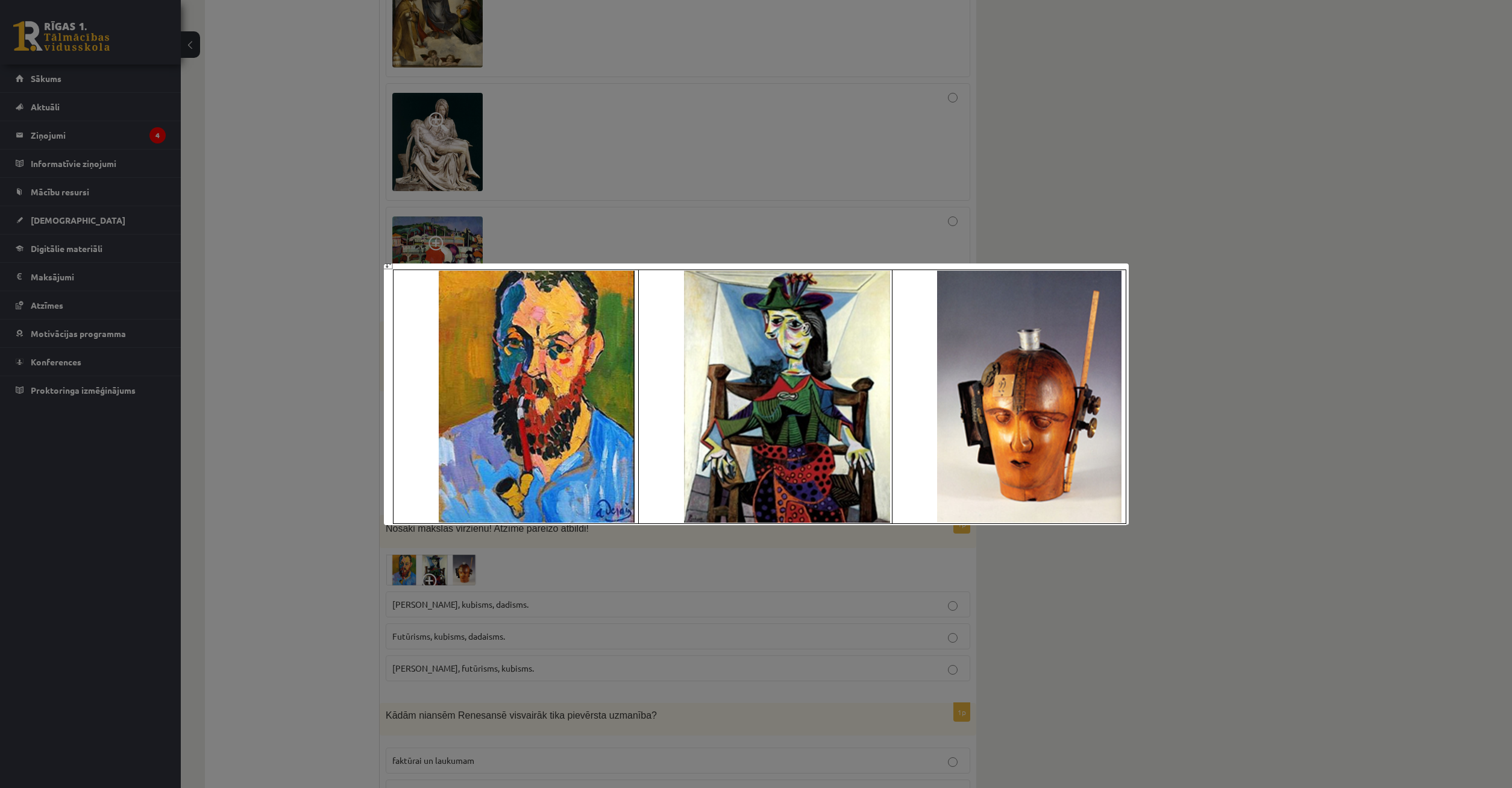
click at [402, 589] on div at bounding box center [756, 394] width 1512 height 788
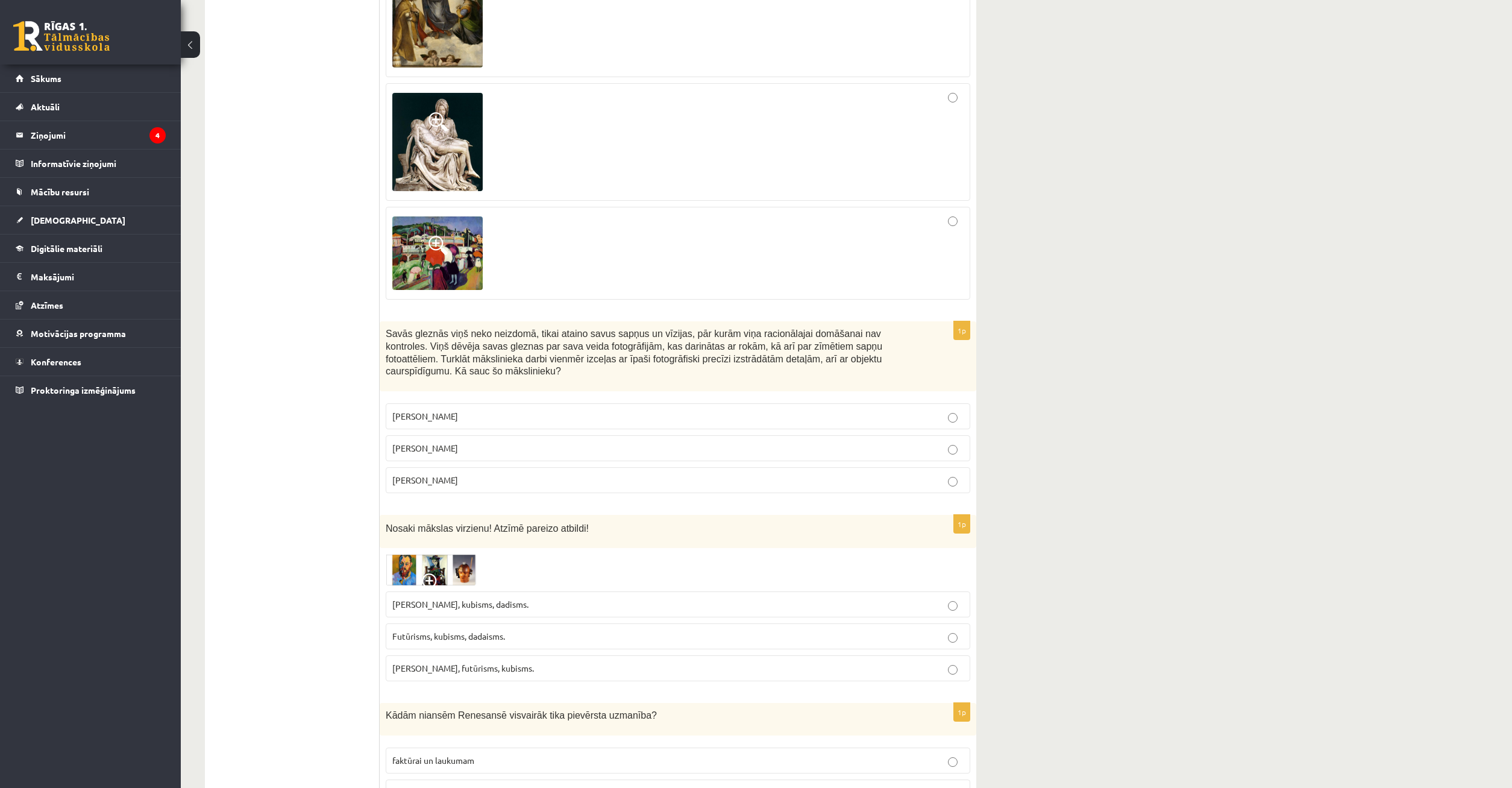
click at [422, 631] on span "Futūrisms, kubisms, dadaisms." at bounding box center [448, 636] width 113 height 11
click at [598, 598] on p "[PERSON_NAME], kubisms, dadisms." at bounding box center [678, 604] width 571 height 13
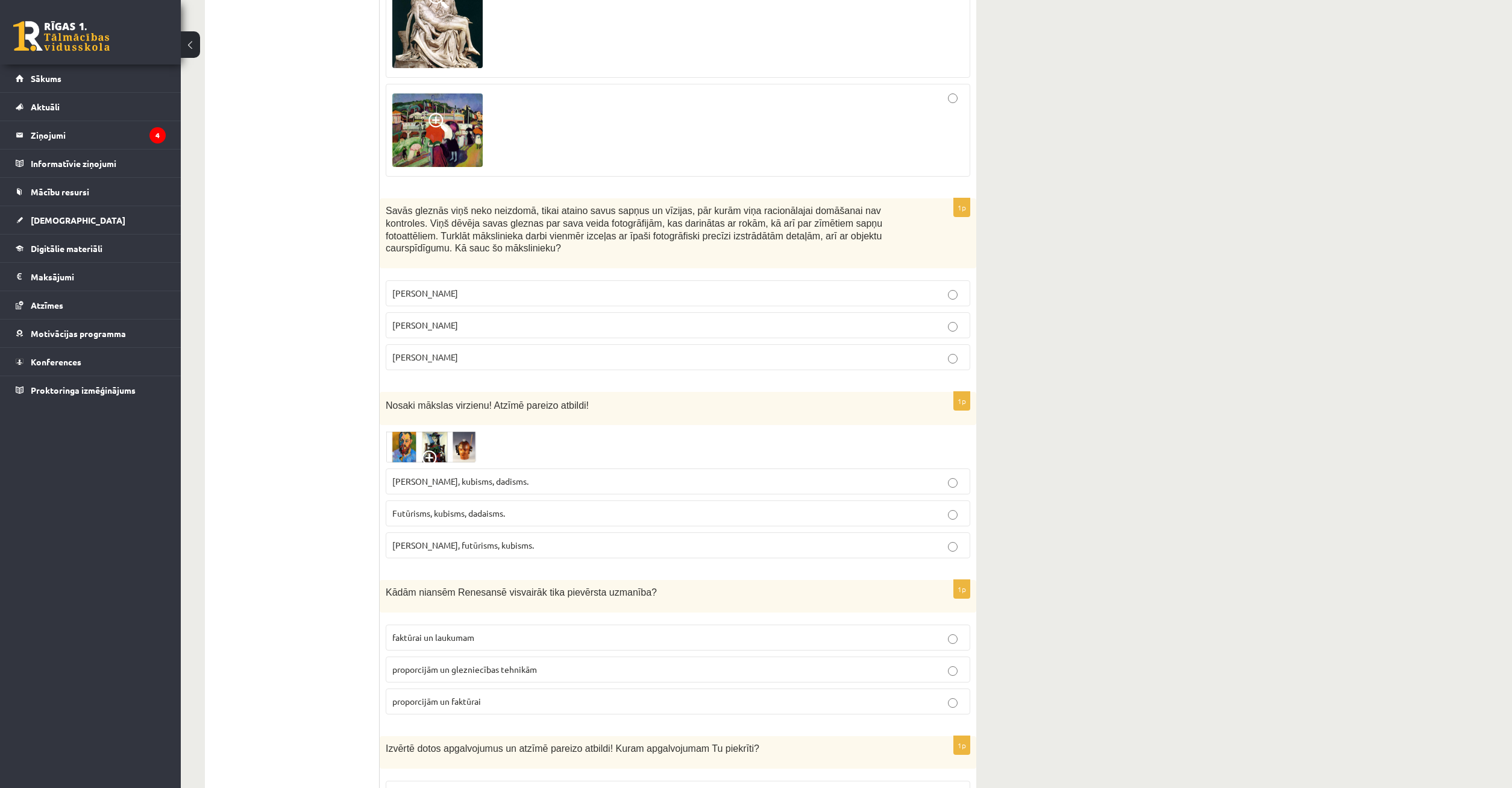
scroll to position [2460, 0]
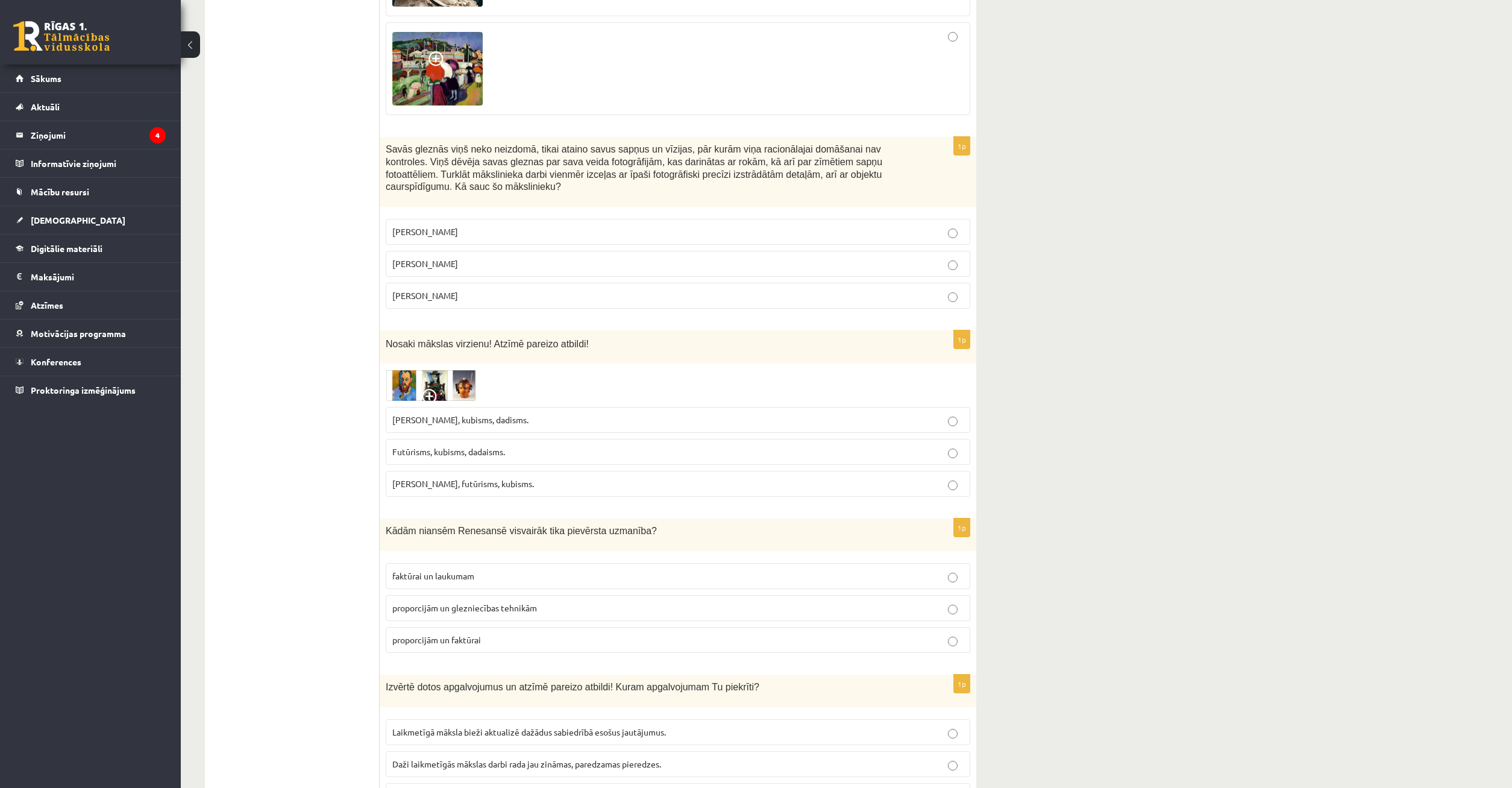
drag, startPoint x: 695, startPoint y: 546, endPoint x: 701, endPoint y: 550, distance: 7.2
click at [697, 602] on p "proporcijām un glezniecības tehnikām" at bounding box center [678, 608] width 571 height 13
click at [728, 595] on label "proporcijām un glezniecības tehnikām" at bounding box center [678, 608] width 585 height 26
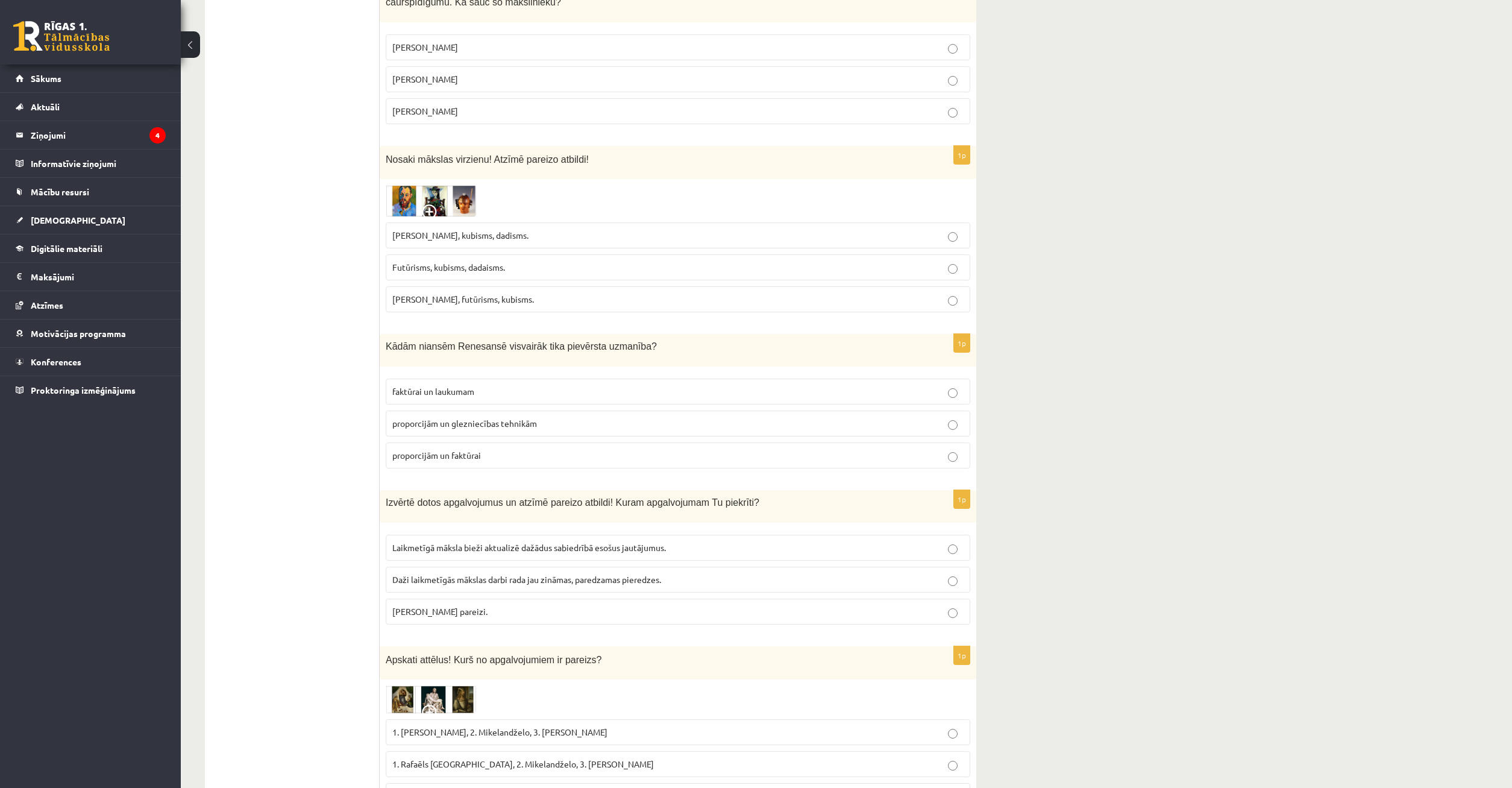
click at [623, 563] on fieldset "Laikmetīgā māksla bieži aktualizē dažādus sabiedrībā esošus jautājumus. Daži la…" at bounding box center [678, 578] width 585 height 100
click at [619, 605] on p "[PERSON_NAME] pareizi." at bounding box center [678, 612] width 571 height 13
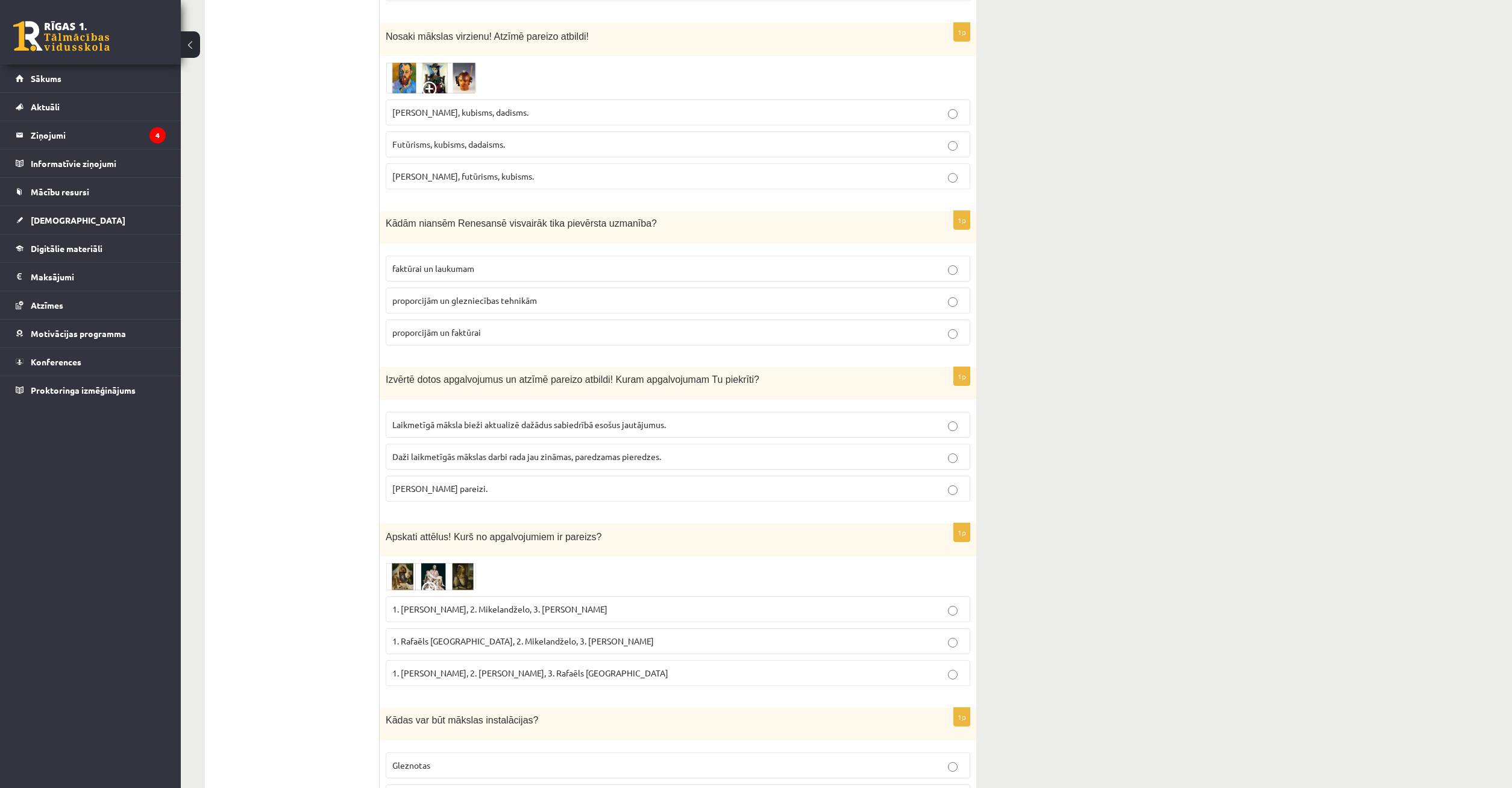
scroll to position [2830, 0]
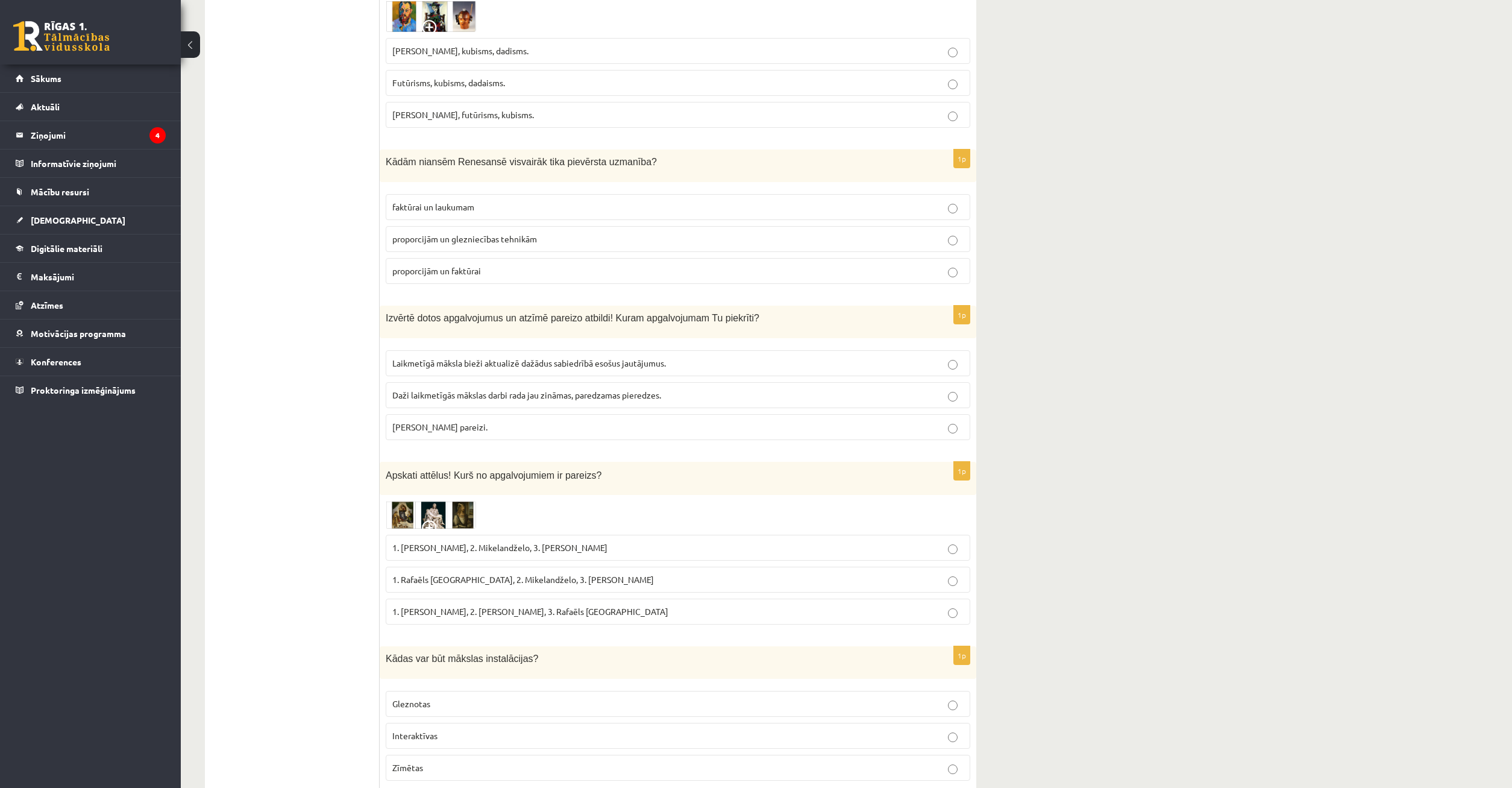
click at [439, 501] on img at bounding box center [431, 514] width 90 height 28
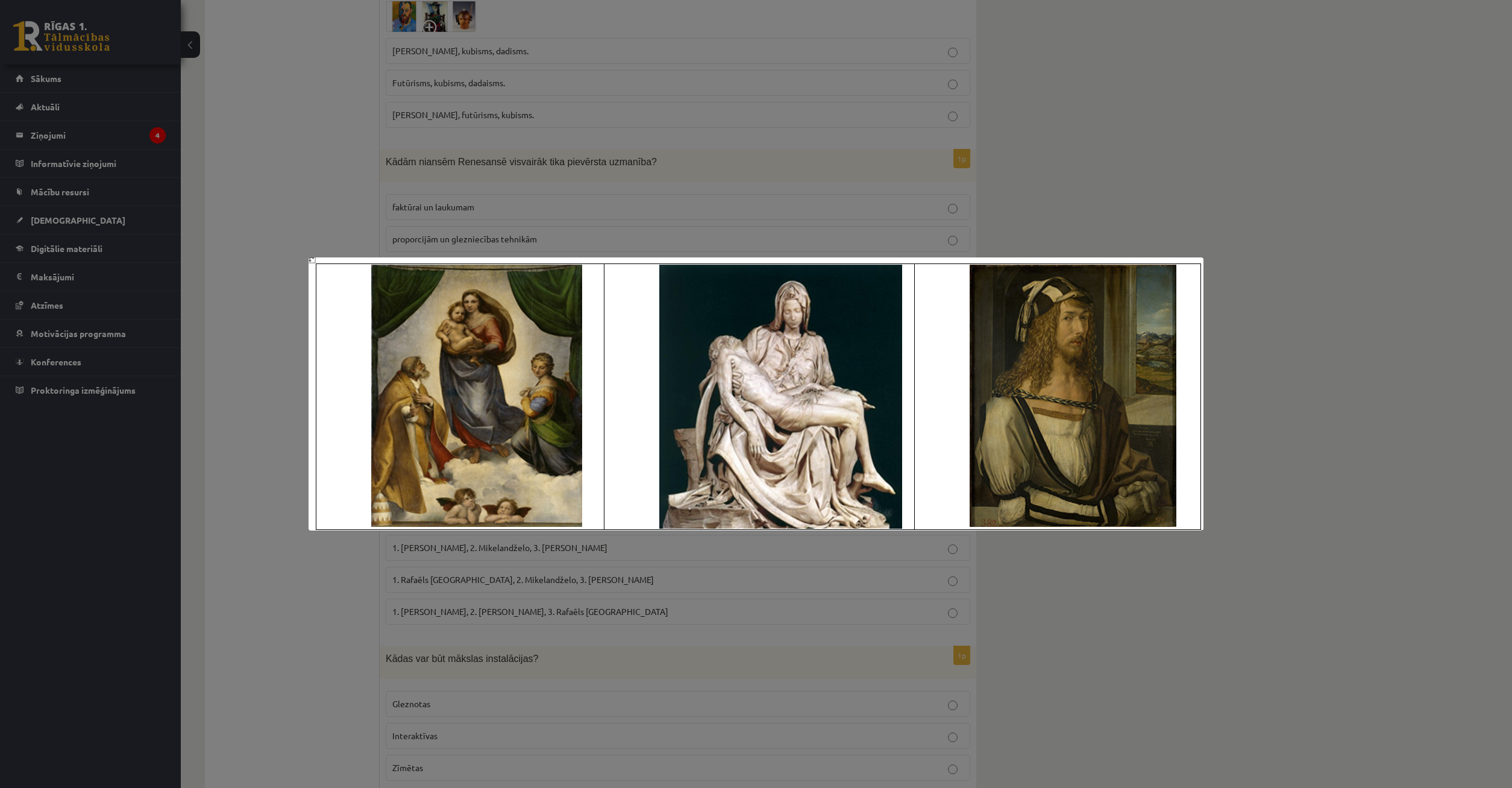
drag, startPoint x: 562, startPoint y: 593, endPoint x: 569, endPoint y: 583, distance: 12.2
click at [566, 588] on div at bounding box center [756, 394] width 1512 height 788
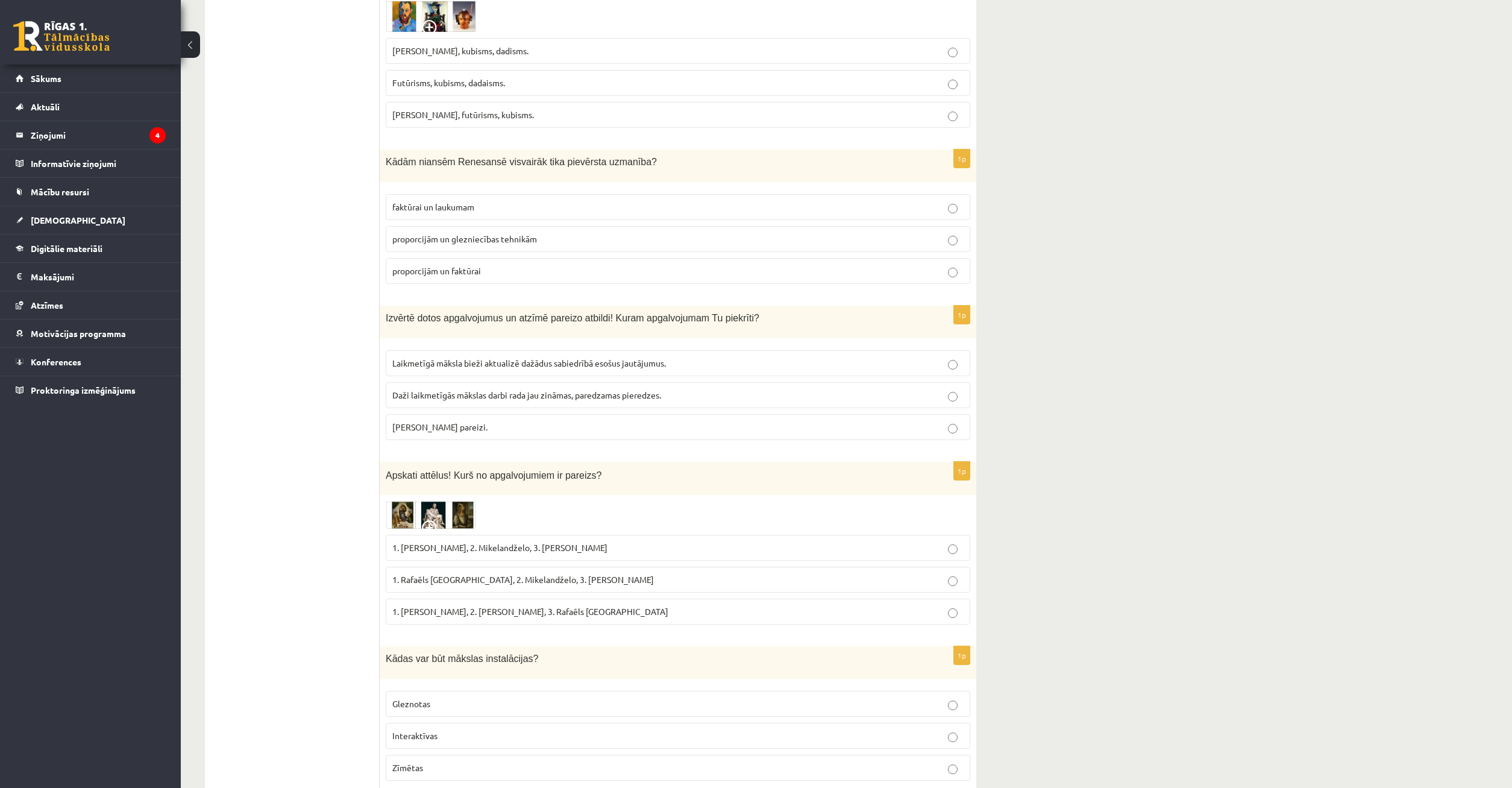
click at [553, 542] on span "1. [PERSON_NAME], 2. Mikelandželo, 3. [PERSON_NAME]" at bounding box center [499, 548] width 215 height 11
click at [533, 542] on span "1. [PERSON_NAME], 2. Mikelandželo, 3. [PERSON_NAME]" at bounding box center [499, 548] width 215 height 11
click at [434, 501] on img at bounding box center [431, 514] width 90 height 28
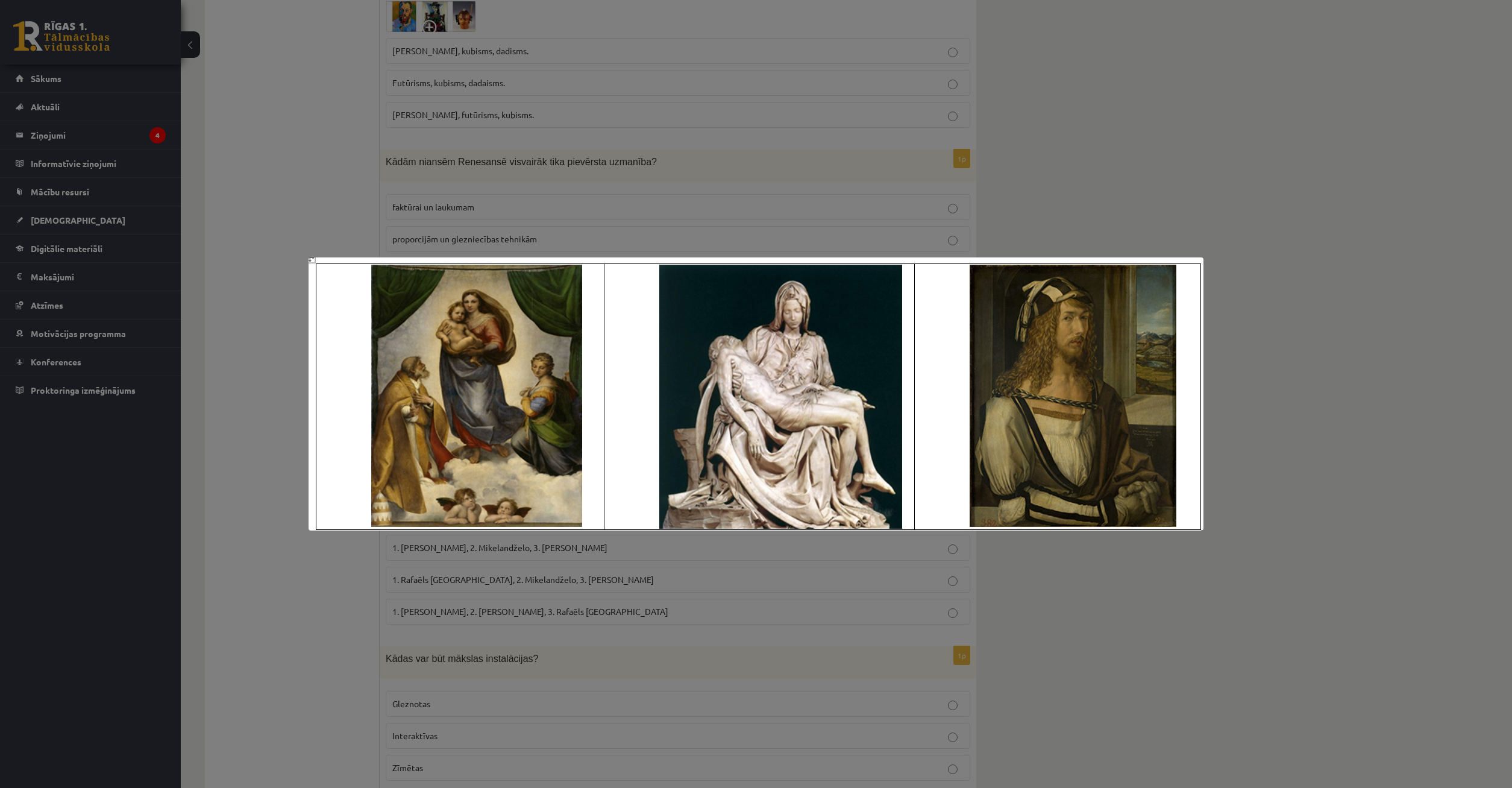
click at [459, 614] on div at bounding box center [756, 394] width 1512 height 788
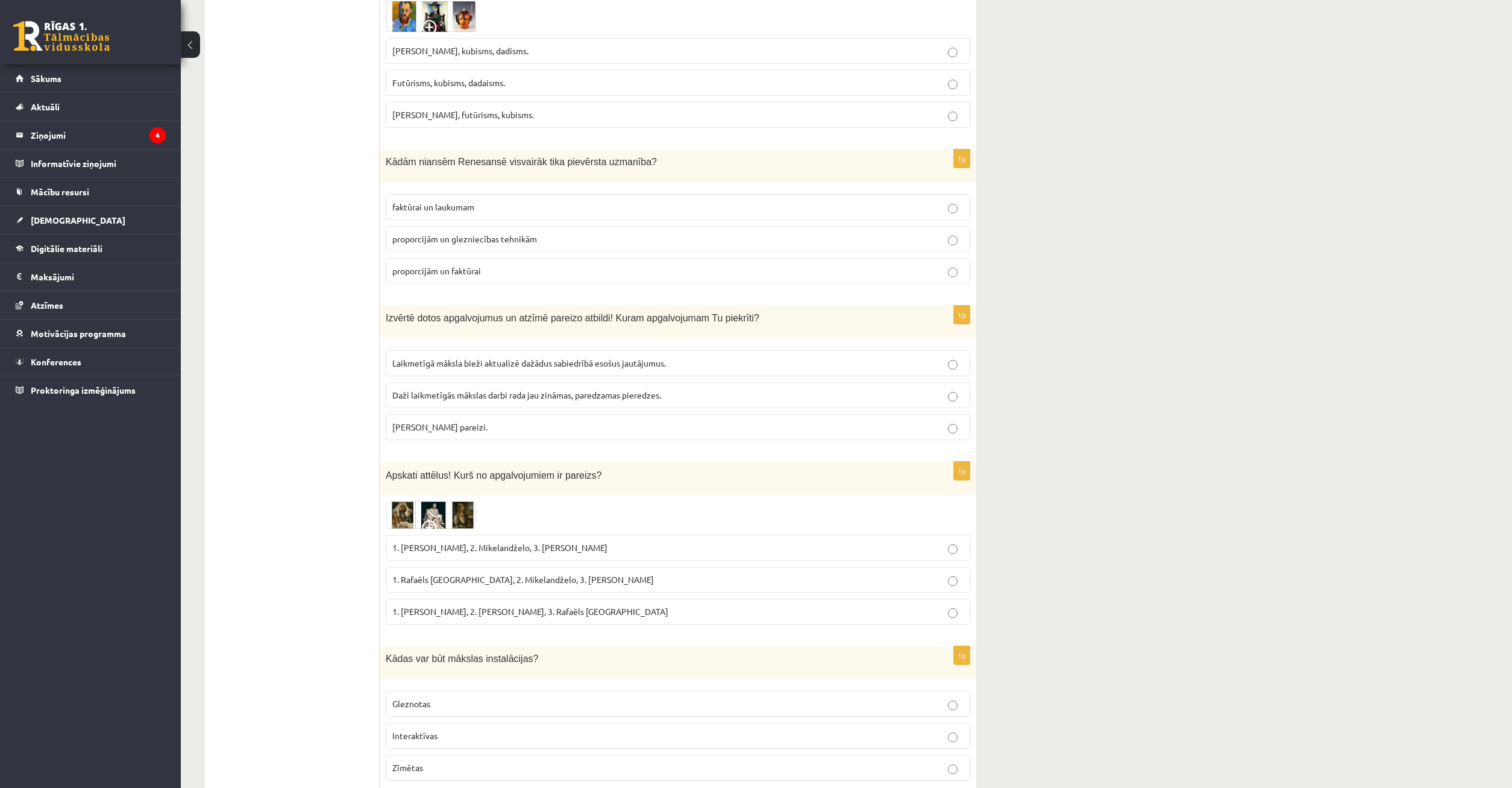
click at [463, 574] on span "1. Rafaēls [GEOGRAPHIC_DATA], 2. Mikelandželo, 3. [PERSON_NAME]" at bounding box center [523, 580] width 262 height 11
click at [412, 501] on img at bounding box center [431, 514] width 90 height 28
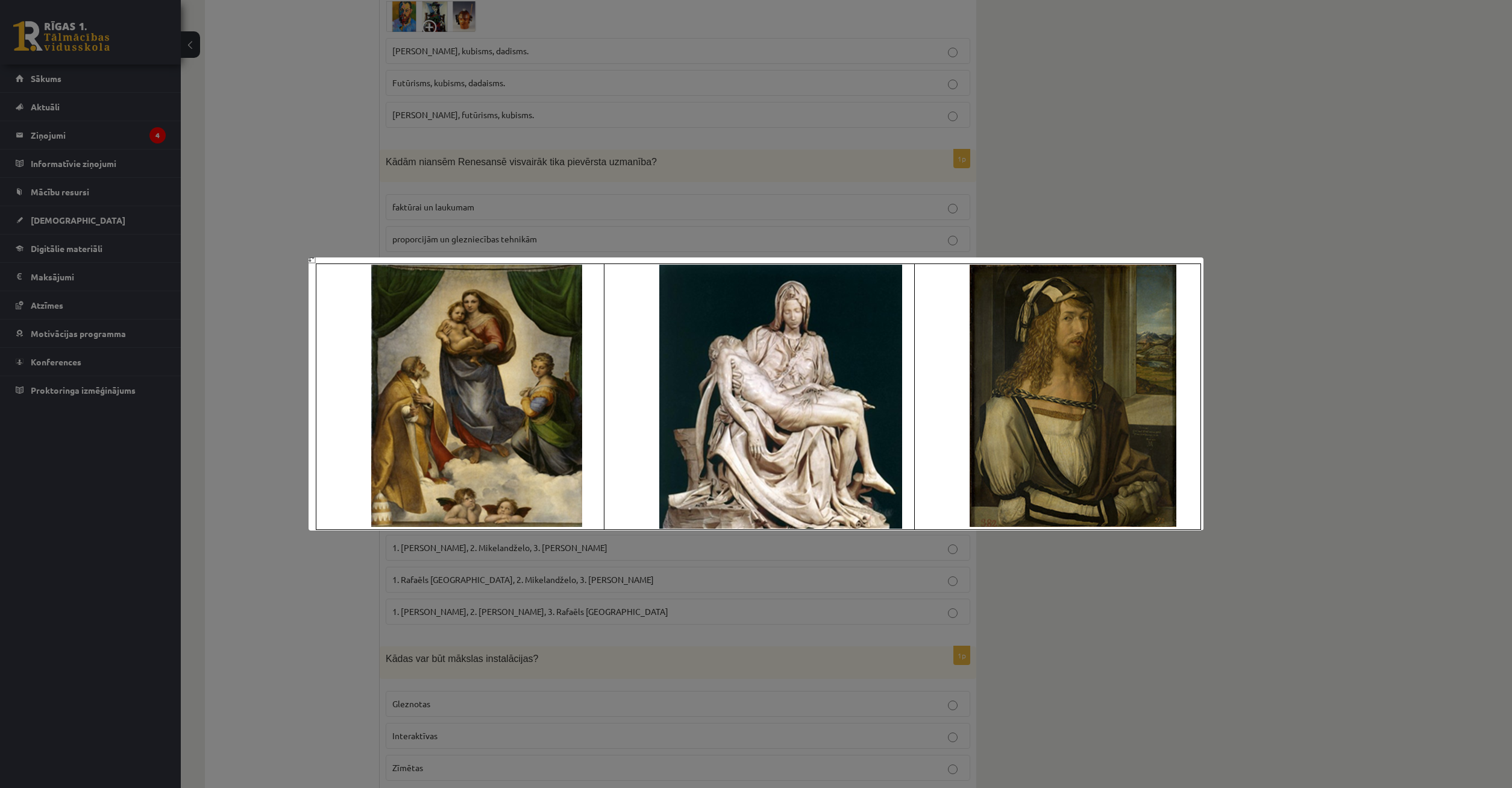
click at [582, 647] on div at bounding box center [756, 394] width 1512 height 788
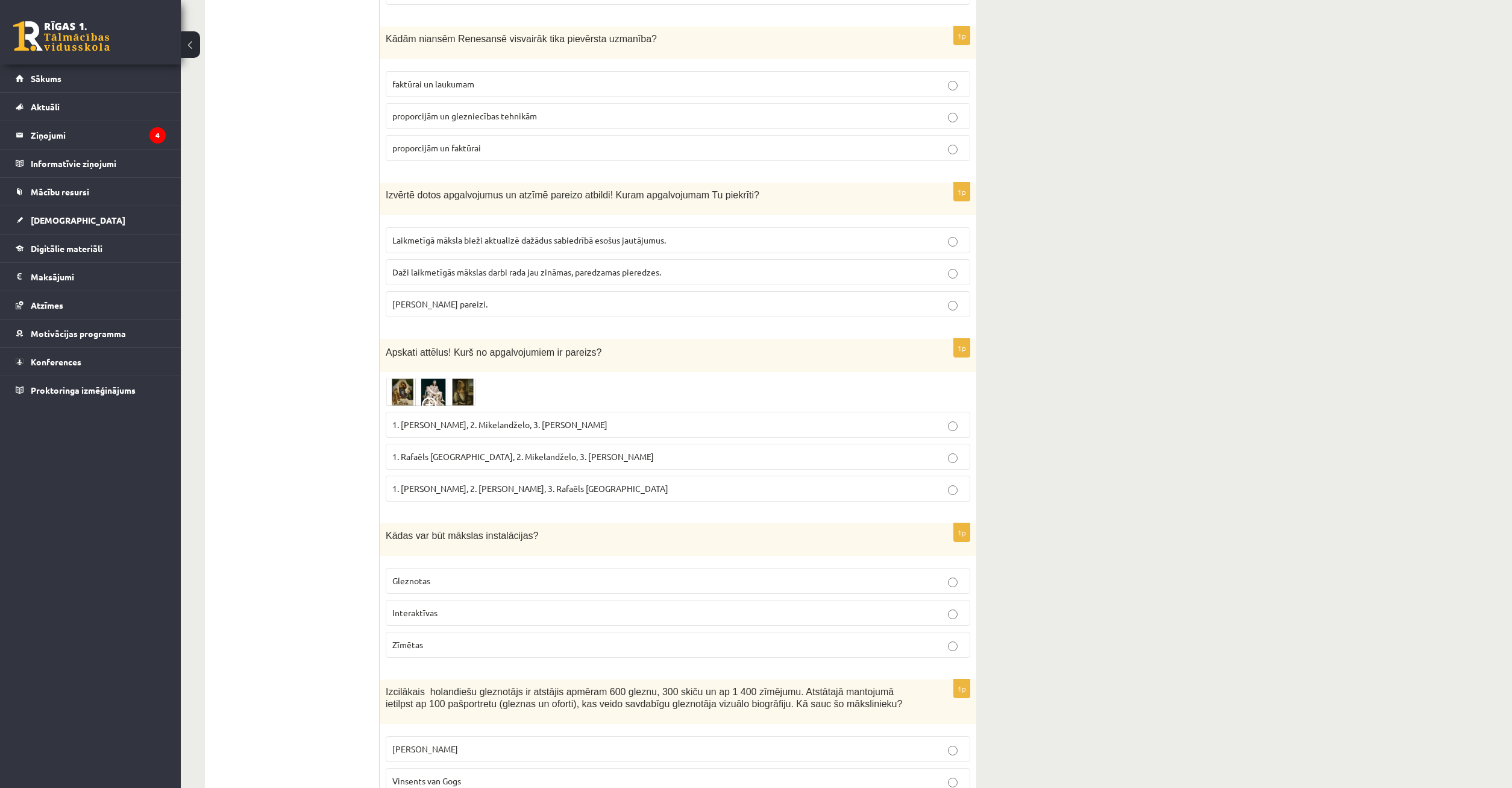
drag, startPoint x: 1077, startPoint y: 508, endPoint x: 1075, endPoint y: 501, distance: 7.3
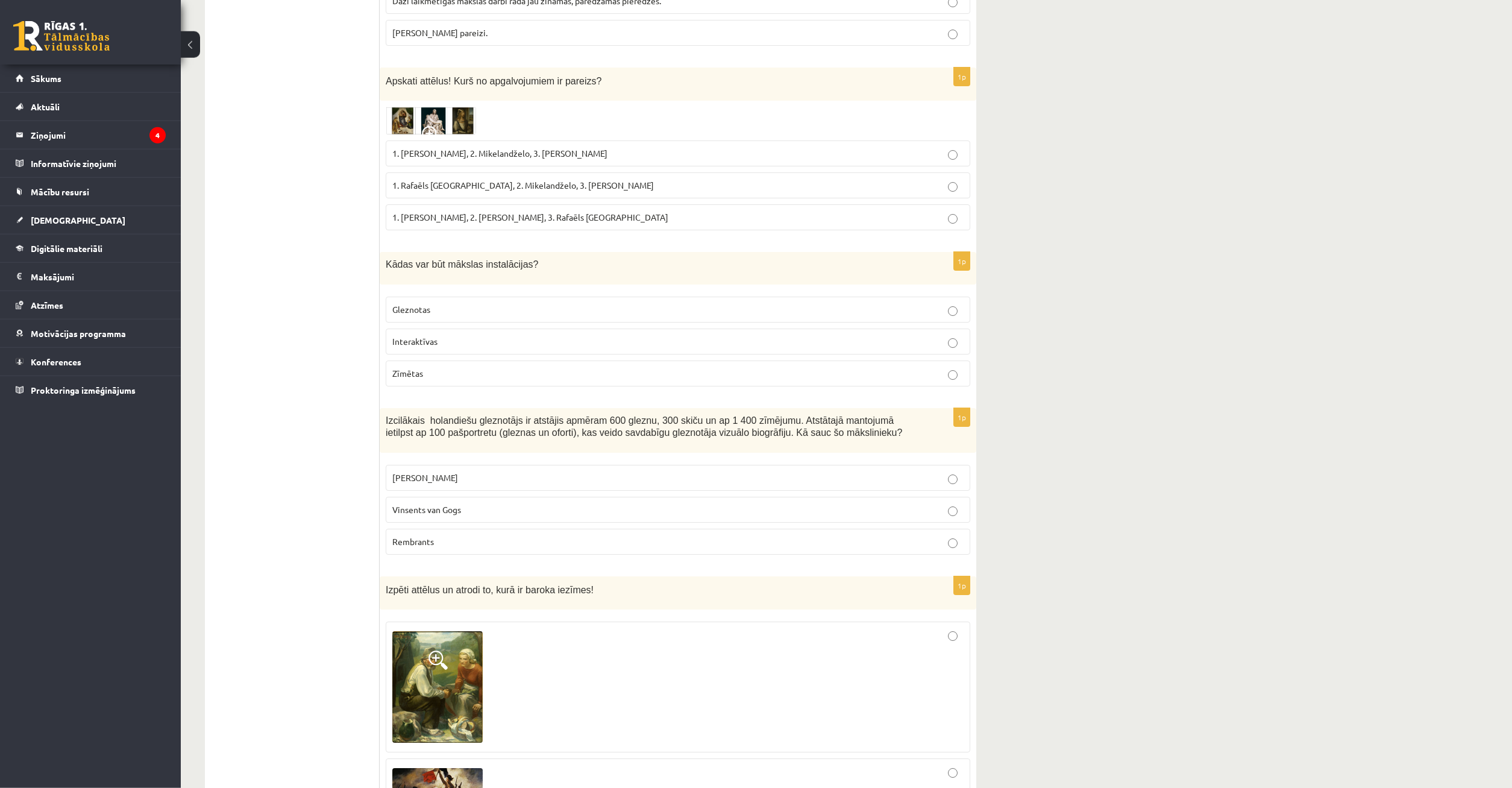
scroll to position [3162, 0]
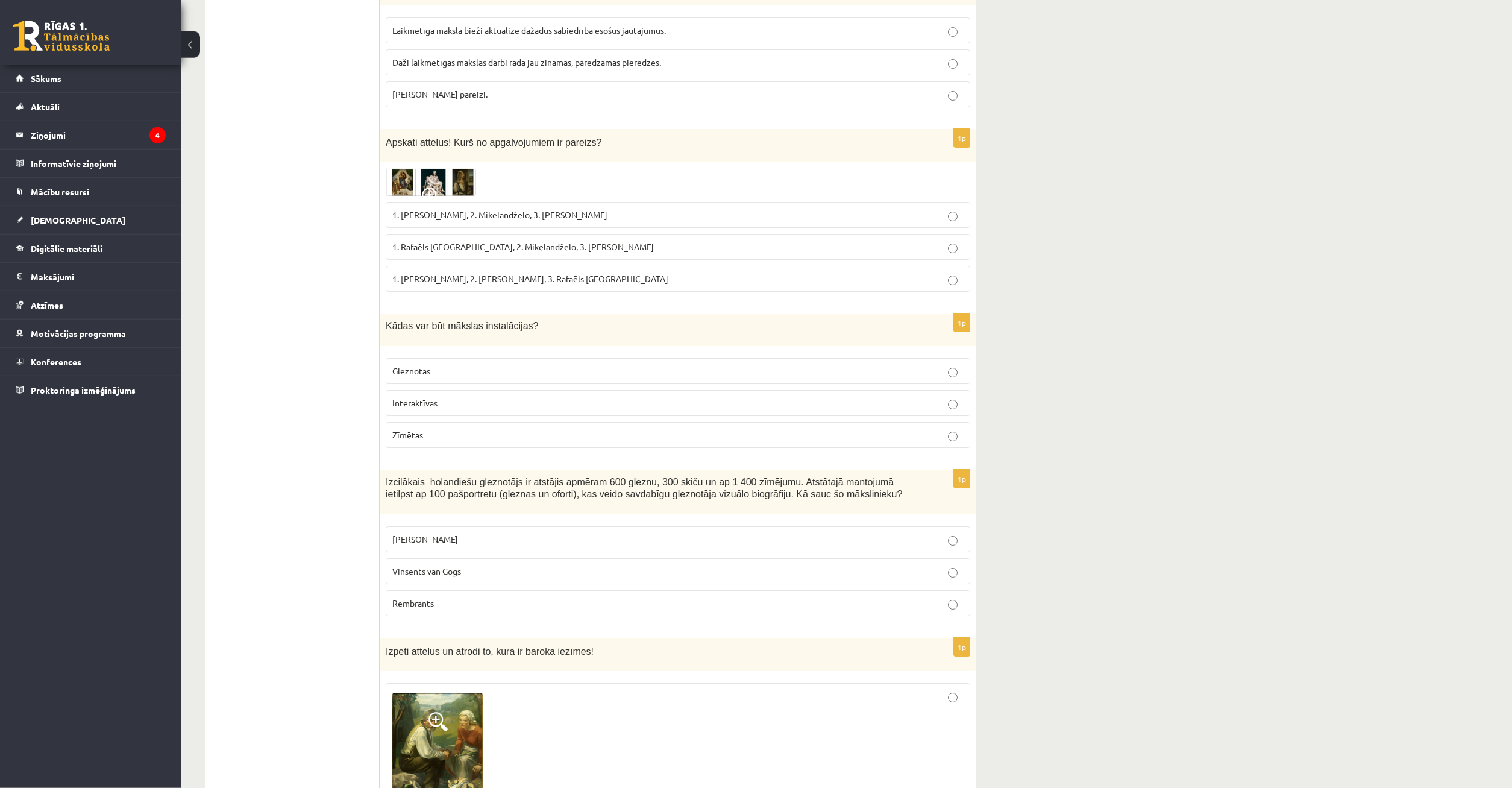
click at [423, 365] on span "Gleznotas" at bounding box center [411, 371] width 38 height 11
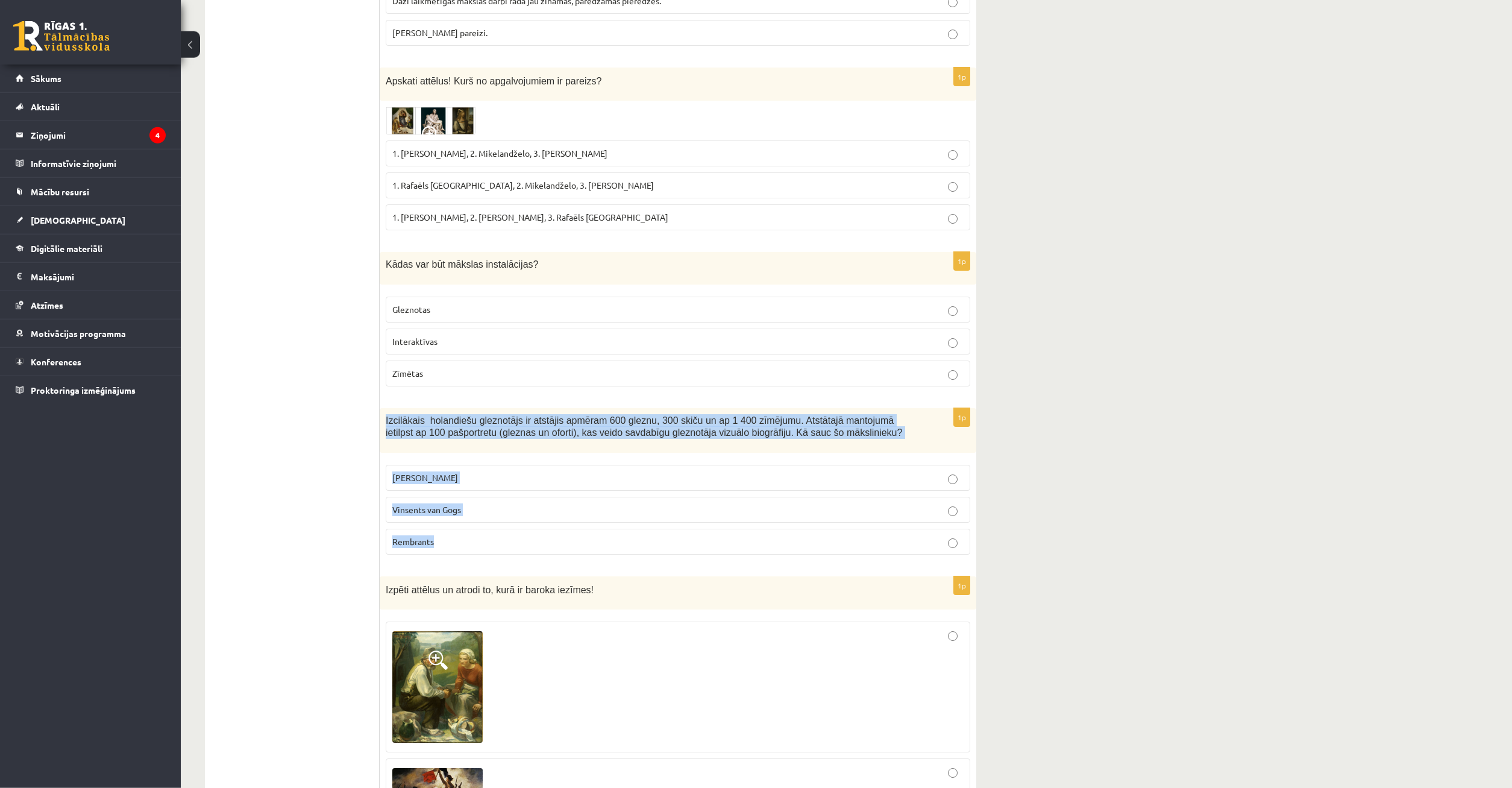
drag, startPoint x: 385, startPoint y: 358, endPoint x: 805, endPoint y: 480, distance: 437.4
click at [809, 453] on div "Izcilākais holandiešu gleznotājs ir atstājis apmēram 600 gleznu, 300 skiču un a…" at bounding box center [678, 430] width 597 height 45
copy div "Izcilākais holandiešu gleznotājs ir atstājis apmēram 600 gleznu, 300 skiču un a…"
drag, startPoint x: 614, startPoint y: 481, endPoint x: 613, endPoint y: 474, distance: 7.1
click at [615, 536] on p "Rembrants" at bounding box center [678, 542] width 571 height 13
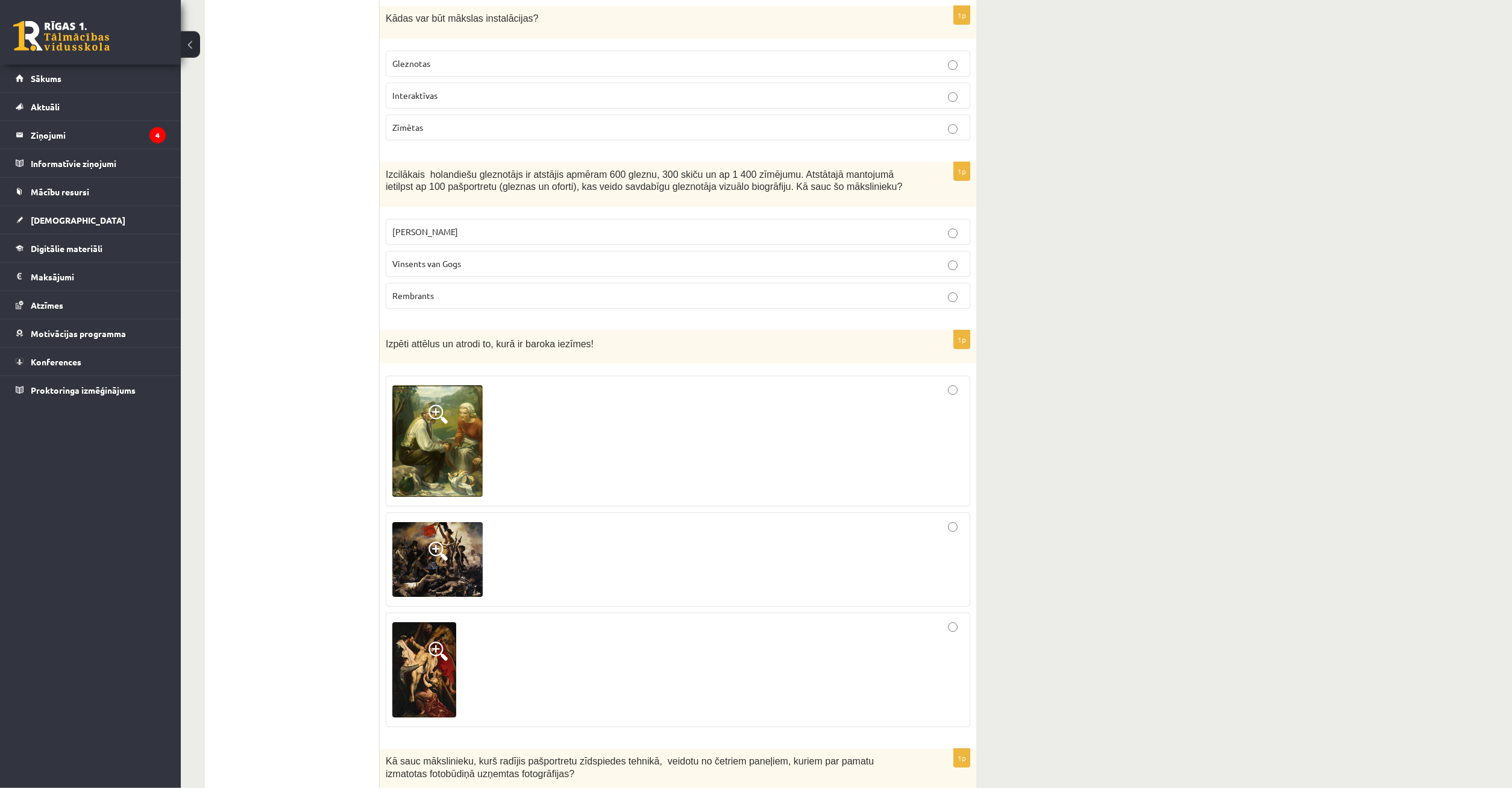
scroll to position [3531, 0]
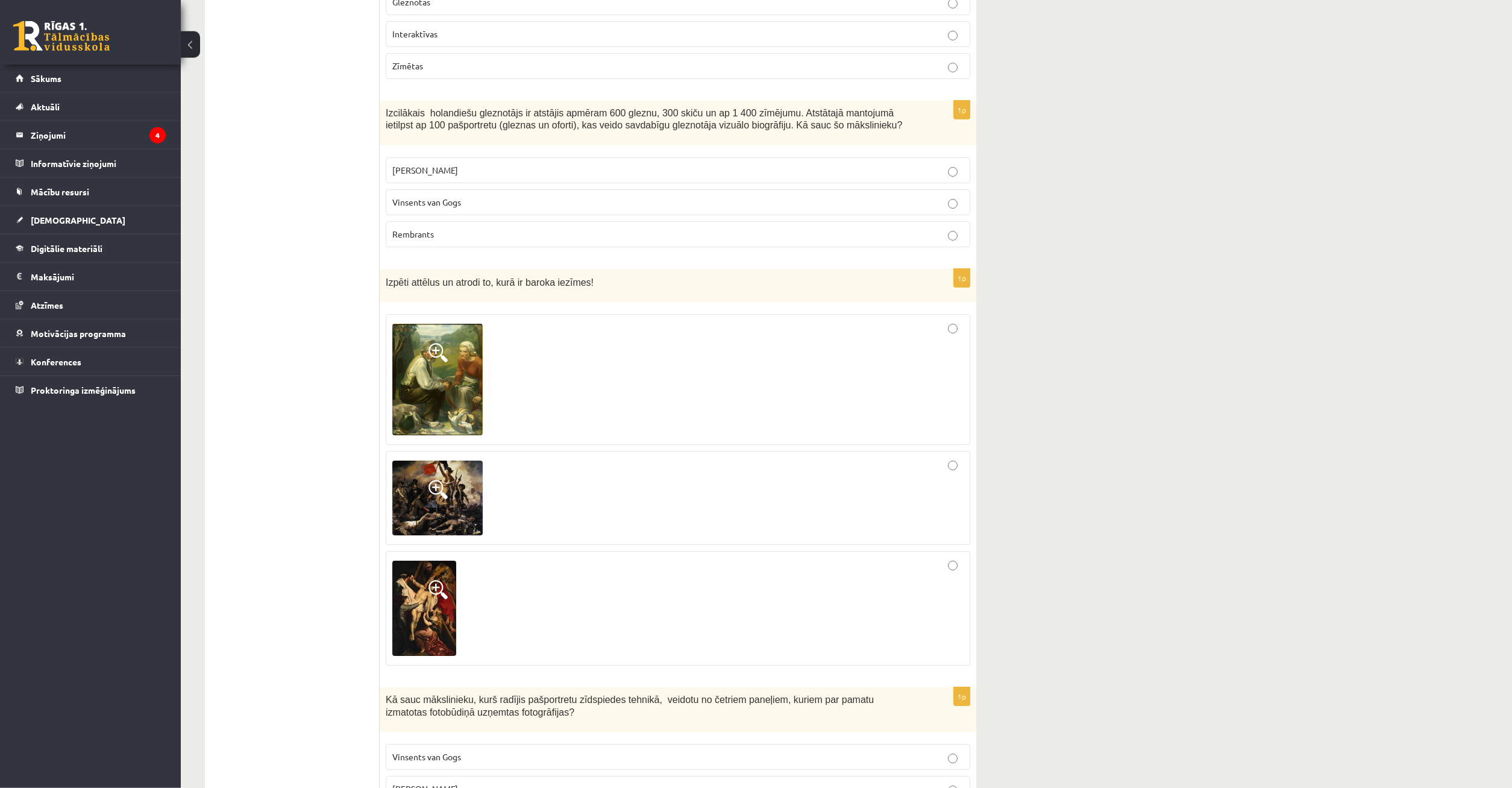
click at [965, 551] on label at bounding box center [678, 608] width 585 height 115
click at [958, 558] on div at bounding box center [678, 608] width 571 height 101
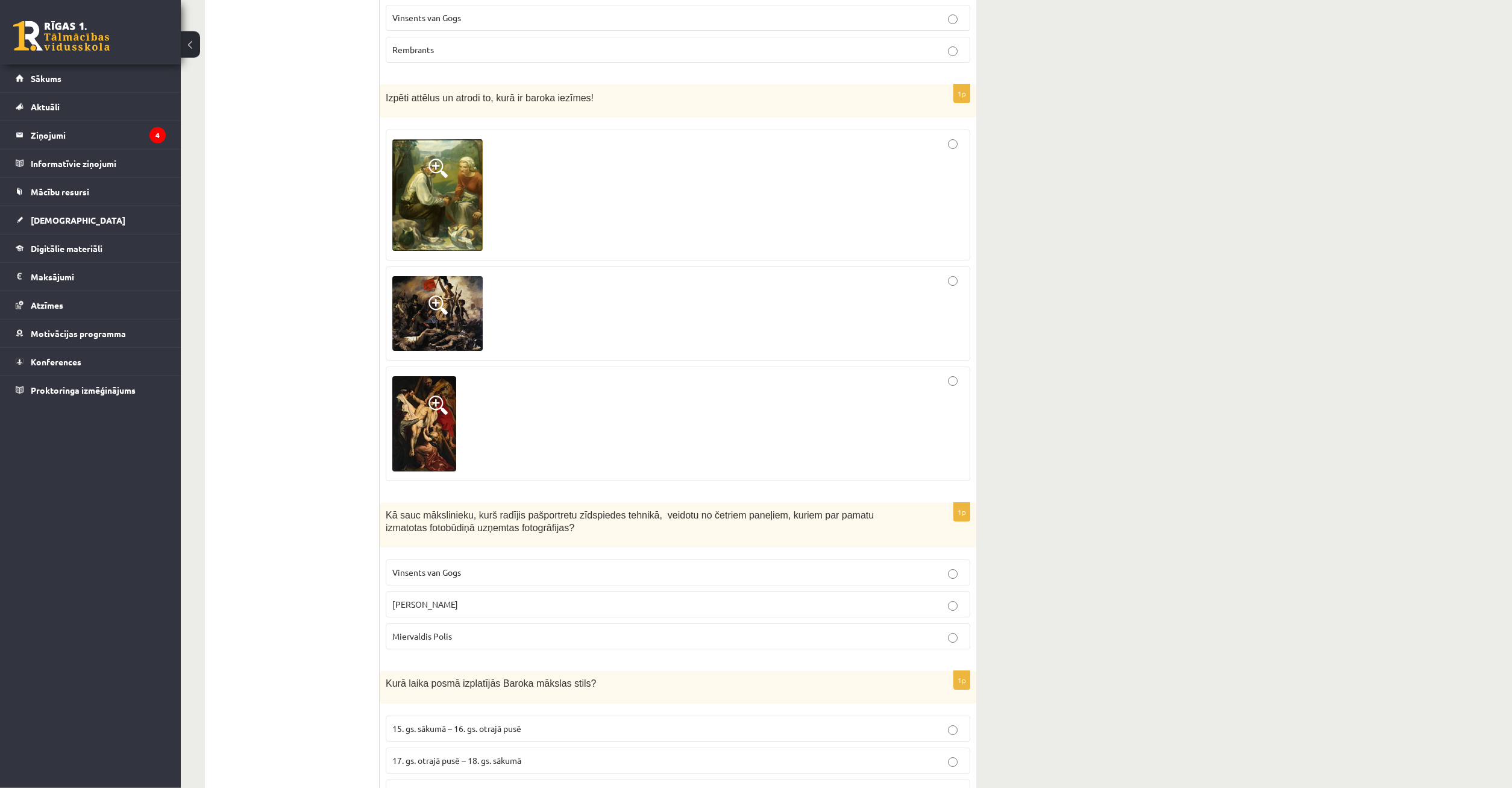
click at [545, 598] on p "[PERSON_NAME]" at bounding box center [678, 604] width 571 height 13
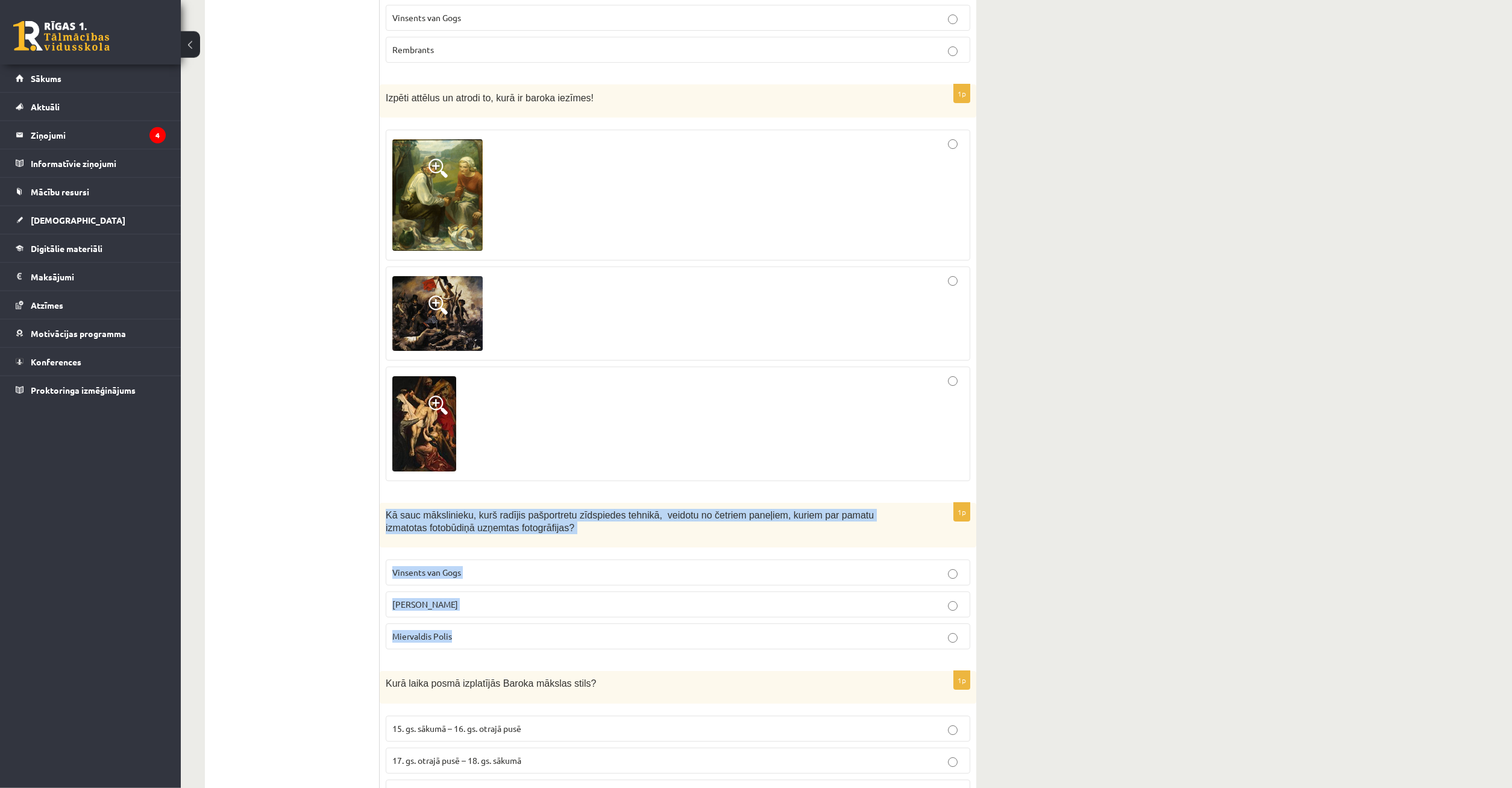
drag, startPoint x: 384, startPoint y: 449, endPoint x: 733, endPoint y: 601, distance: 380.7
click at [733, 548] on div "Kā sauc mākslinieku, kurš radījis pašportretu zīdspiedes tehnikā, veidotu no če…" at bounding box center [678, 525] width 597 height 45
copy div "Kā sauc mākslinieku, kurš radījis pašportretu zīdspiedes tehnikā, veidotu no če…"
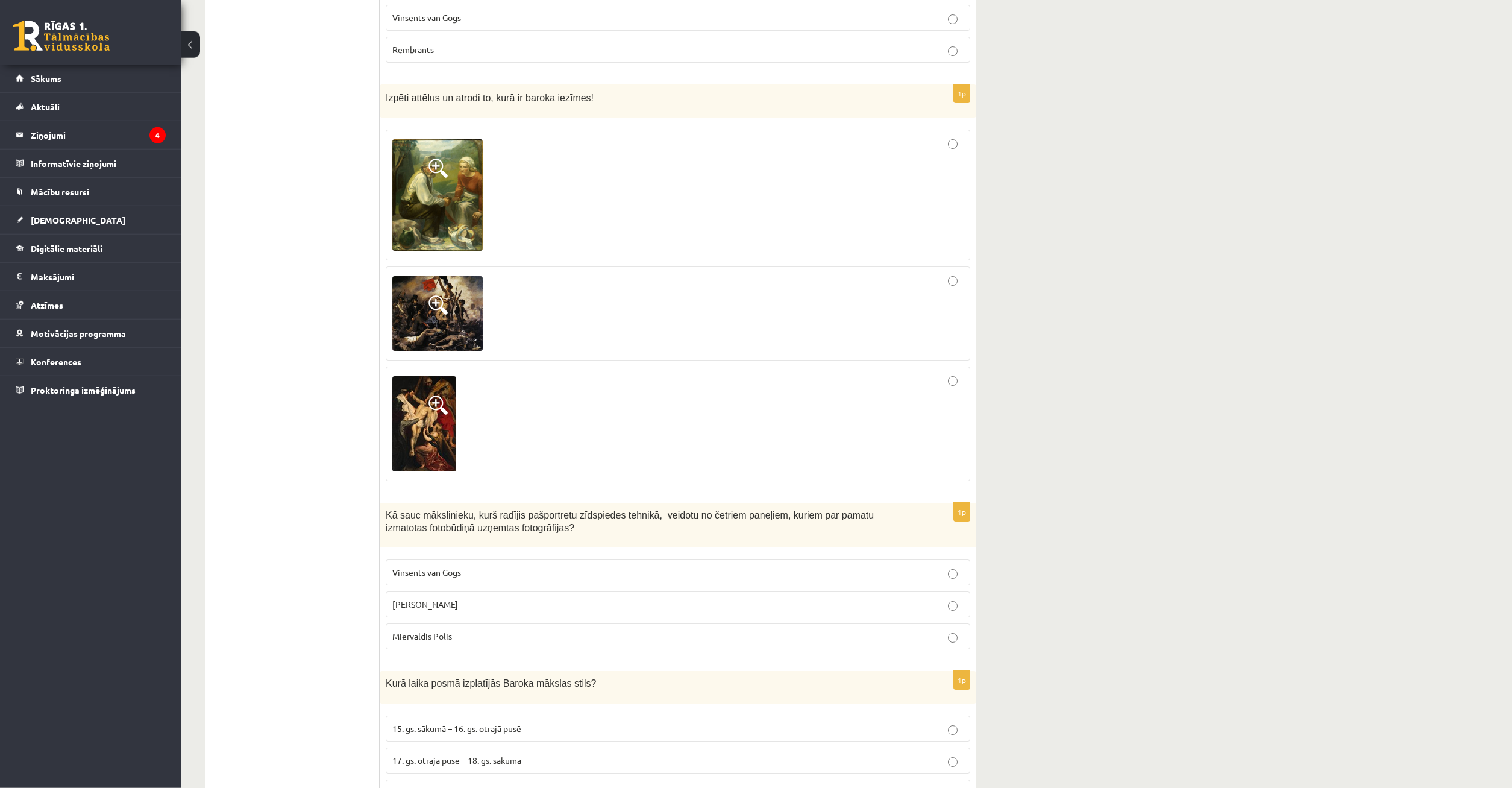
drag, startPoint x: 311, startPoint y: 488, endPoint x: 329, endPoint y: 479, distance: 20.1
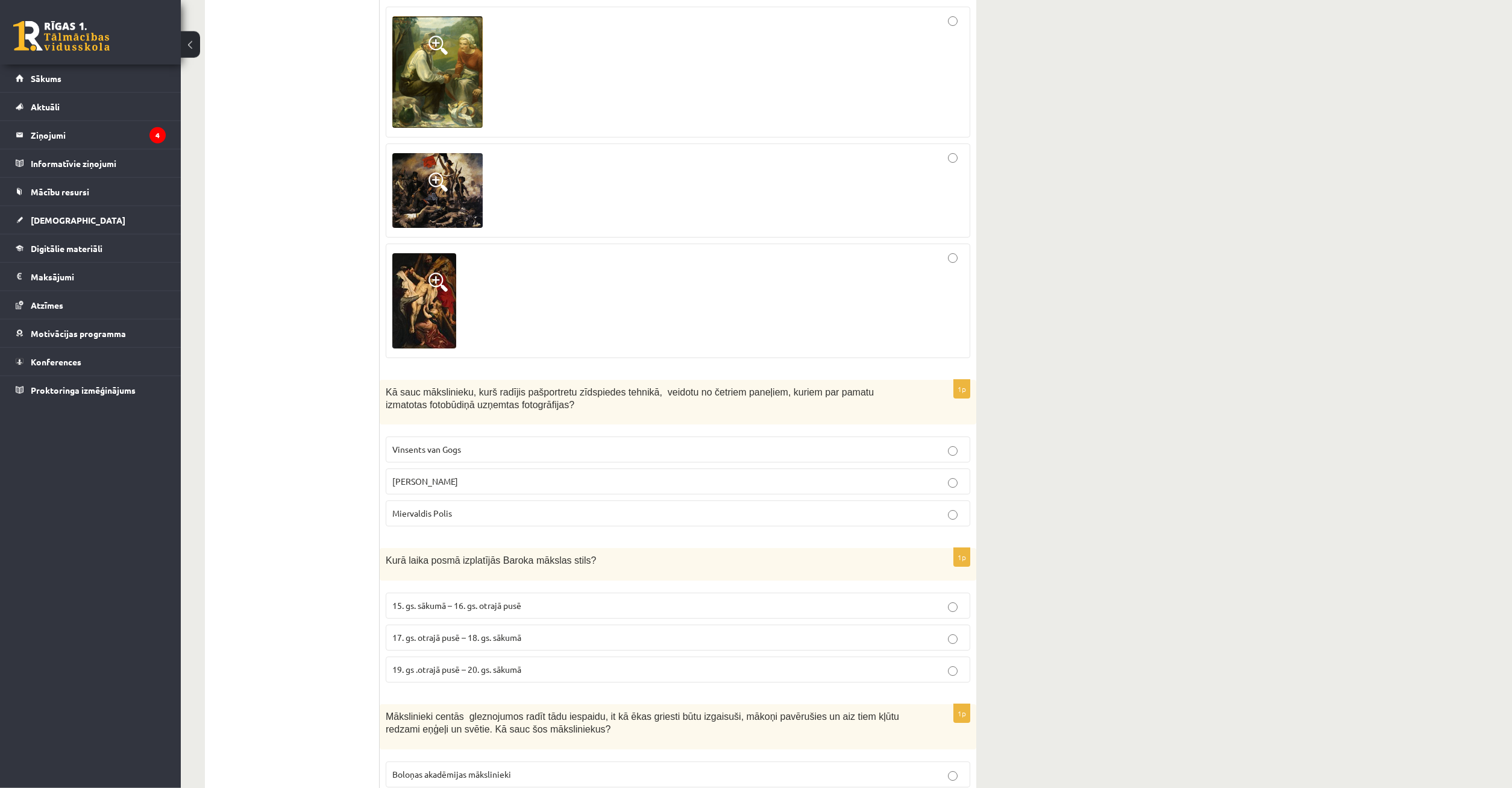
scroll to position [4023, 0]
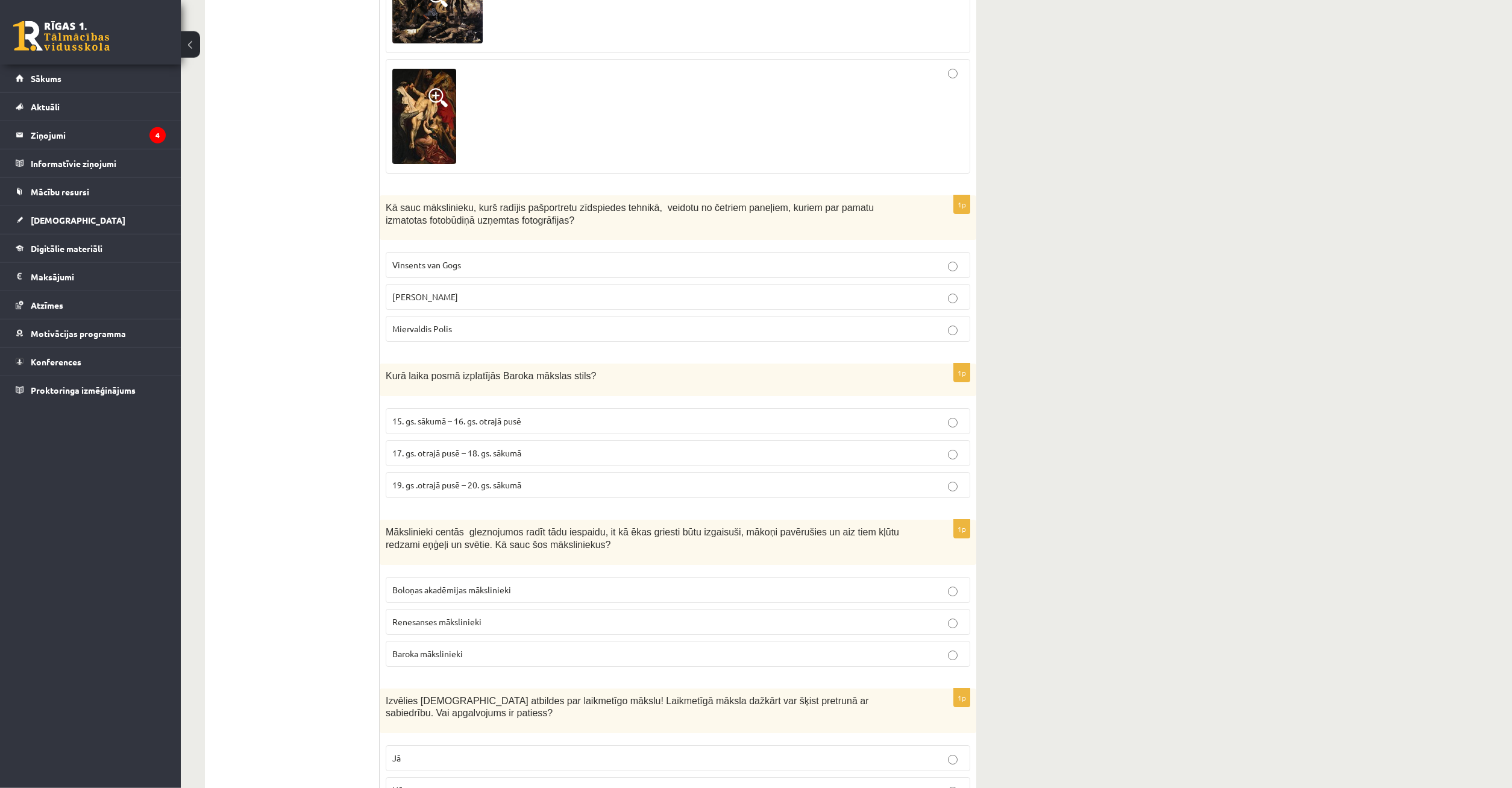
click at [429, 447] on span "17. gs. otrajā pusē – 18. gs. sākumā" at bounding box center [457, 453] width 129 height 11
click at [426, 415] on span "15. gs. sākumā – 16. gs. otrajā pusē" at bounding box center [457, 421] width 129 height 11
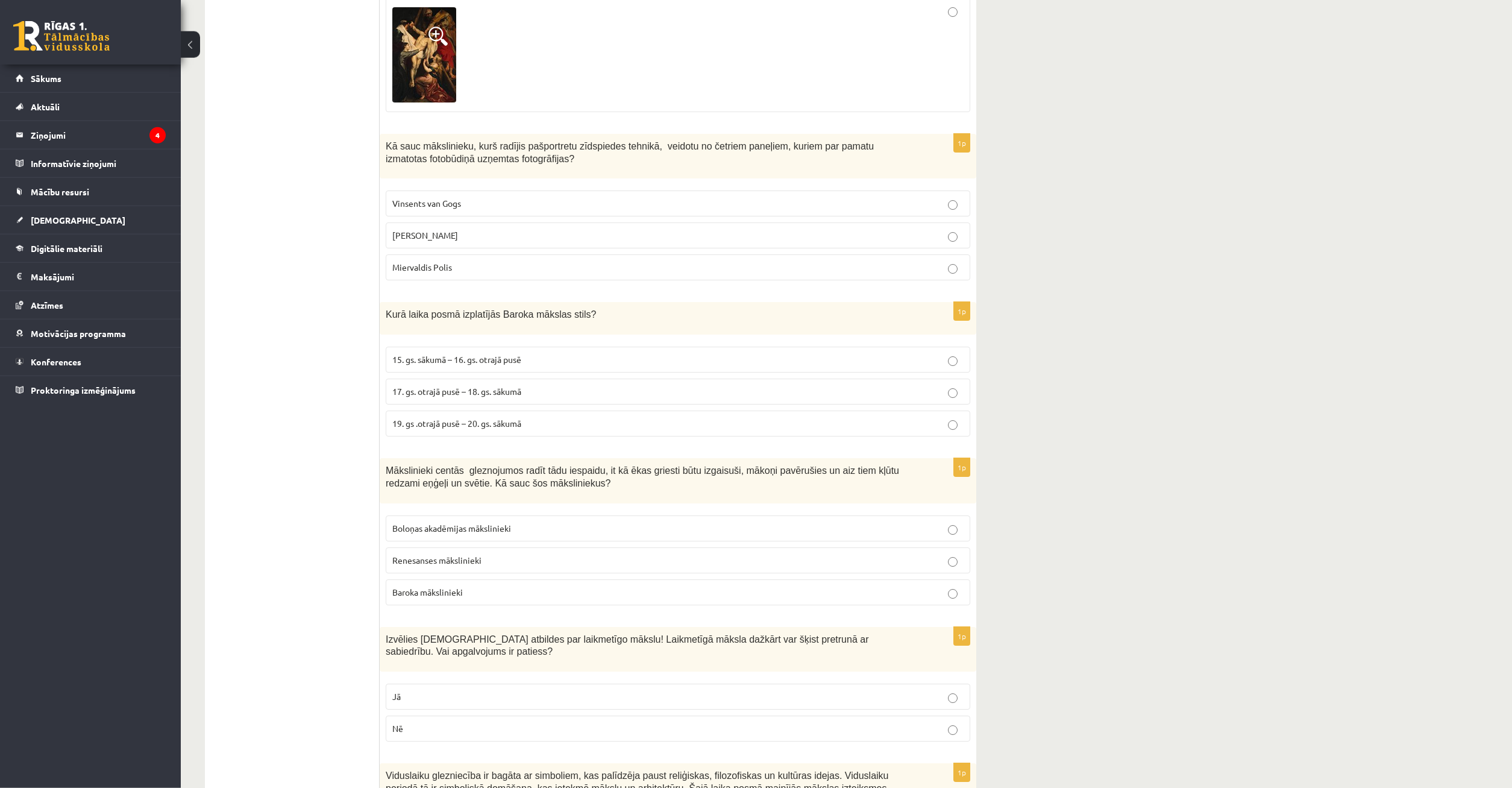
scroll to position [4146, 0]
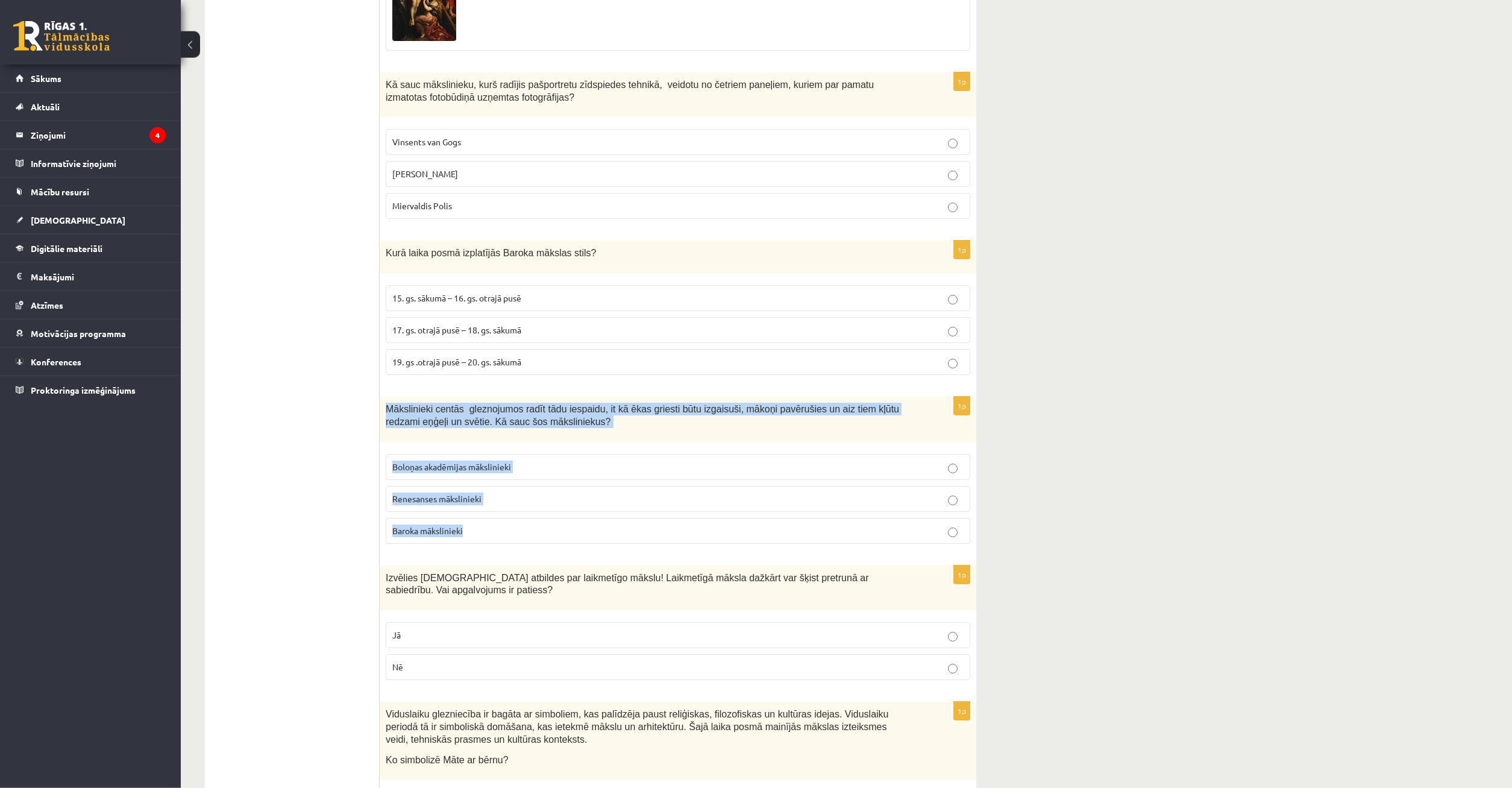
drag, startPoint x: 385, startPoint y: 339, endPoint x: 685, endPoint y: 426, distance: 312.4
click at [755, 442] on div "Mākslinieki centās gleznojumos radīt tādu iespaidu, it kā ēkas griesti būtu izg…" at bounding box center [678, 419] width 597 height 45
copy div "Mākslinieki centās gleznojumos radīt tādu iespaidu, it kā ēkas griesti būtu izg…"
click at [729, 485] on div "1p Mākslinieki centās gleznojumos radīt tādu iespaidu, it kā ēkas griesti būtu …" at bounding box center [678, 475] width 597 height 157
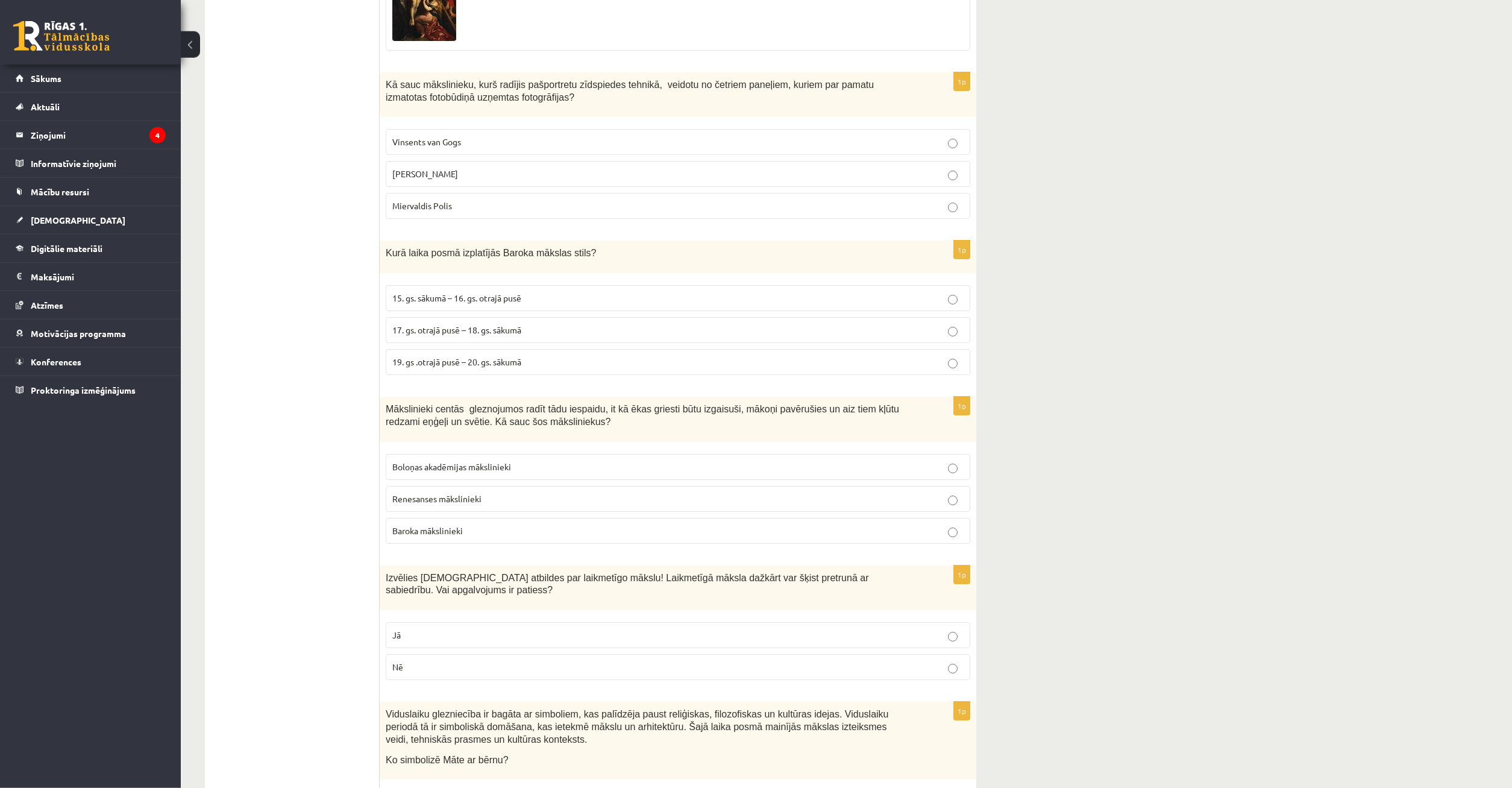
click at [710, 525] on p "Baroka mākslinieki" at bounding box center [678, 531] width 571 height 13
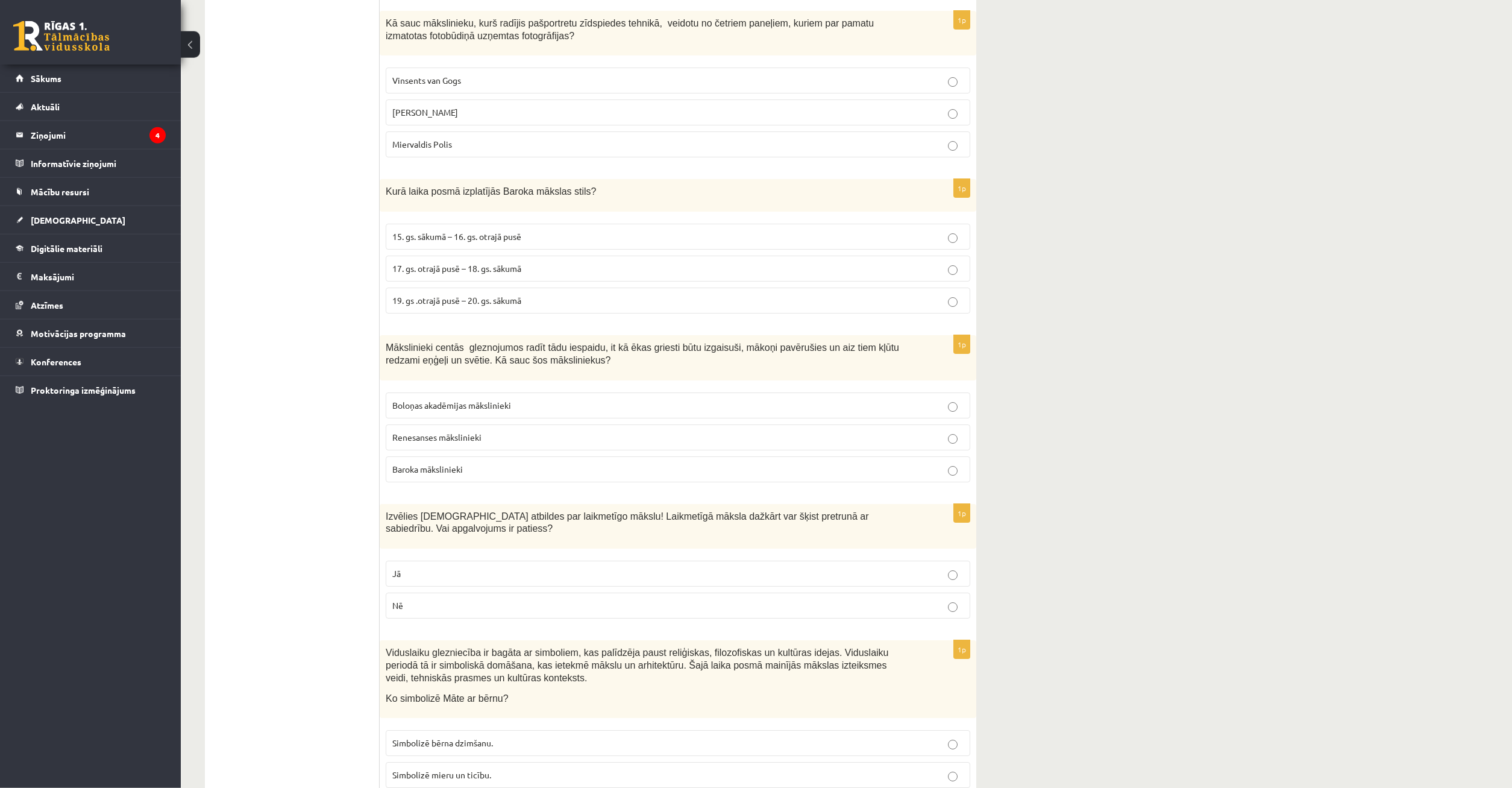
click at [502, 561] on label "Jā" at bounding box center [678, 574] width 585 height 26
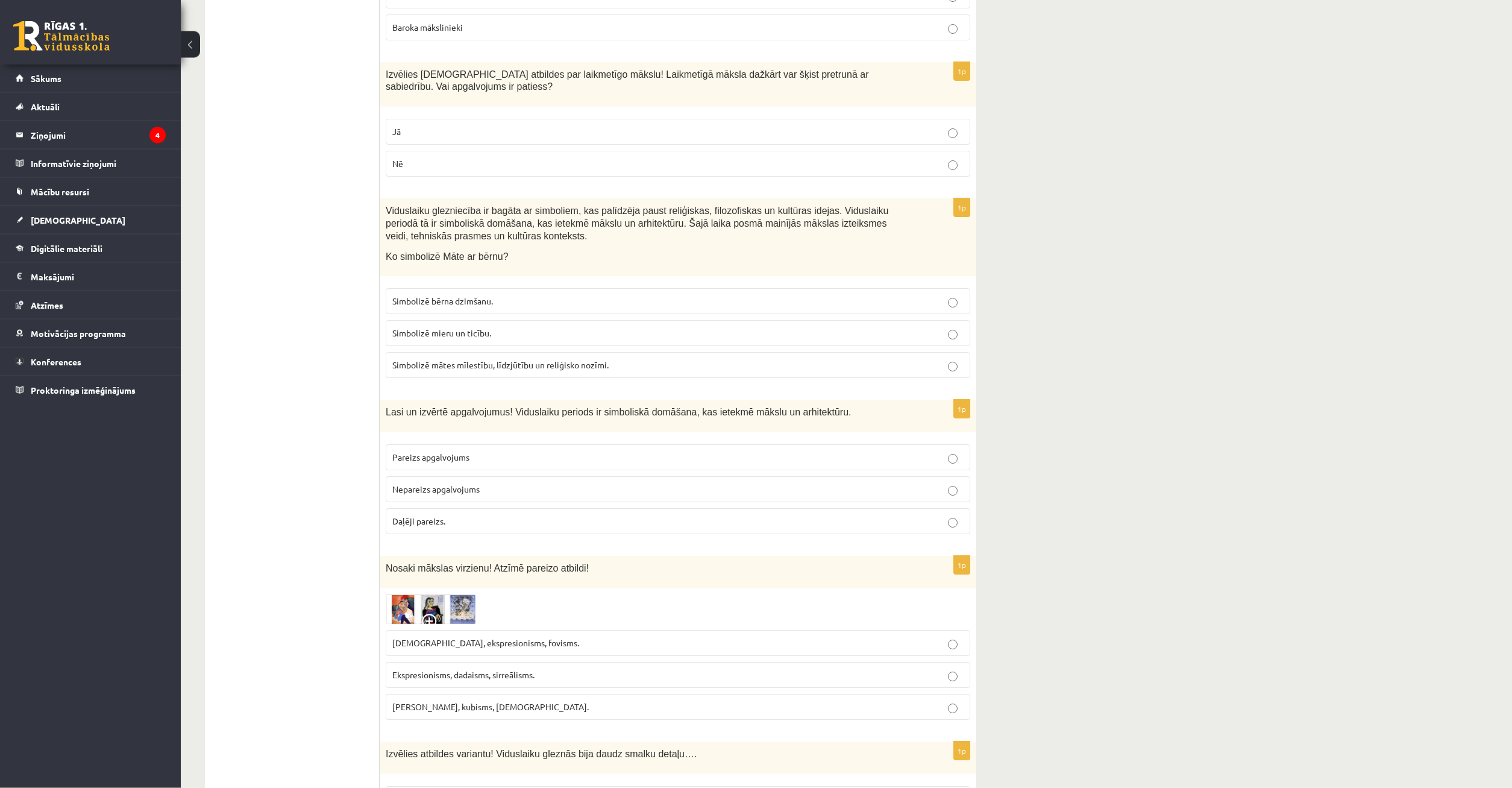
scroll to position [4568, 0]
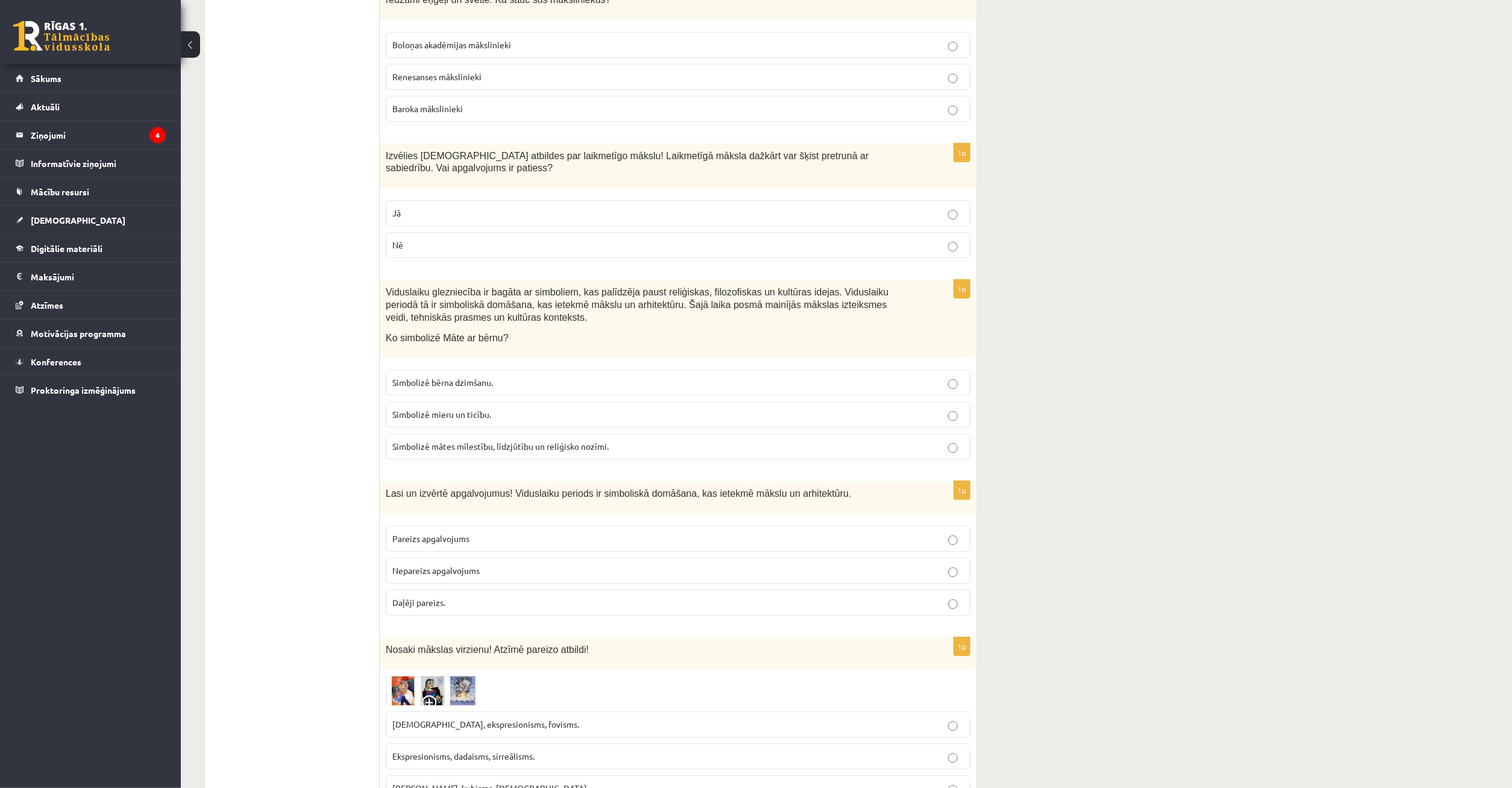
click at [547, 376] on p "Simbolizē bērna dzimšanu." at bounding box center [678, 382] width 571 height 13
click at [648, 440] on p "Simbolizē mātes mīlestību, līdzjūtību un reliģisko nozīmi." at bounding box center [678, 447] width 571 height 13
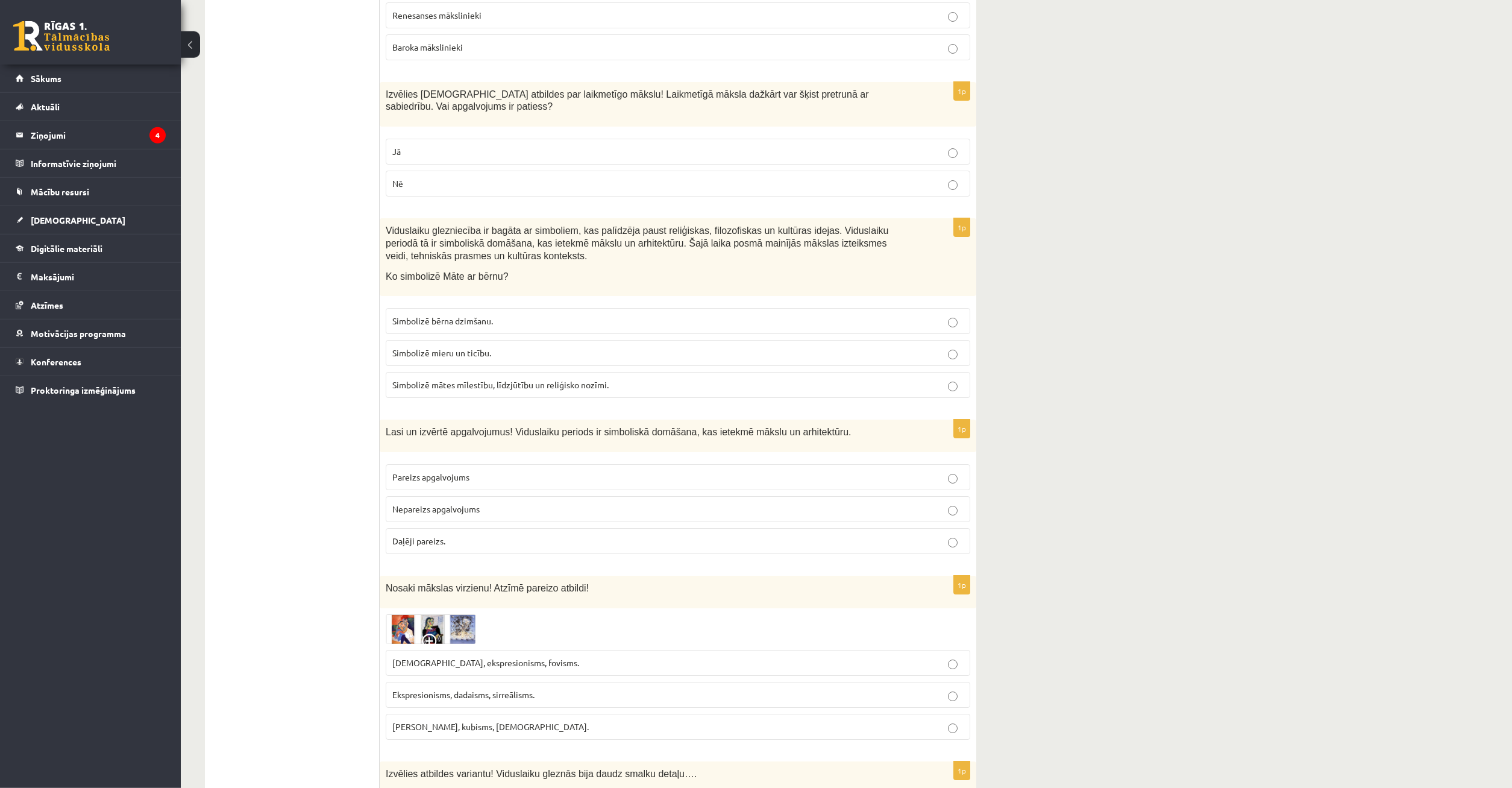
click at [476, 464] on label "Pareizs apgalvojums" at bounding box center [678, 477] width 585 height 26
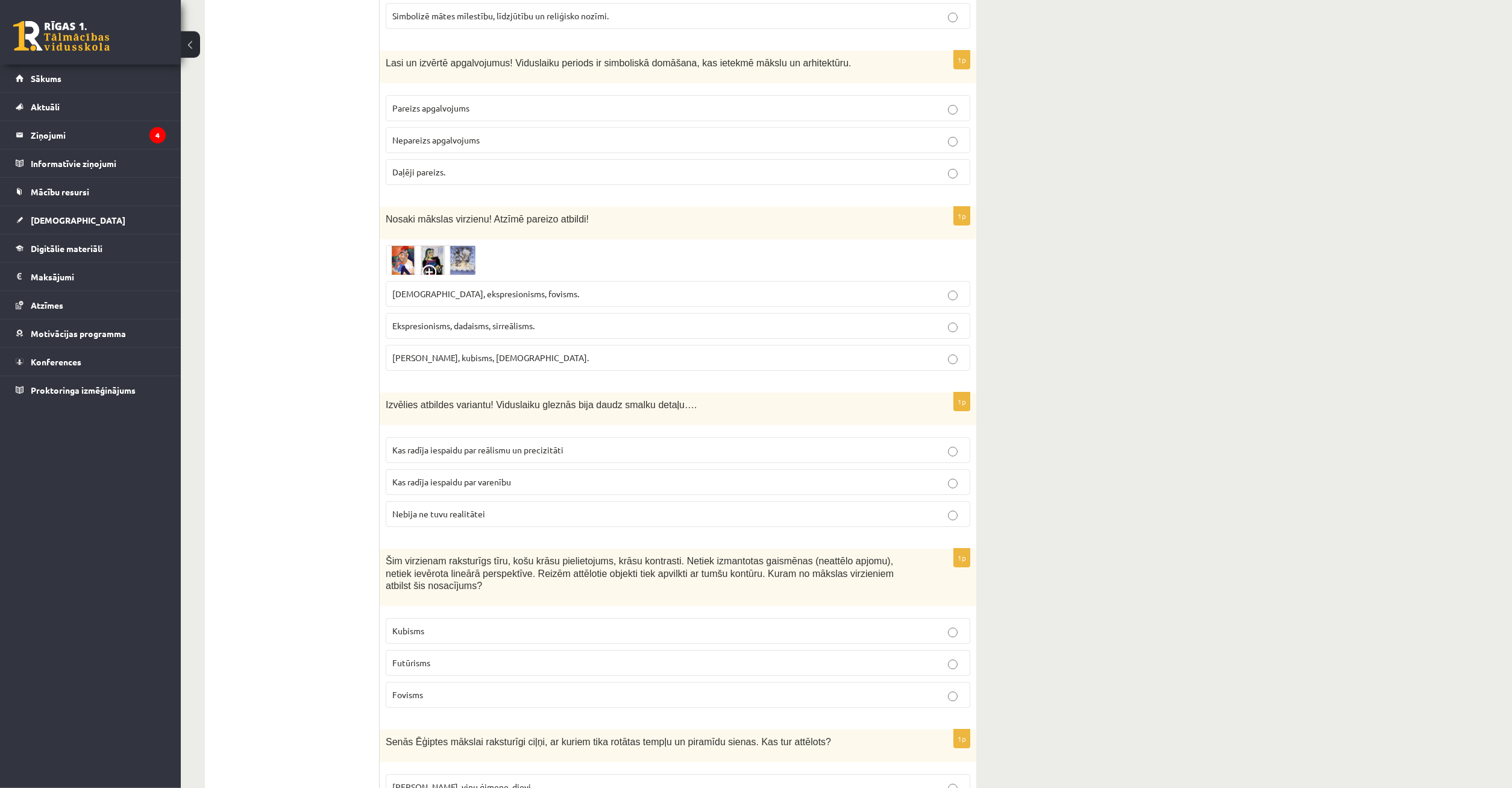
scroll to position [5046, 0]
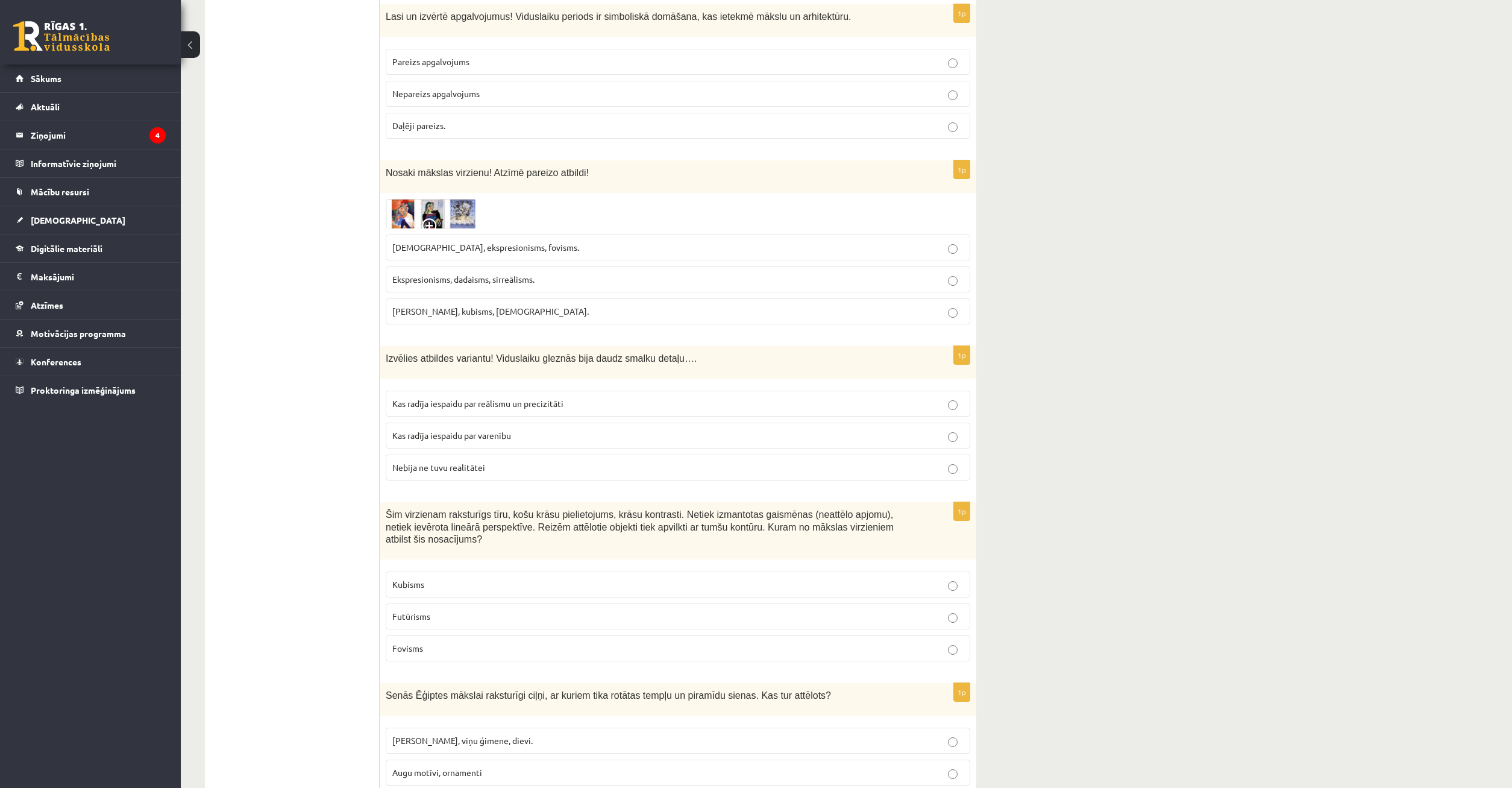
click at [406, 199] on img at bounding box center [431, 214] width 90 height 30
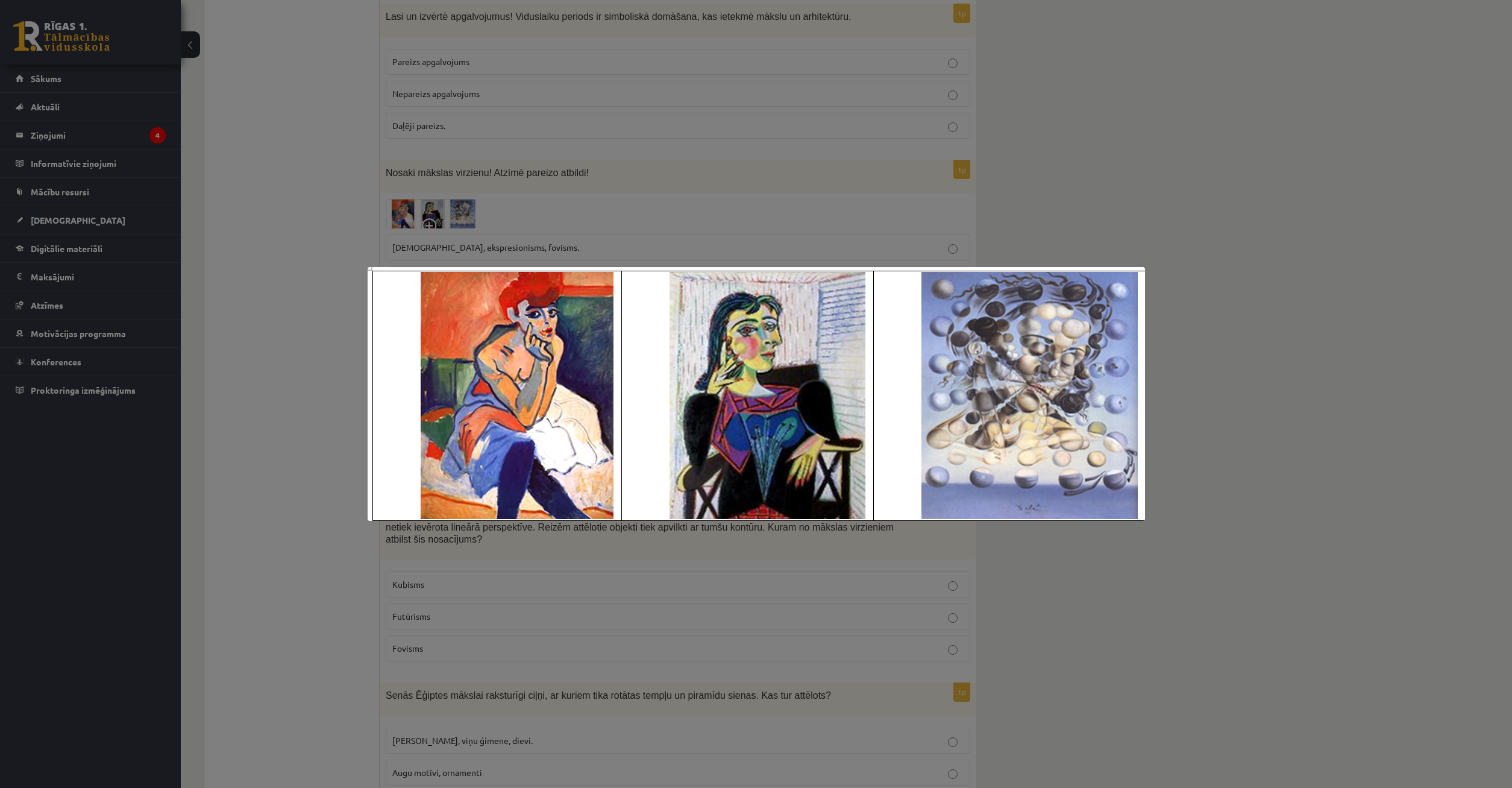
click at [270, 244] on div at bounding box center [756, 394] width 1512 height 788
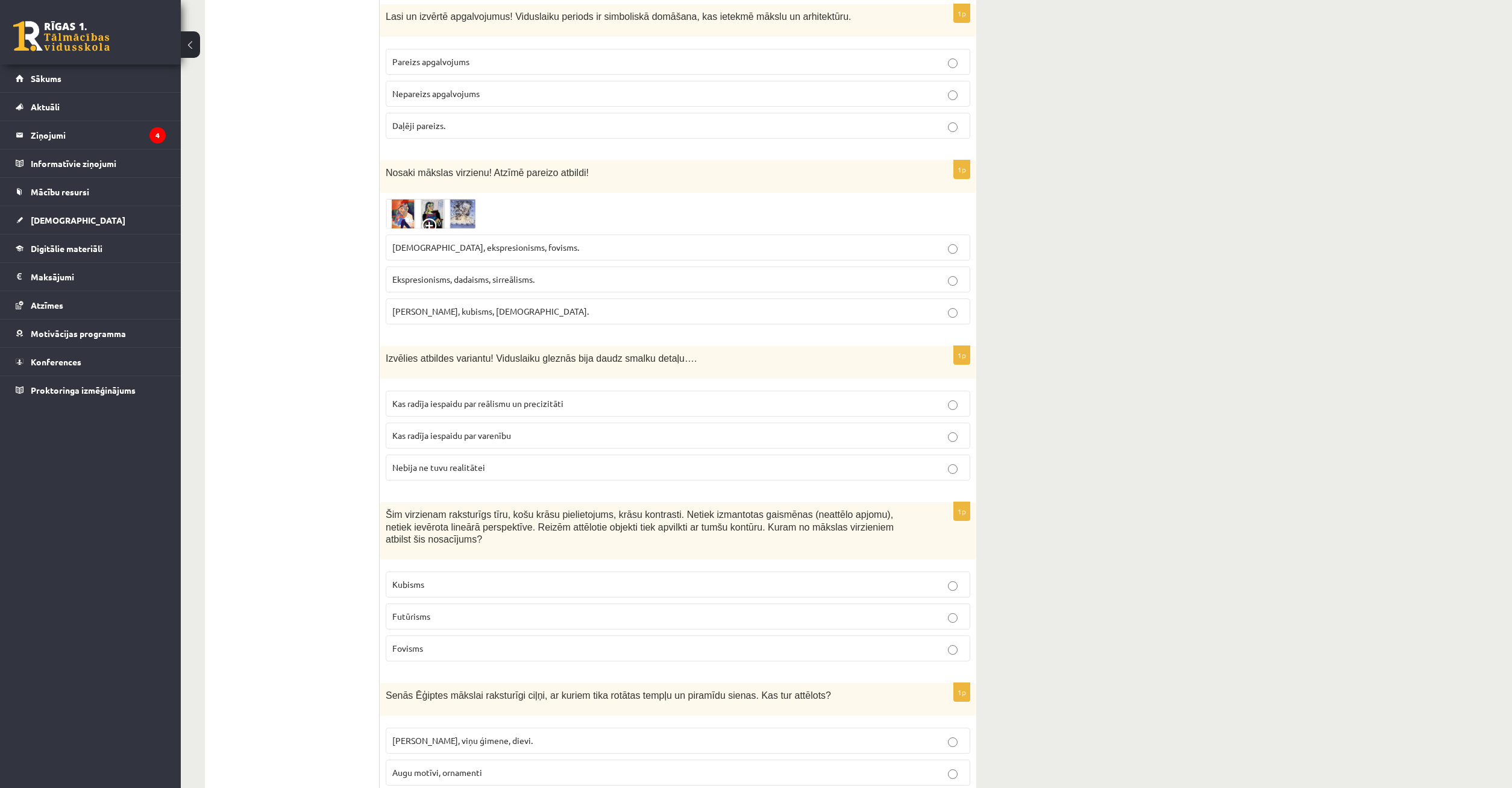
click at [424, 219] on span at bounding box center [431, 228] width 19 height 19
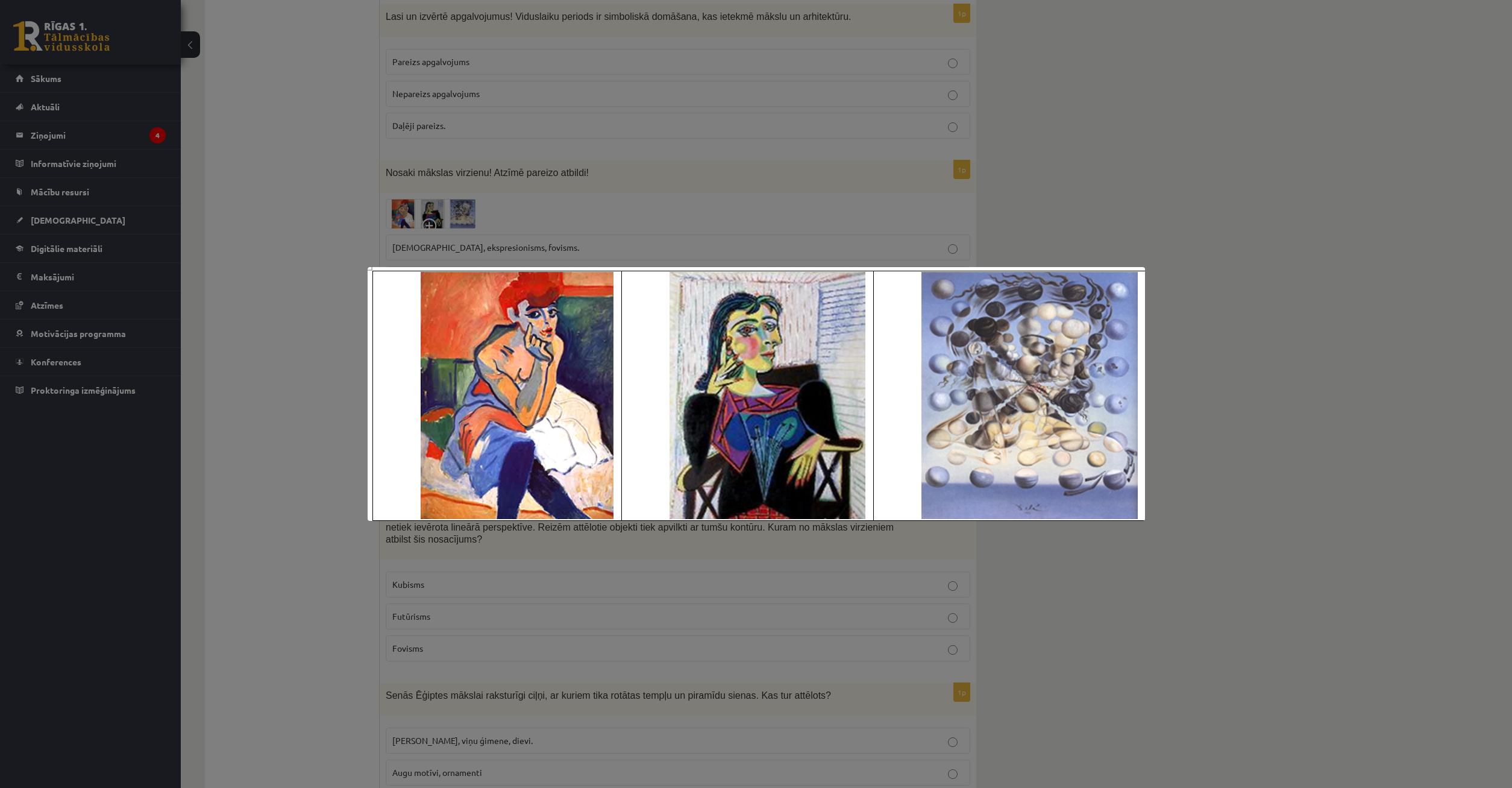
click at [358, 181] on div at bounding box center [756, 394] width 1512 height 788
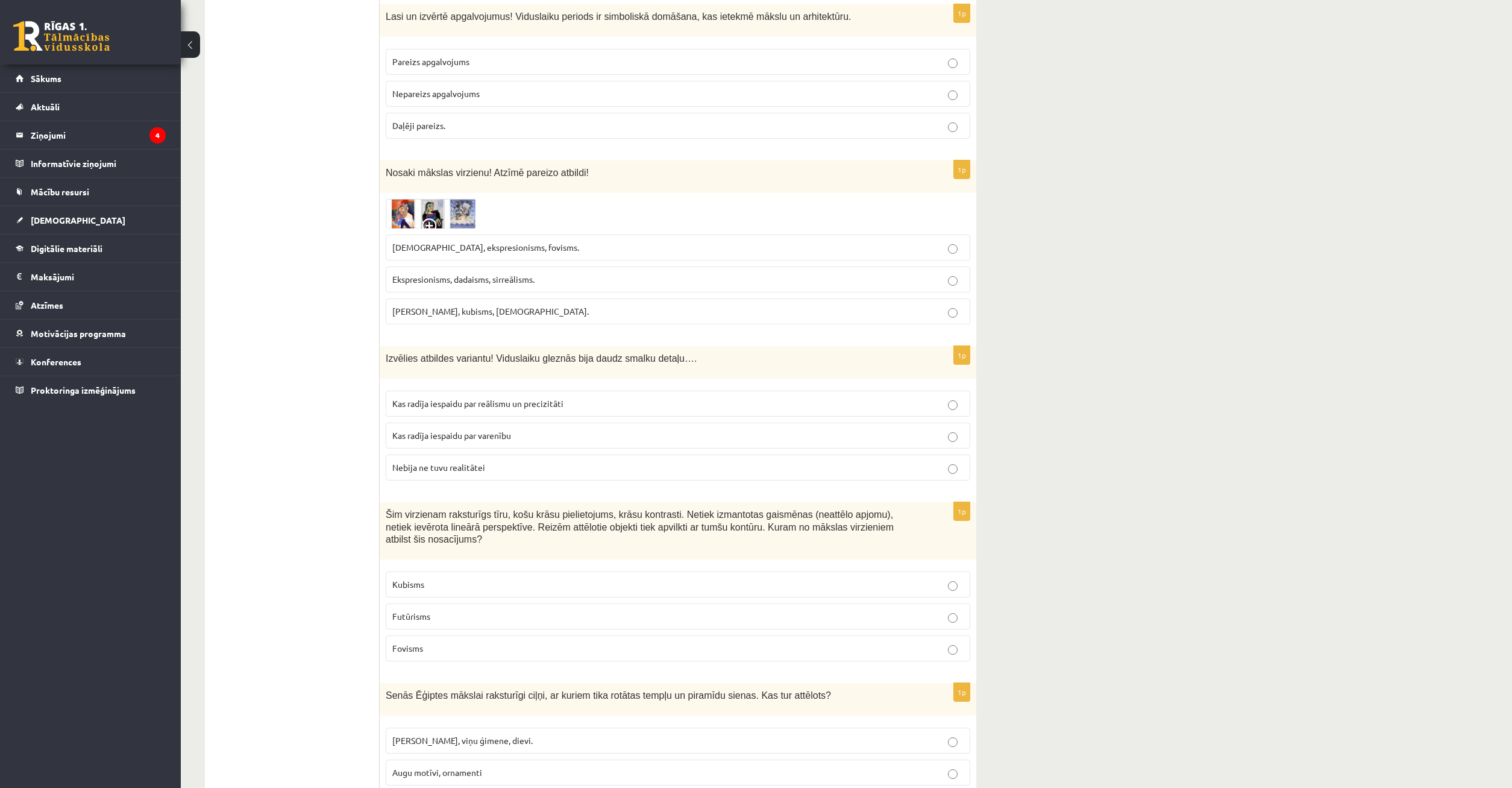
click at [450, 274] on span "Ekspresionisms, dadaisms, sirreālisms." at bounding box center [463, 279] width 142 height 11
click at [431, 199] on img at bounding box center [431, 214] width 90 height 30
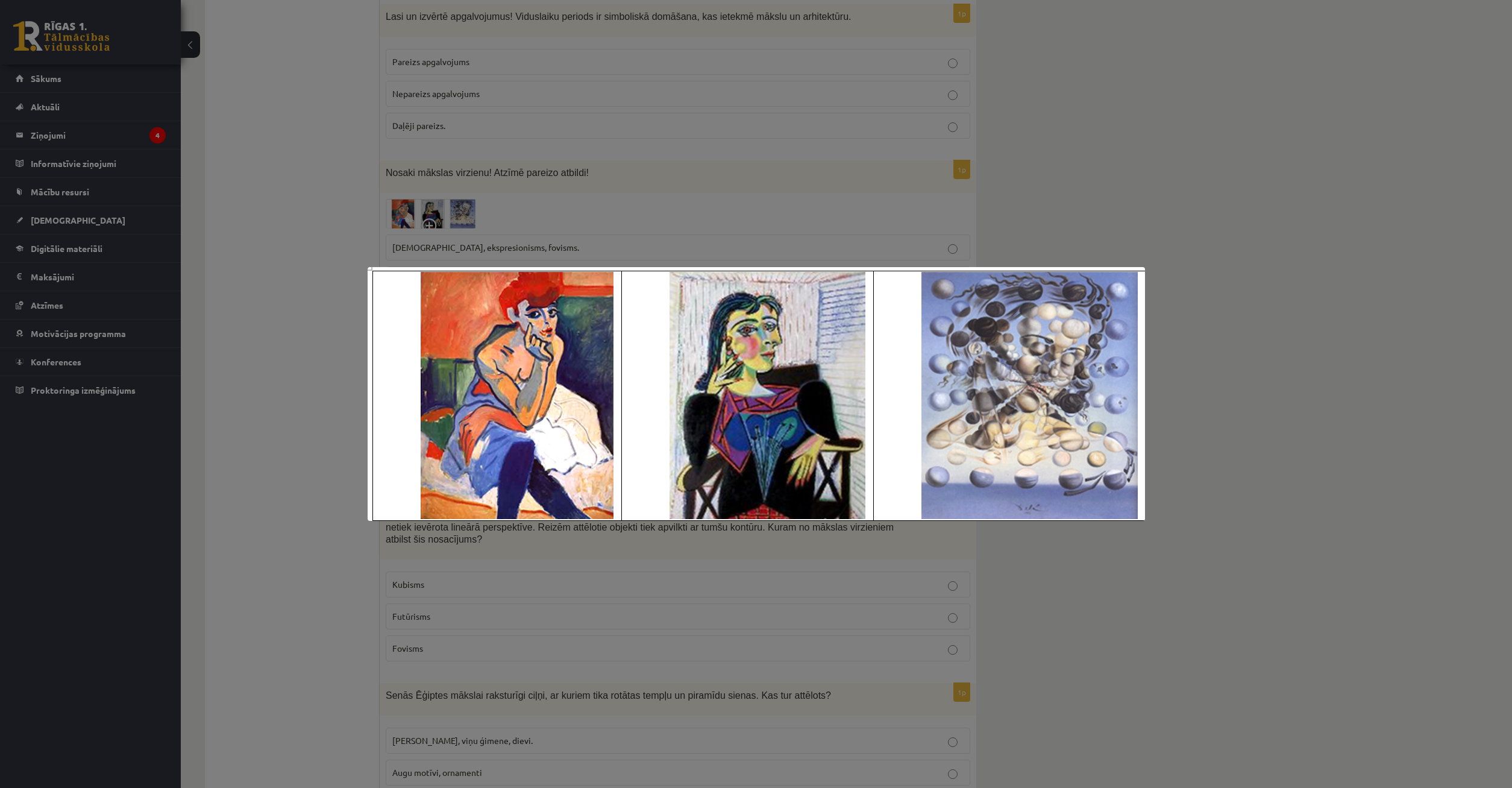
click at [349, 182] on div at bounding box center [756, 394] width 1512 height 788
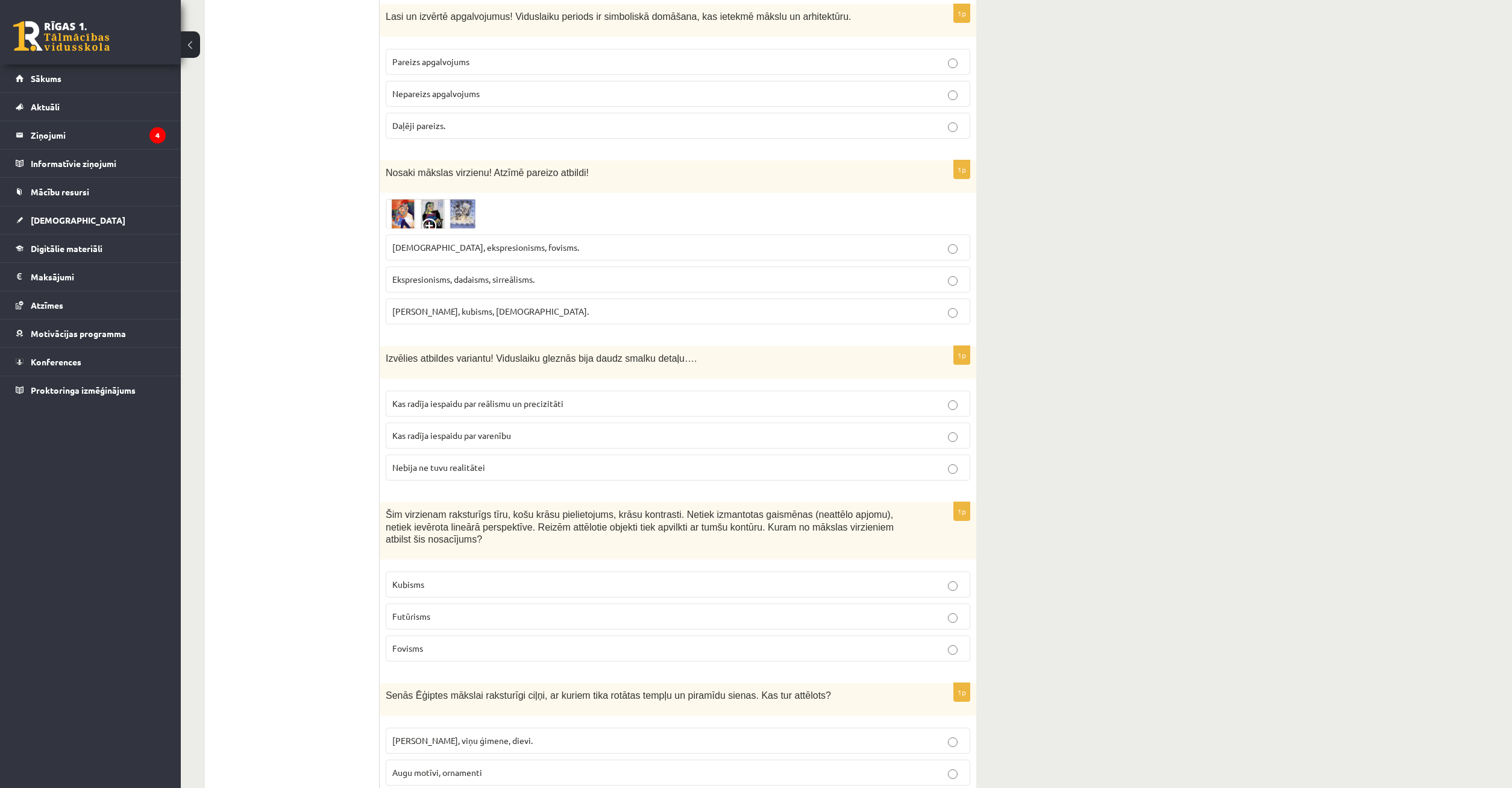
click at [573, 397] on p "Kas radīja iespaidu par reālismu un precizitāti" at bounding box center [678, 403] width 571 height 13
drag, startPoint x: 388, startPoint y: 297, endPoint x: 617, endPoint y: 329, distance: 231.2
click at [630, 346] on div "Izvēlies atbildes variantu! Viduslaiku gleznās bija daudz smalku detaļu…." at bounding box center [678, 362] width 597 height 33
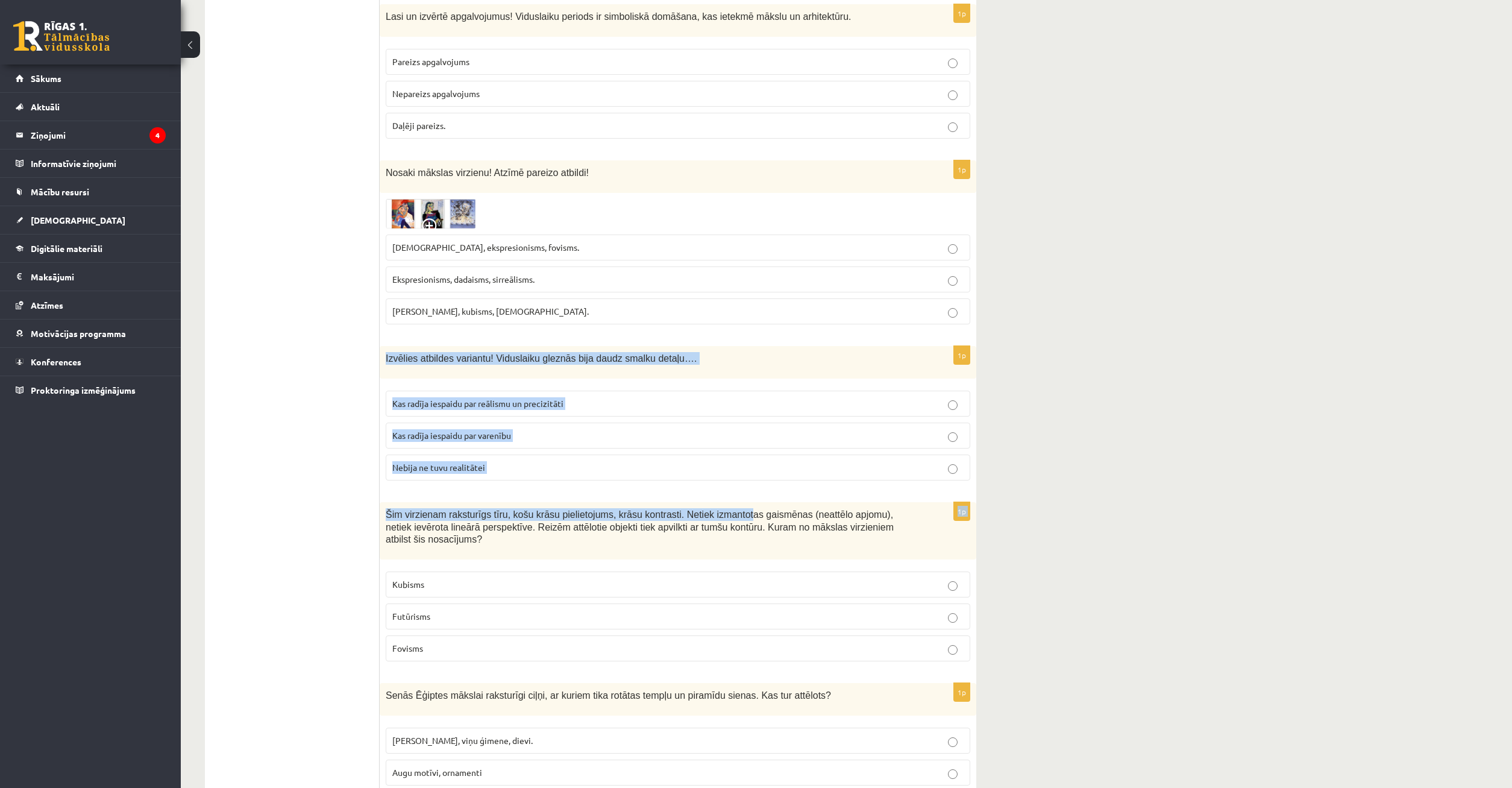
drag, startPoint x: 382, startPoint y: 295, endPoint x: 712, endPoint y: 435, distance: 358.5
click at [721, 379] on div "Izvēlies atbildes variantu! Viduslaiku gleznās bija daudz smalku detaļu…." at bounding box center [678, 362] width 597 height 33
drag, startPoint x: 712, startPoint y: 435, endPoint x: 689, endPoint y: 410, distance: 34.0
click at [703, 502] on div "Šim virzienam raksturīgs tīru, košu krāsu pielietojums, krāsu kontrasti. Netiek…" at bounding box center [678, 531] width 597 height 57
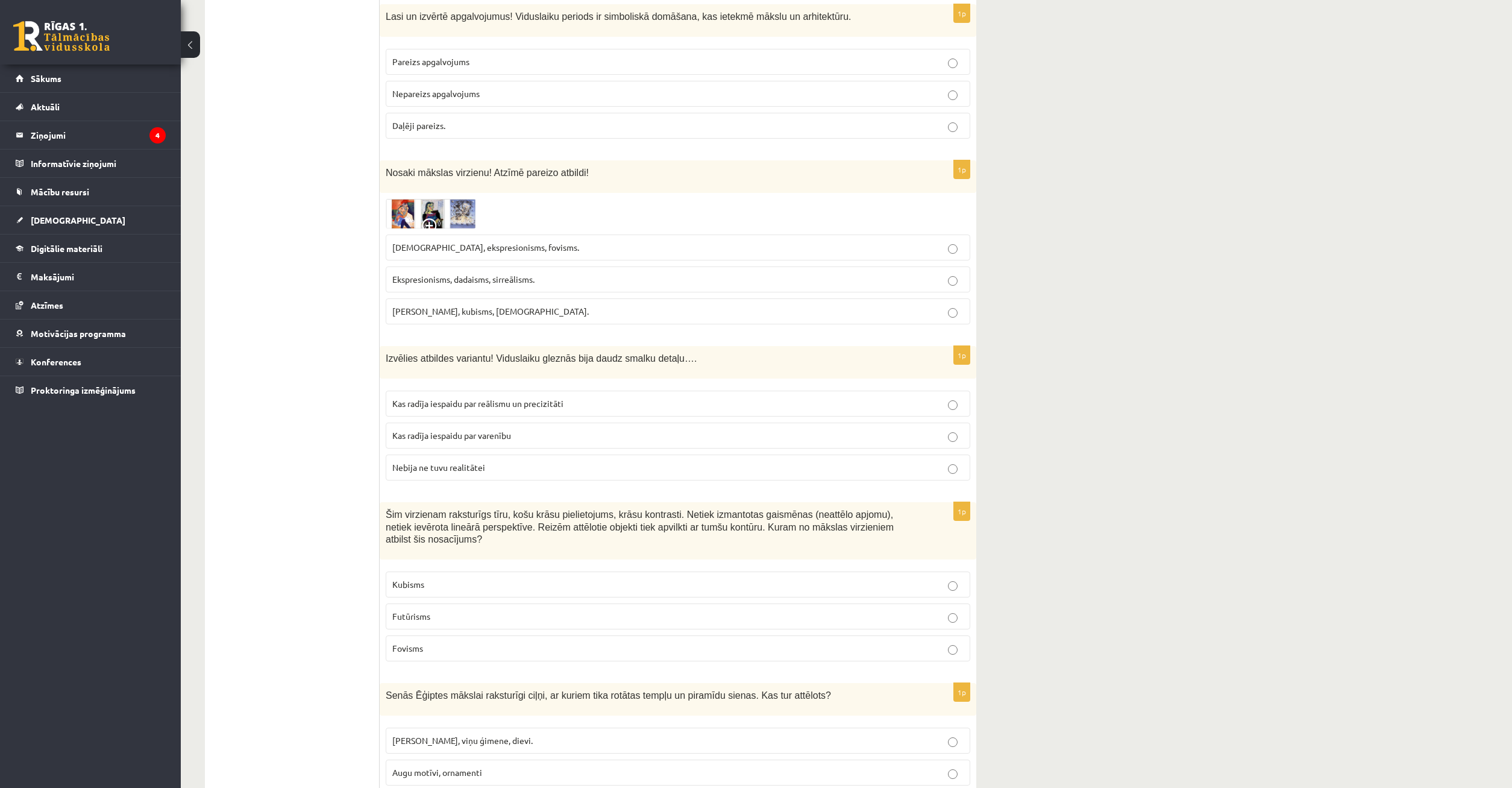
drag, startPoint x: 368, startPoint y: 295, endPoint x: 478, endPoint y: 322, distance: 113.3
click at [388, 354] on span "Izvēlies atbildes variantu! Viduslaiku gleznās bija daudz smalku detaļu…." at bounding box center [541, 358] width 311 height 10
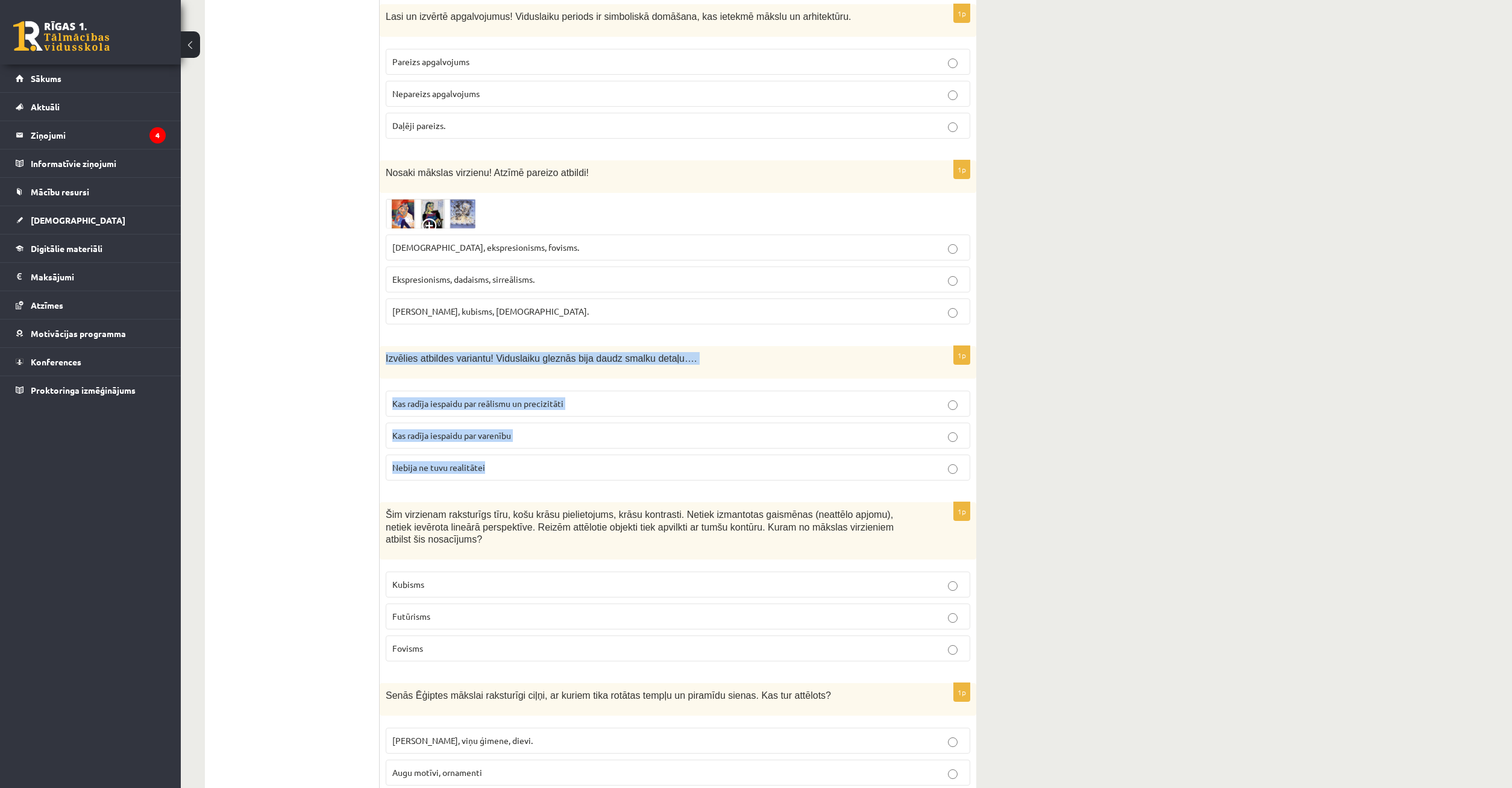
drag, startPoint x: 396, startPoint y: 300, endPoint x: 581, endPoint y: 384, distance: 203.2
click at [597, 379] on div "Izvēlies atbildes variantu! Viduslaiku gleznās bija daudz smalku detaļu…." at bounding box center [678, 362] width 597 height 33
copy div "Izvēlies atbildes variantu! Viduslaiku gleznās bija daudz smalku detaļu…. Kas r…"
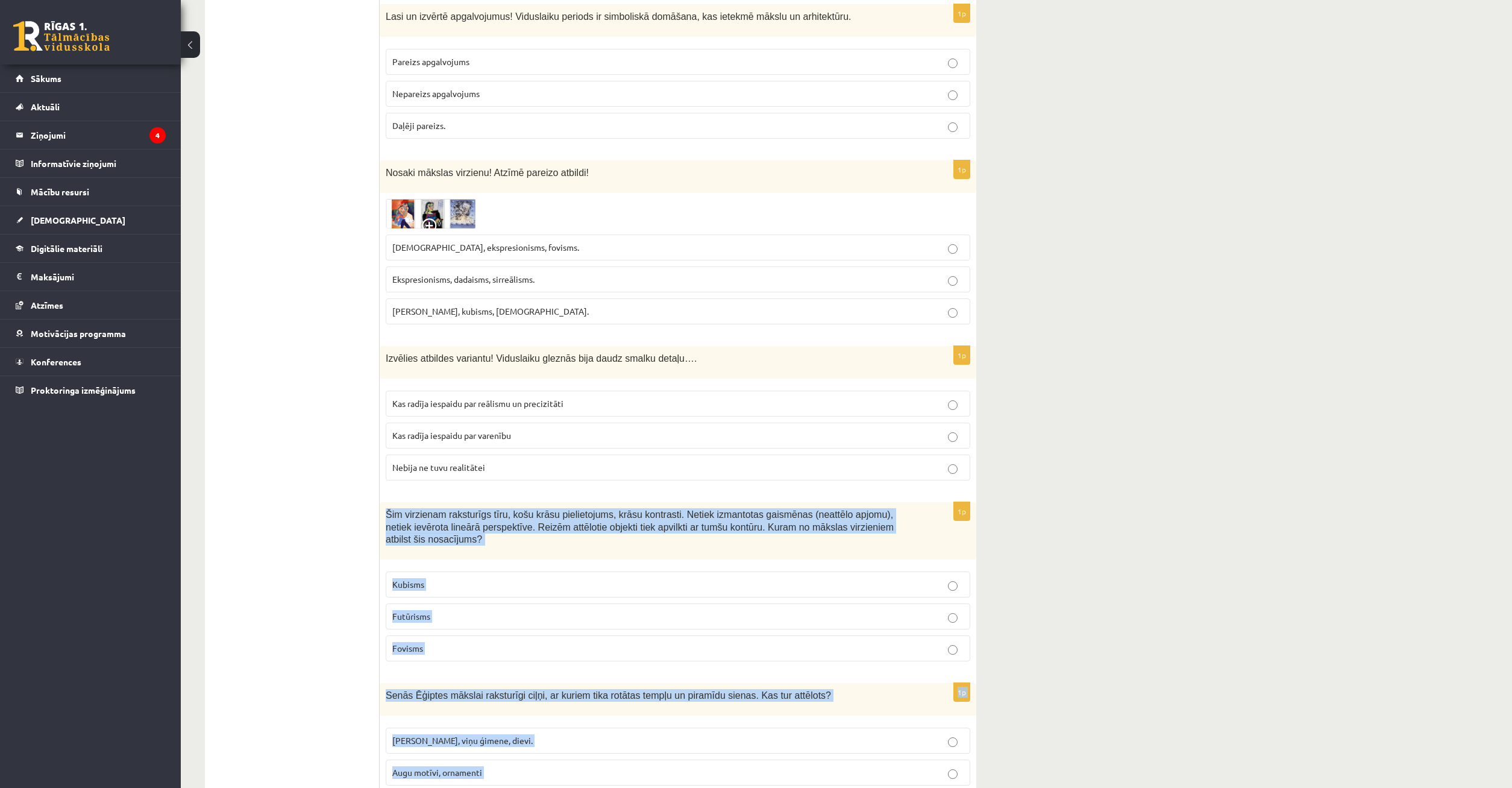
drag, startPoint x: 437, startPoint y: 464, endPoint x: 1020, endPoint y: 734, distance: 642.5
click at [976, 559] on div "Šim virzienam raksturīgs tīru, košu krāsu pielietojums, krāsu kontrasti. Netiek…" at bounding box center [678, 531] width 597 height 57
copy form "Šim virzienam raksturīgs tīru, košu krāsu pielietojums, krāsu kontrasti. Netiek…"
click at [448, 610] on p "Futūrisms" at bounding box center [678, 616] width 571 height 13
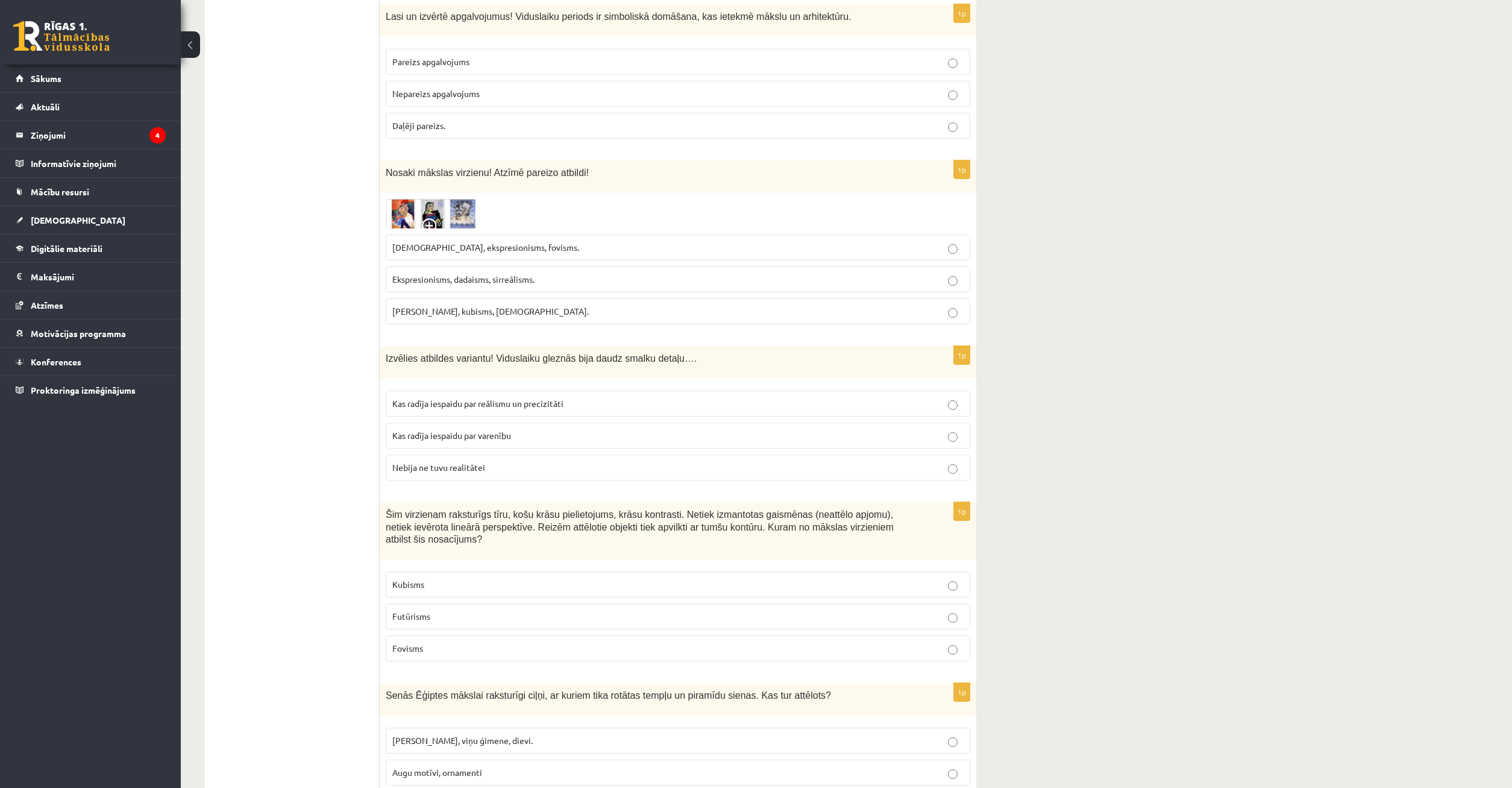
click at [438, 642] on p "Fovisms" at bounding box center [678, 648] width 571 height 13
click at [504, 728] on label "[PERSON_NAME], viņu ģimene, dievi." at bounding box center [678, 740] width 585 height 26
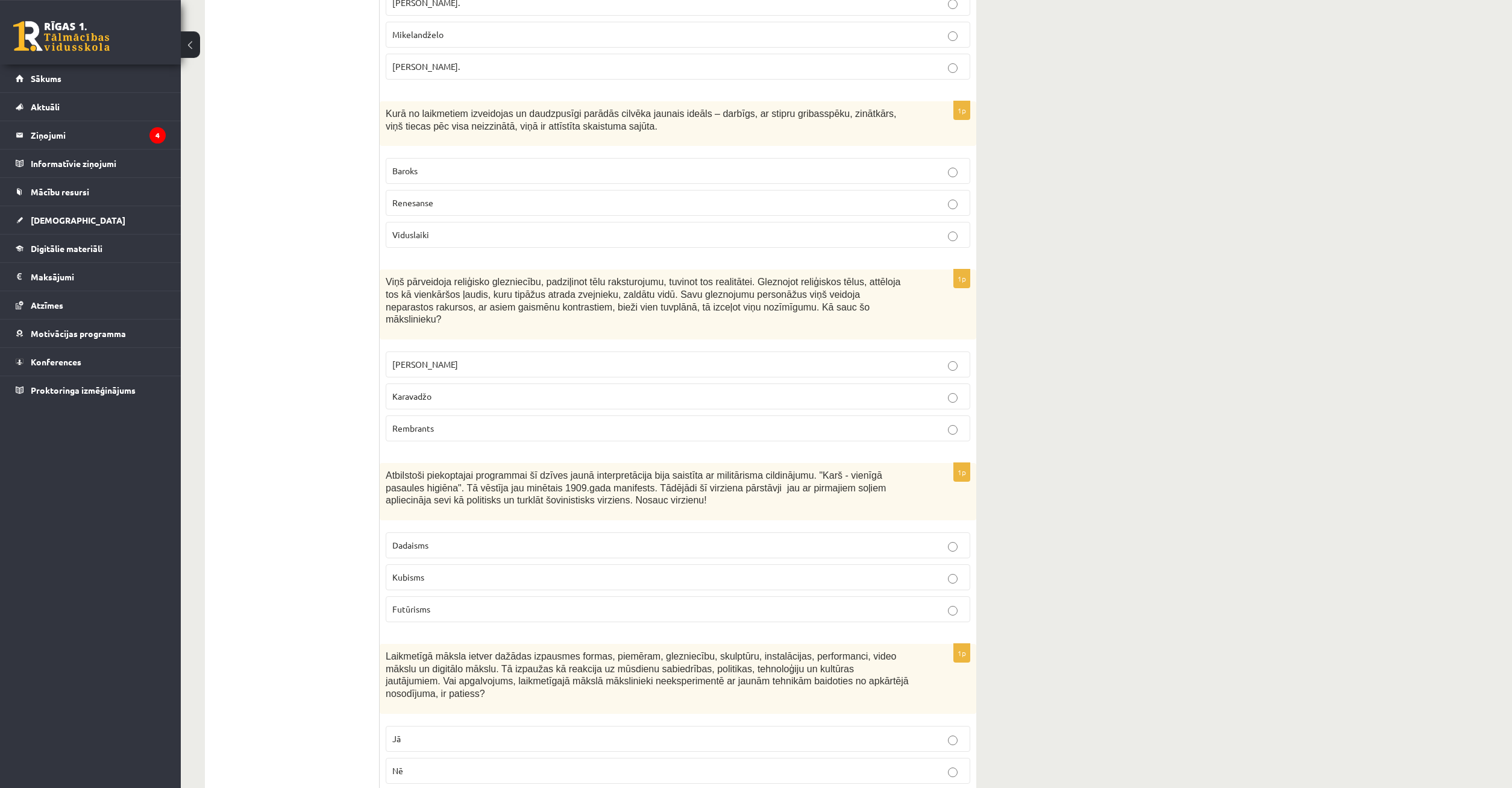
scroll to position [0, 0]
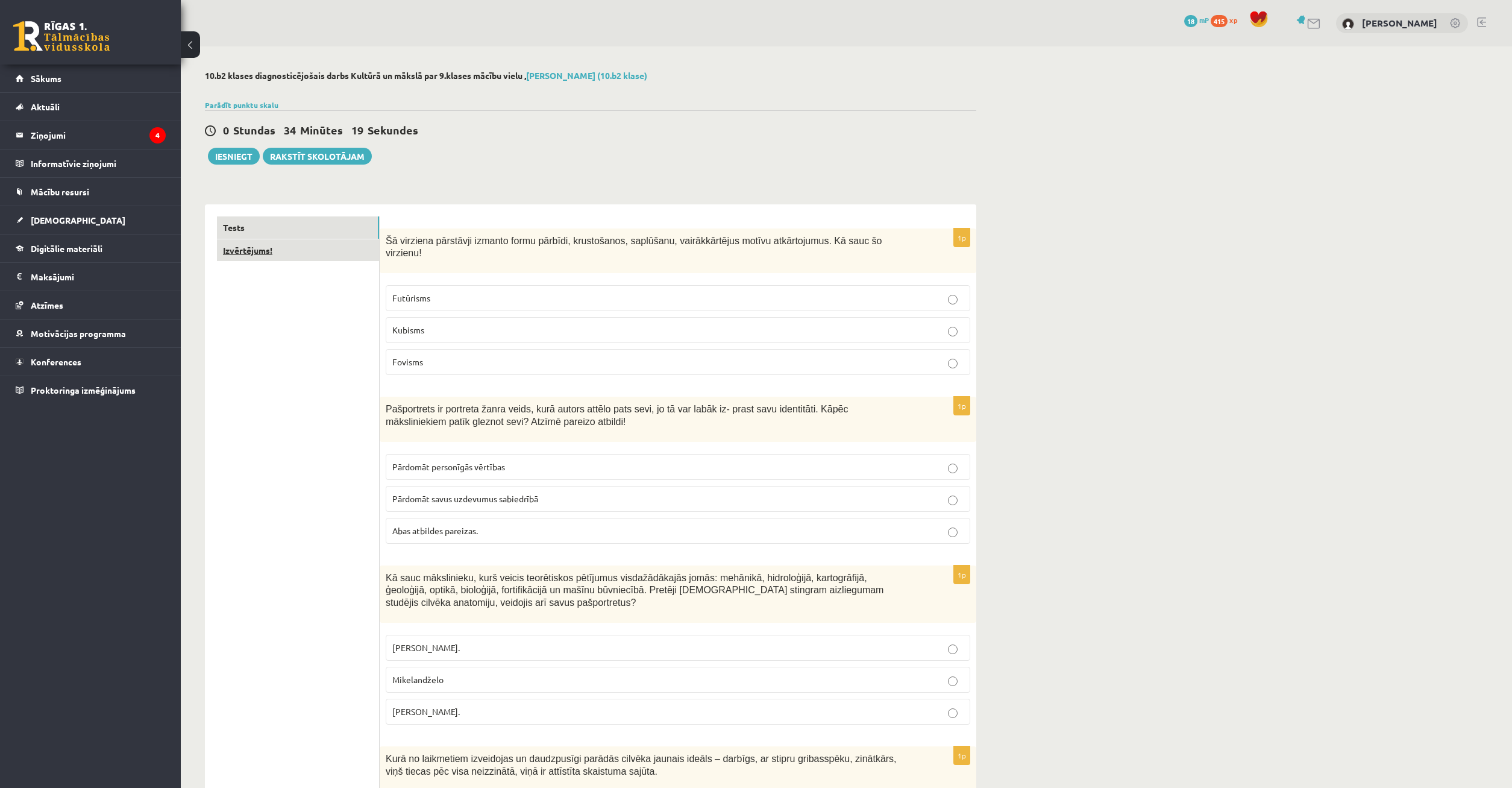
click at [286, 251] on link "Izvērtējums!" at bounding box center [298, 250] width 162 height 22
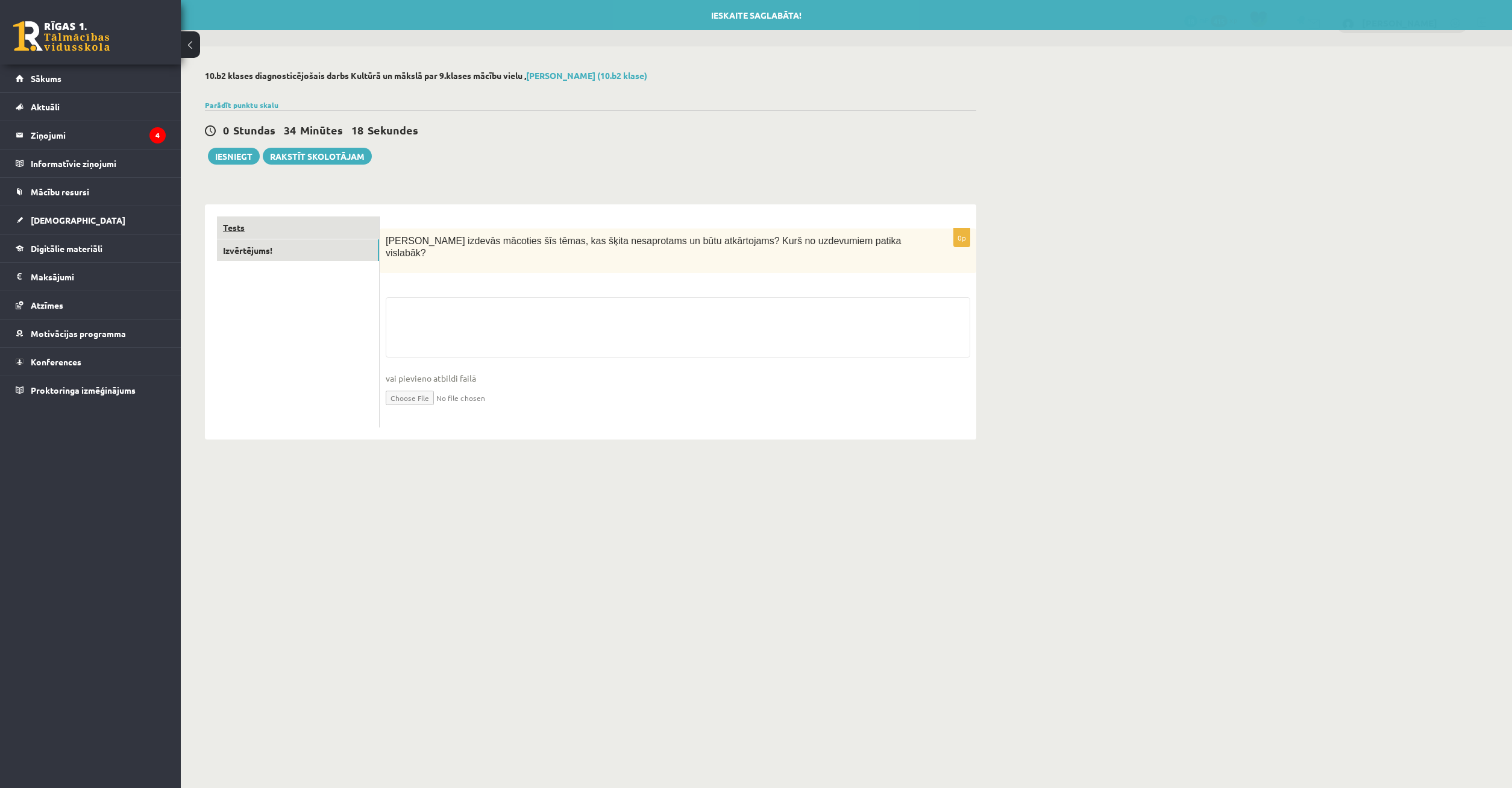
click at [283, 232] on link "Tests" at bounding box center [298, 227] width 162 height 22
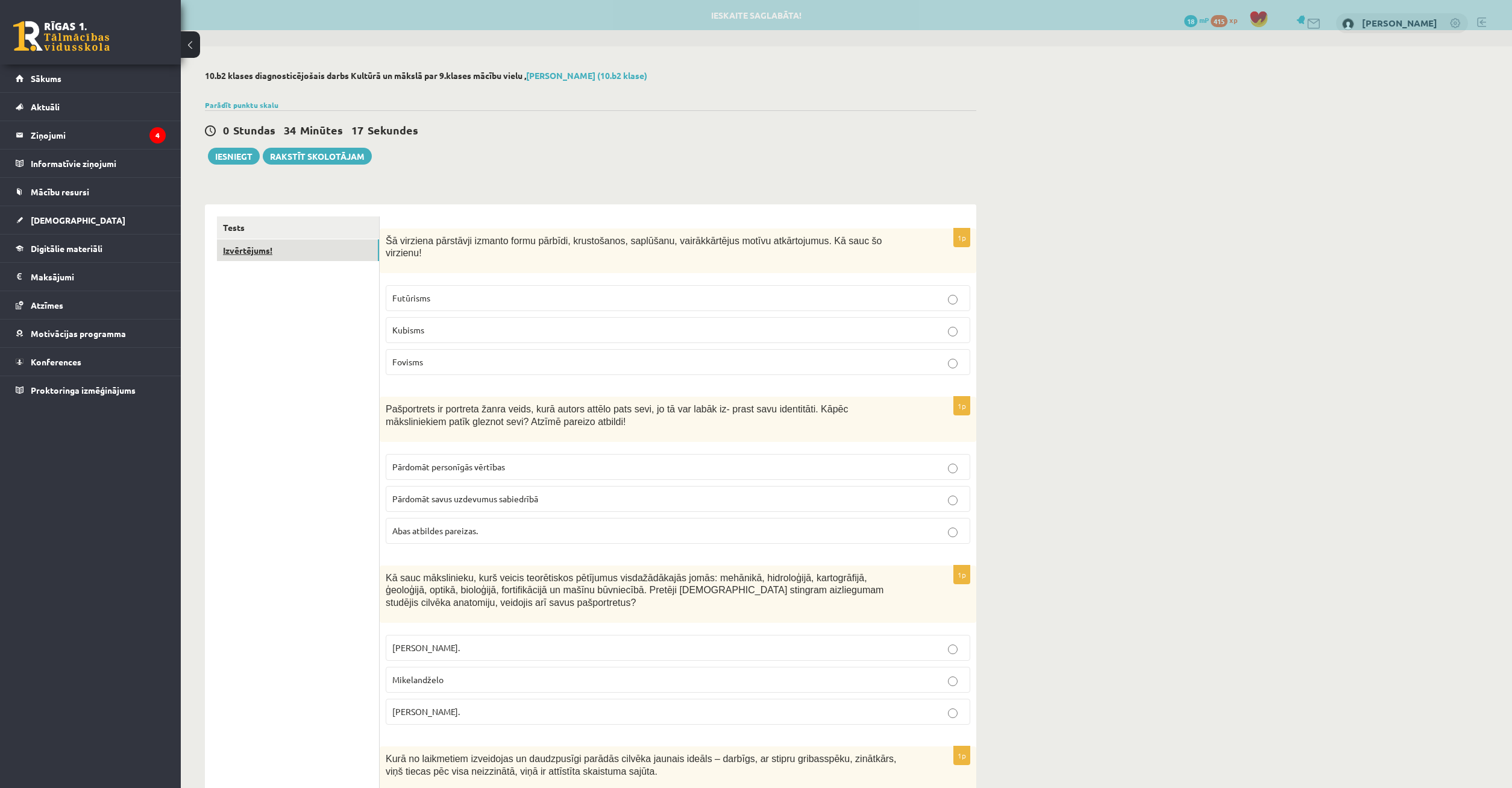
click at [294, 259] on link "Izvērtējums!" at bounding box center [298, 250] width 162 height 22
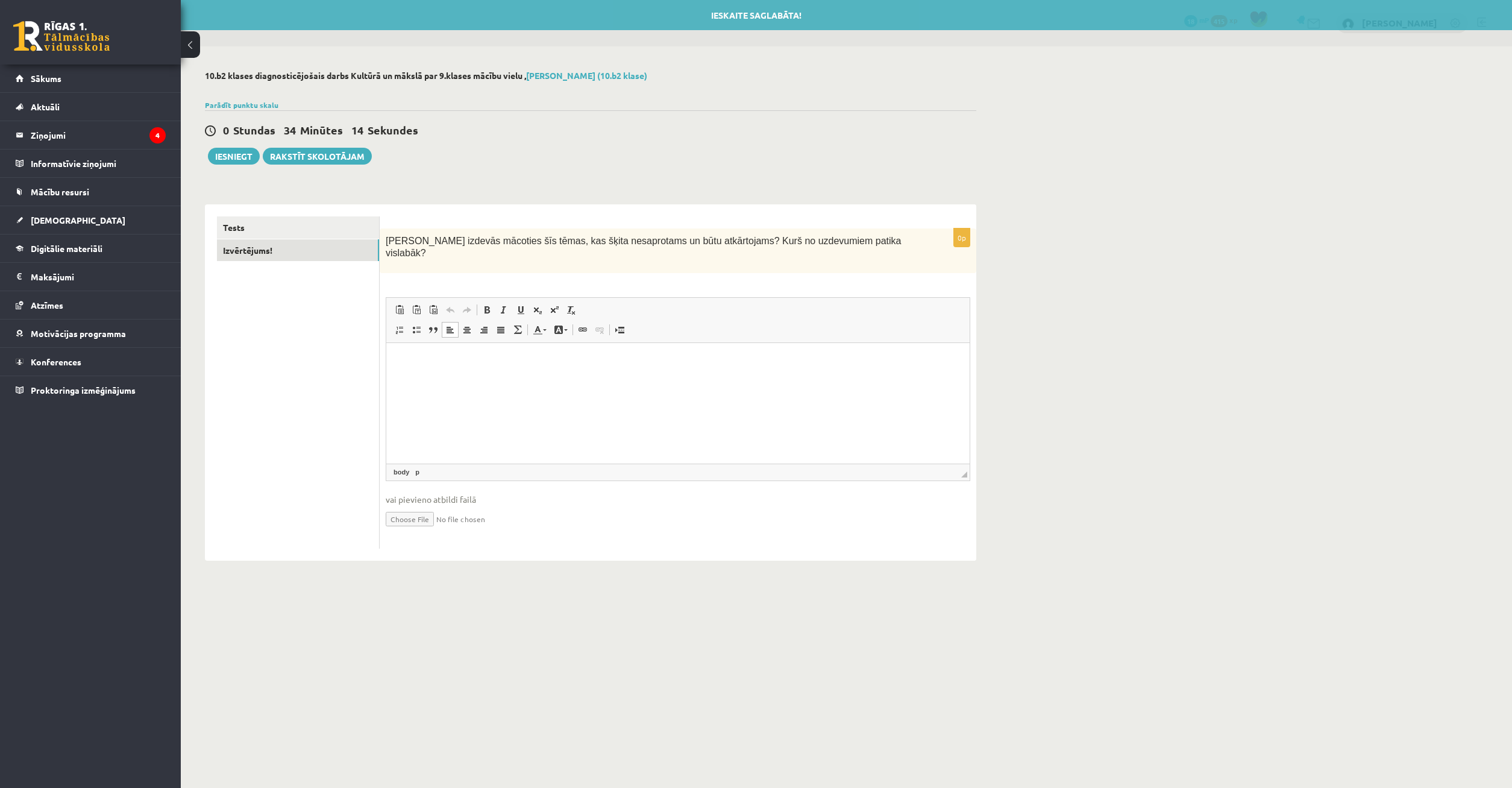
click at [584, 402] on html at bounding box center [678, 404] width 583 height 121
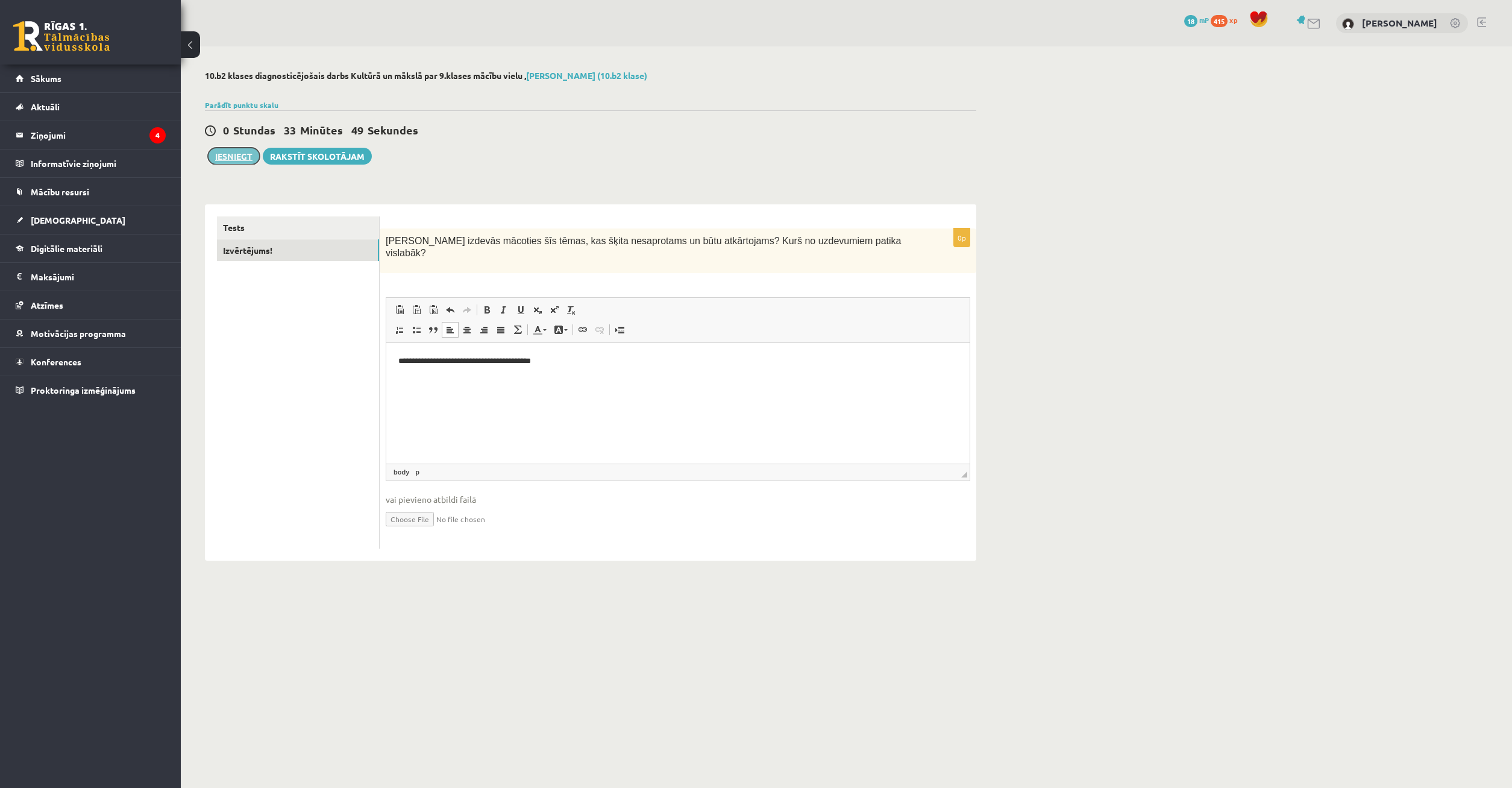
click at [240, 160] on button "Iesniegt" at bounding box center [234, 156] width 52 height 17
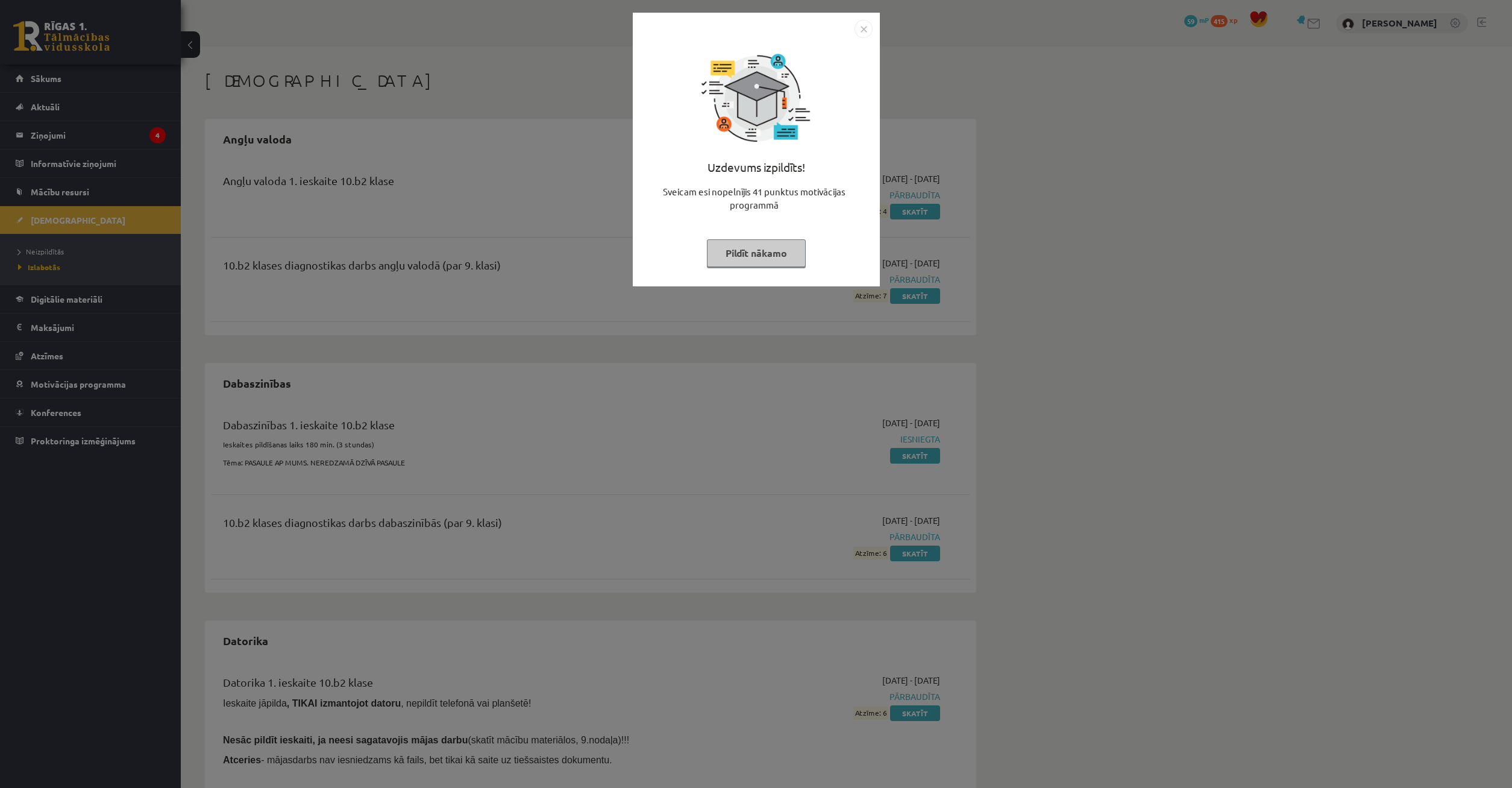
click at [781, 256] on button "Pildīt nākamo" at bounding box center [756, 253] width 99 height 28
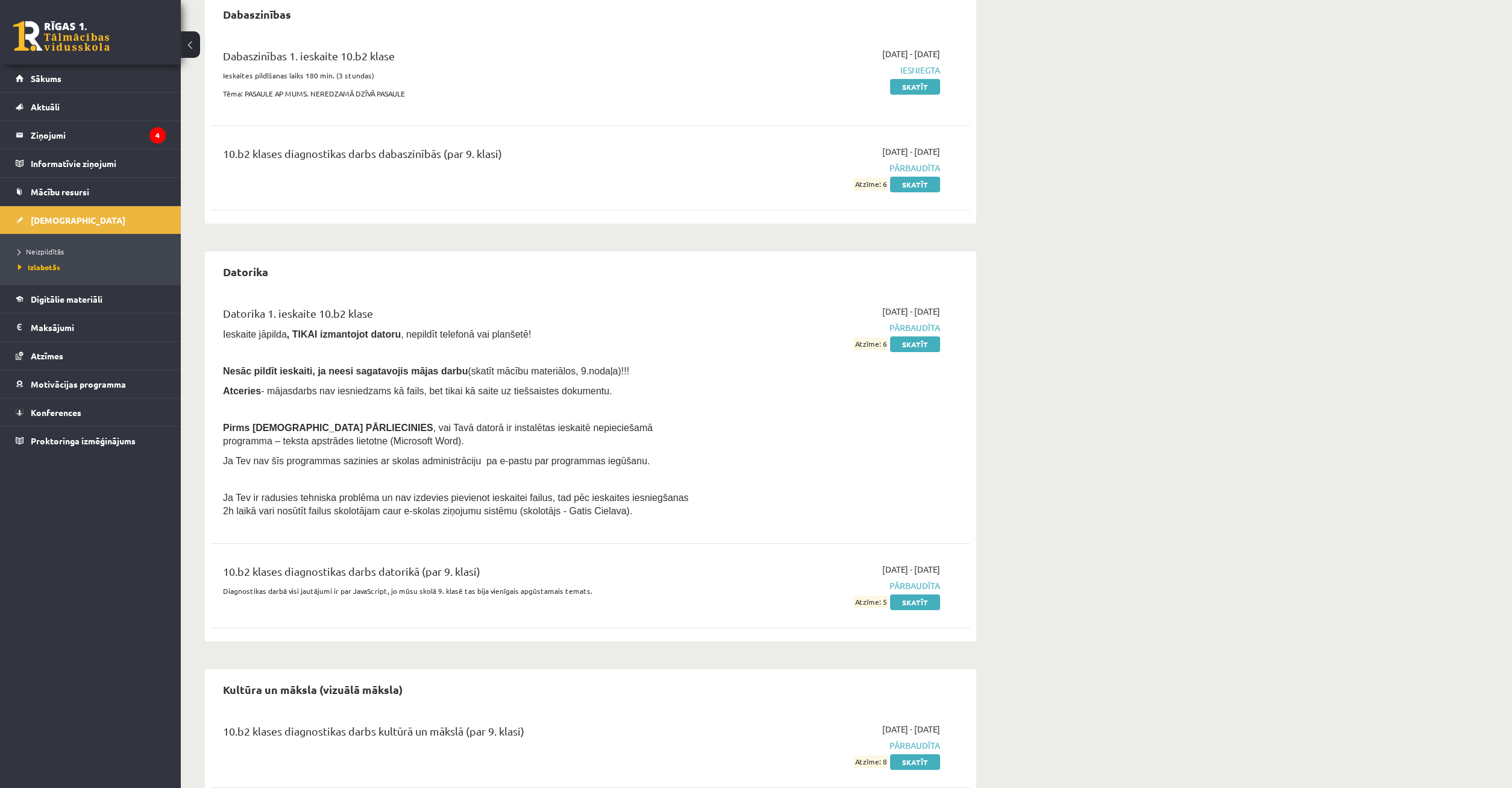
scroll to position [407, 0]
